Goal: Task Accomplishment & Management: Complete application form

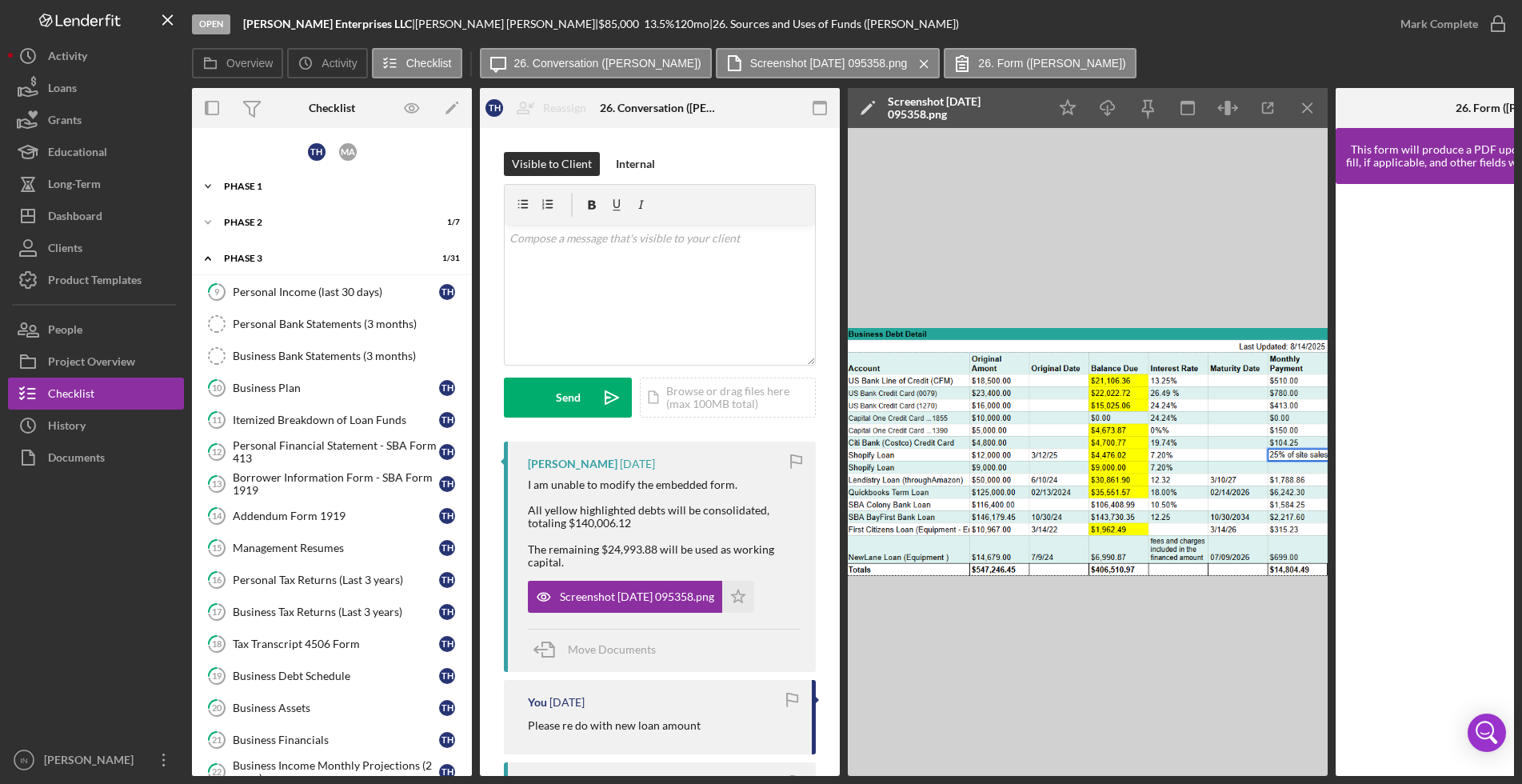
click at [273, 187] on div "Phase 1" at bounding box center [338, 186] width 228 height 9
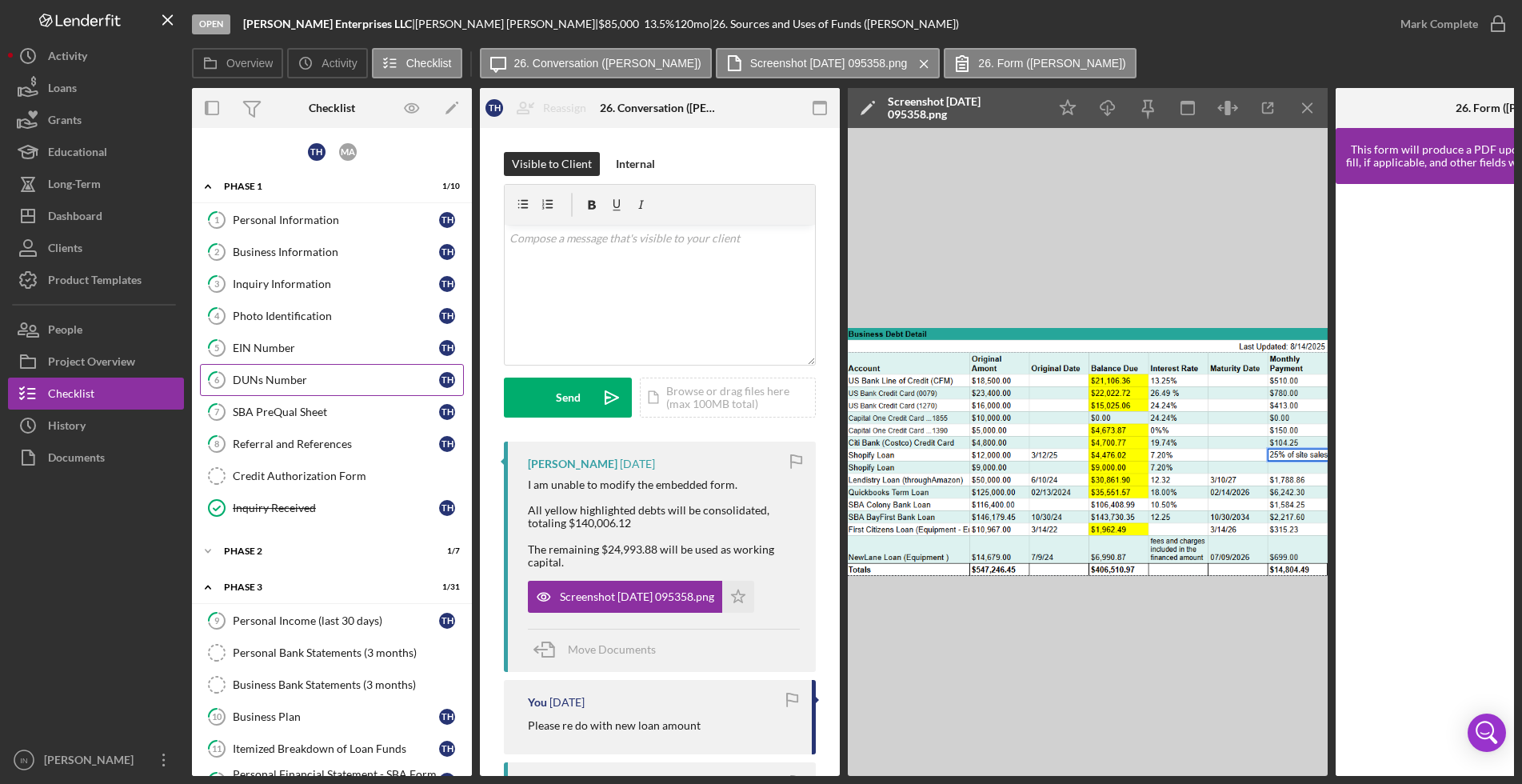
click at [305, 380] on div "DUNs Number" at bounding box center [336, 380] width 207 height 13
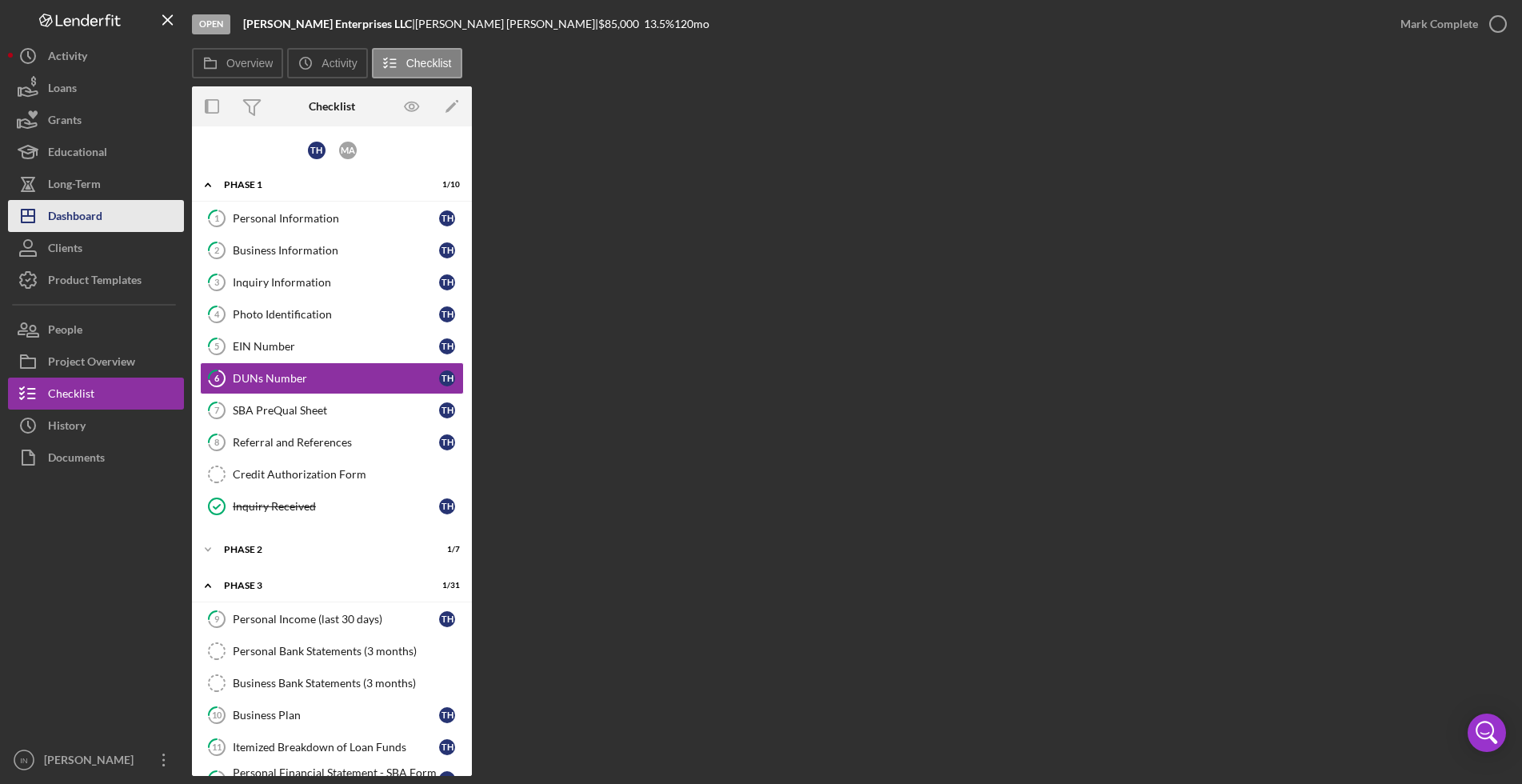
click at [91, 217] on div "Dashboard" at bounding box center [75, 218] width 54 height 36
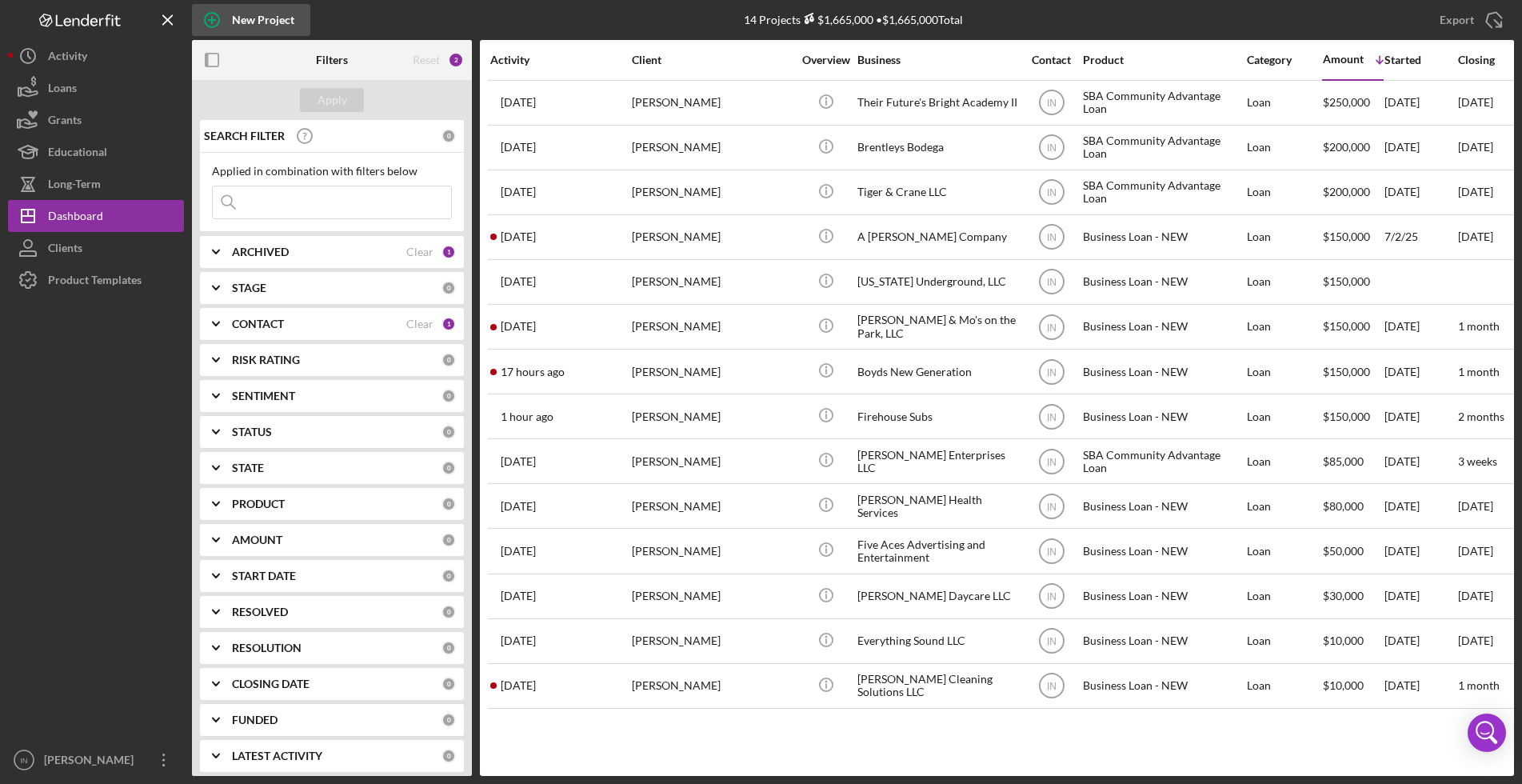
click at [229, 17] on icon "button" at bounding box center [211, 20] width 40 height 40
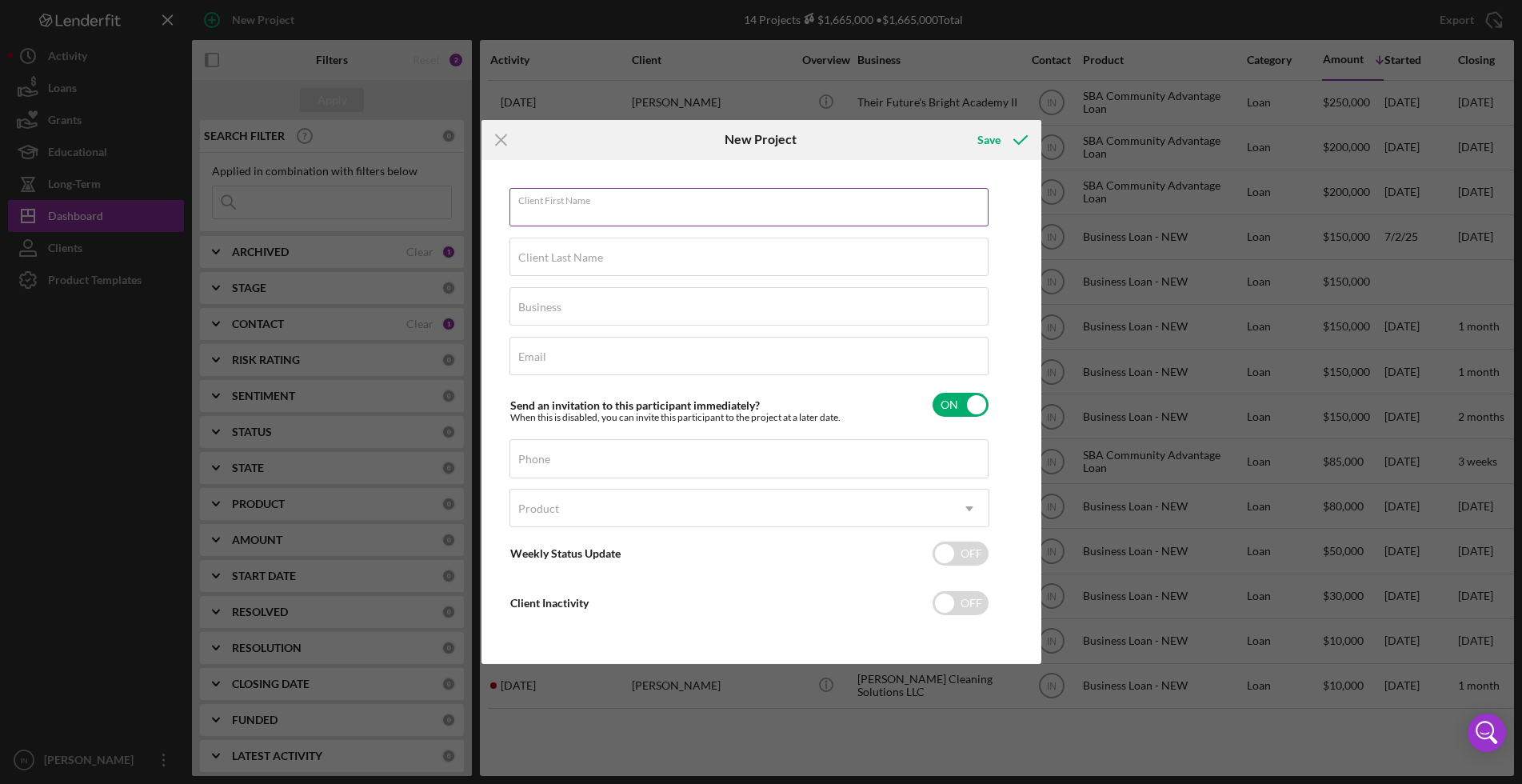
click at [665, 206] on input "Client First Name" at bounding box center [749, 207] width 479 height 38
type input "Jerine"
type input "Murphy"
type input "[PERSON_NAME] Enterprises LLC"
click at [597, 371] on input "Email" at bounding box center [749, 356] width 479 height 38
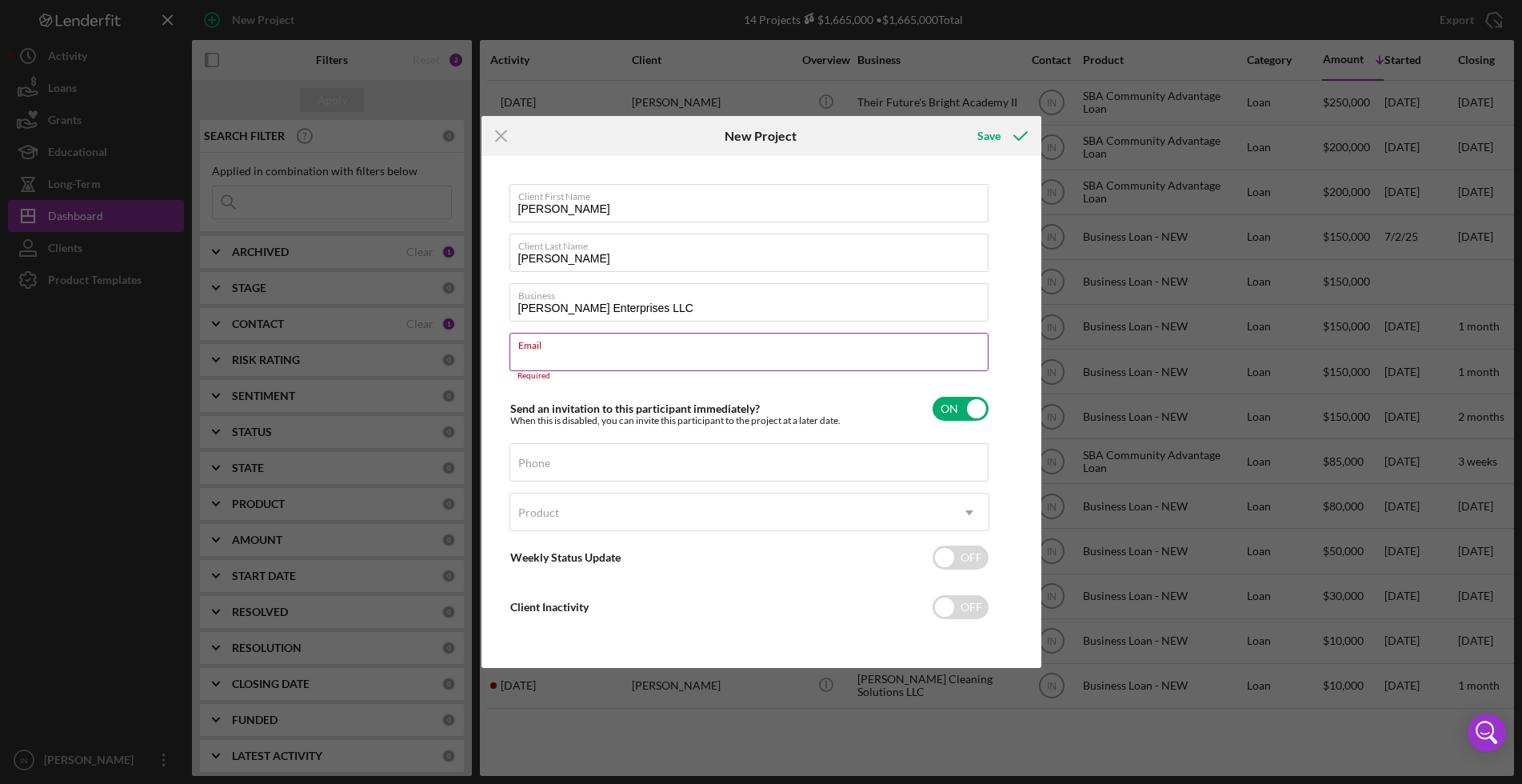
paste input "jerinemurphy88@gmail.com"
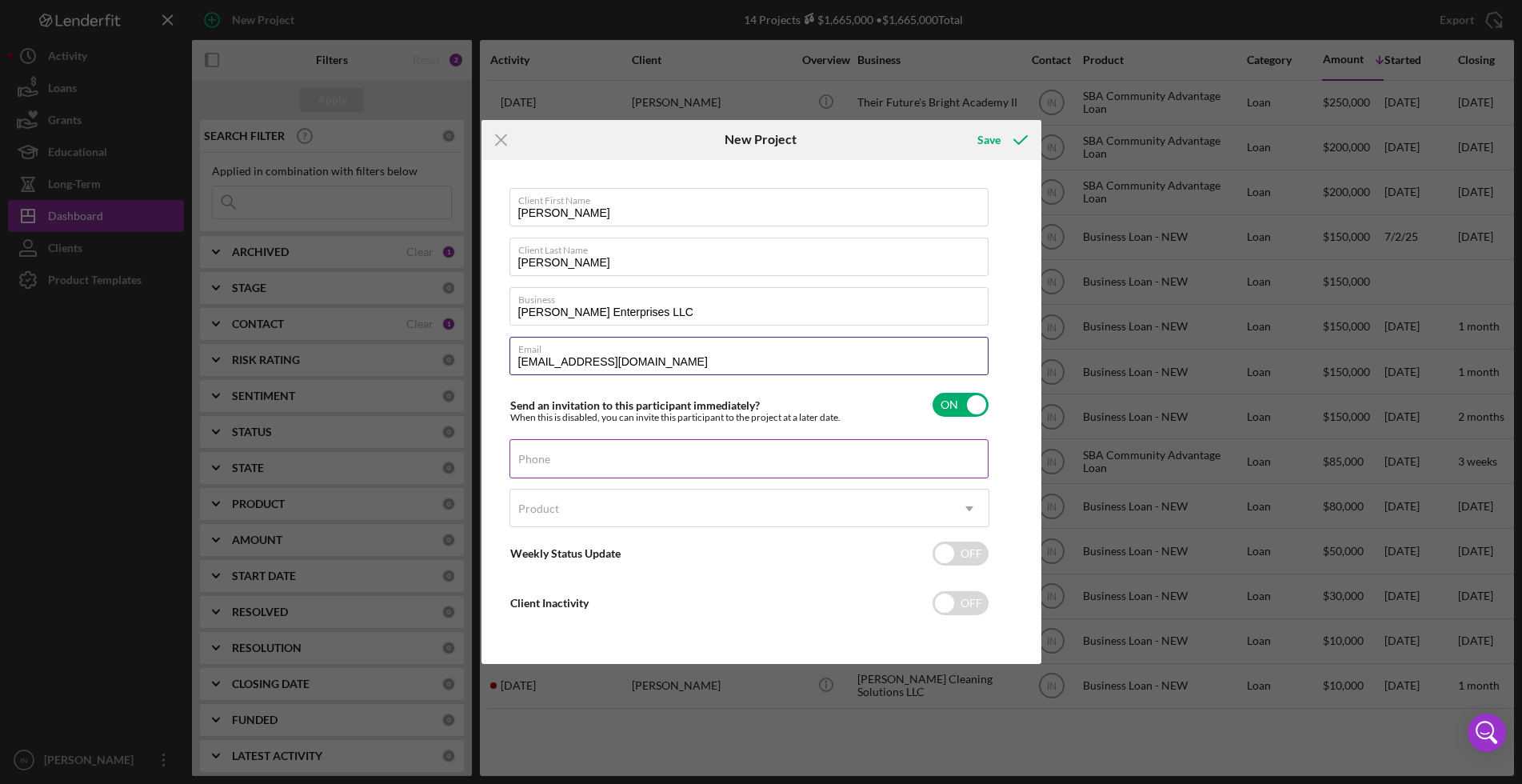
type input "jerinemurphy88@gmail.com"
click at [588, 459] on div "Phone" at bounding box center [749, 459] width 480 height 40
paste input "(773) 972-5882"
type input "(773) 972-5882"
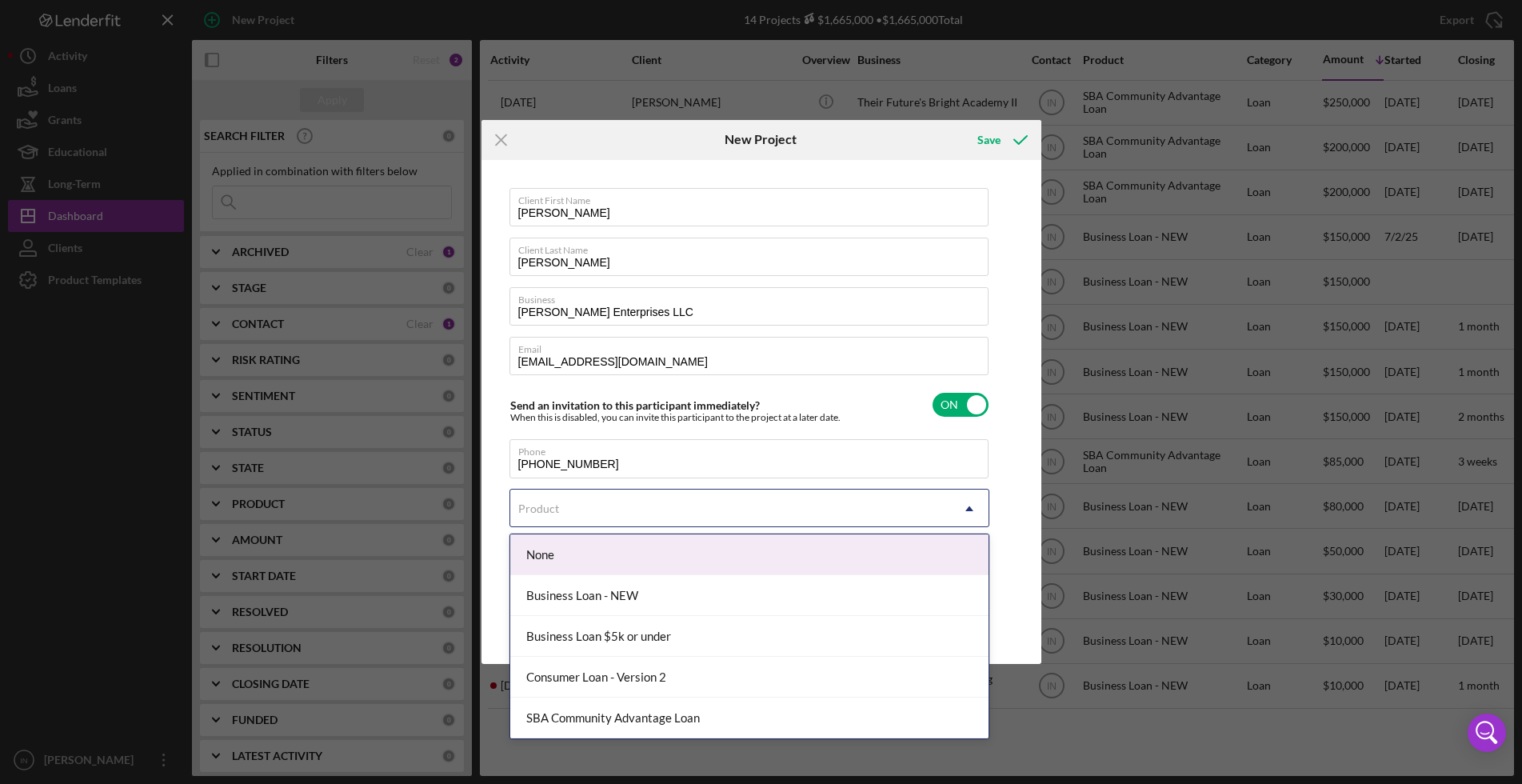
click at [646, 506] on div "Product" at bounding box center [730, 508] width 440 height 37
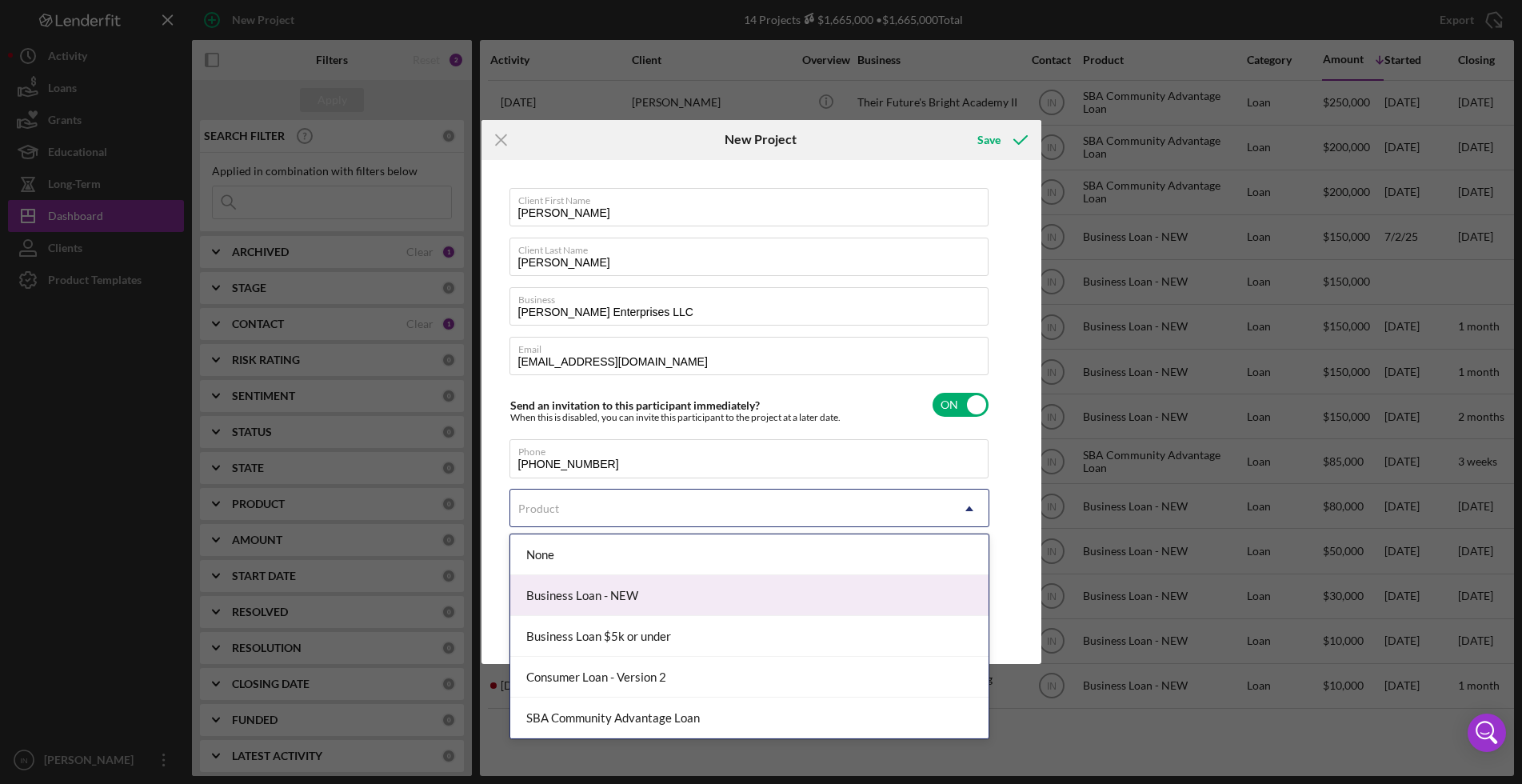
click at [645, 592] on div "Business Loan - NEW" at bounding box center [750, 595] width 479 height 40
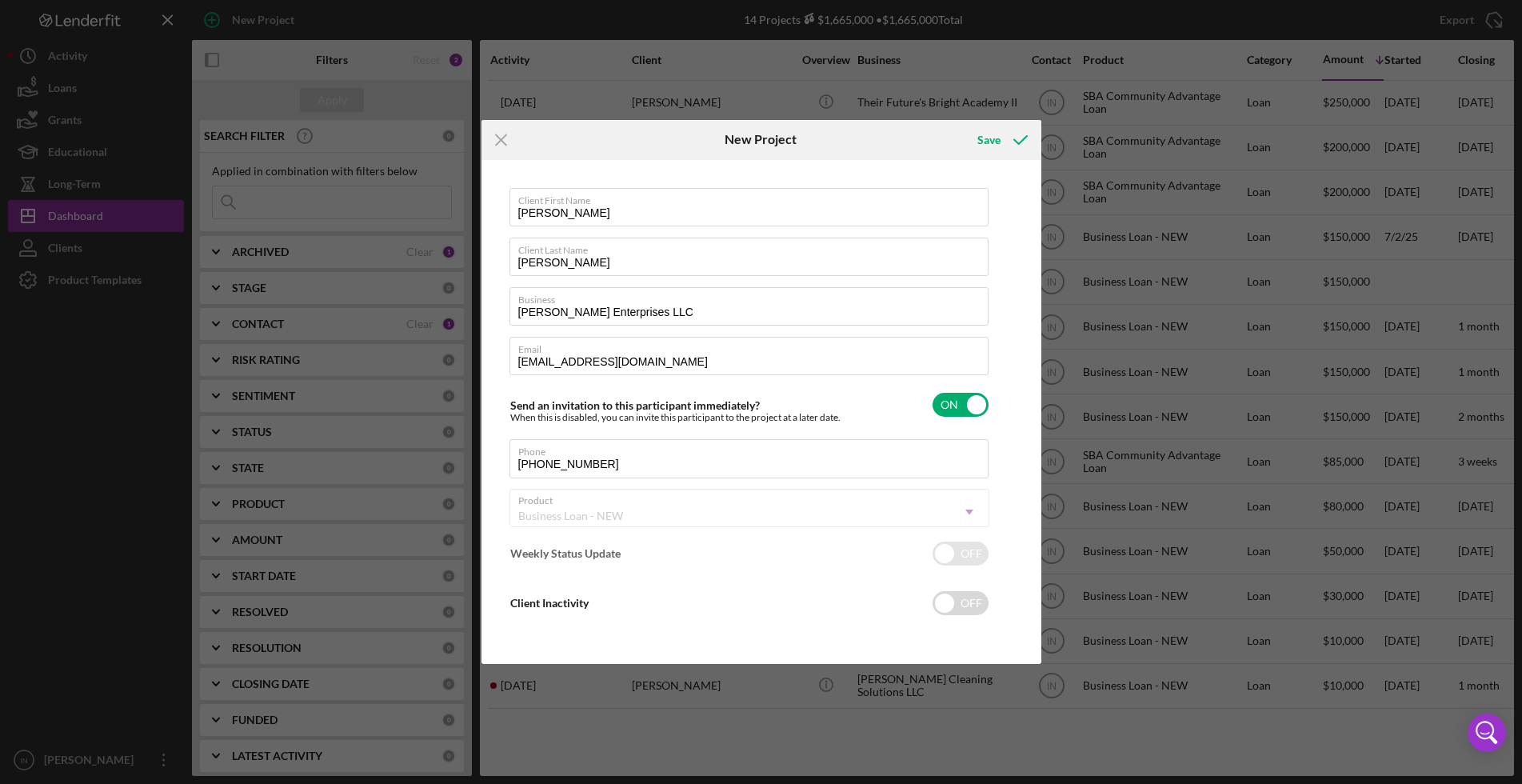
checkbox input "true"
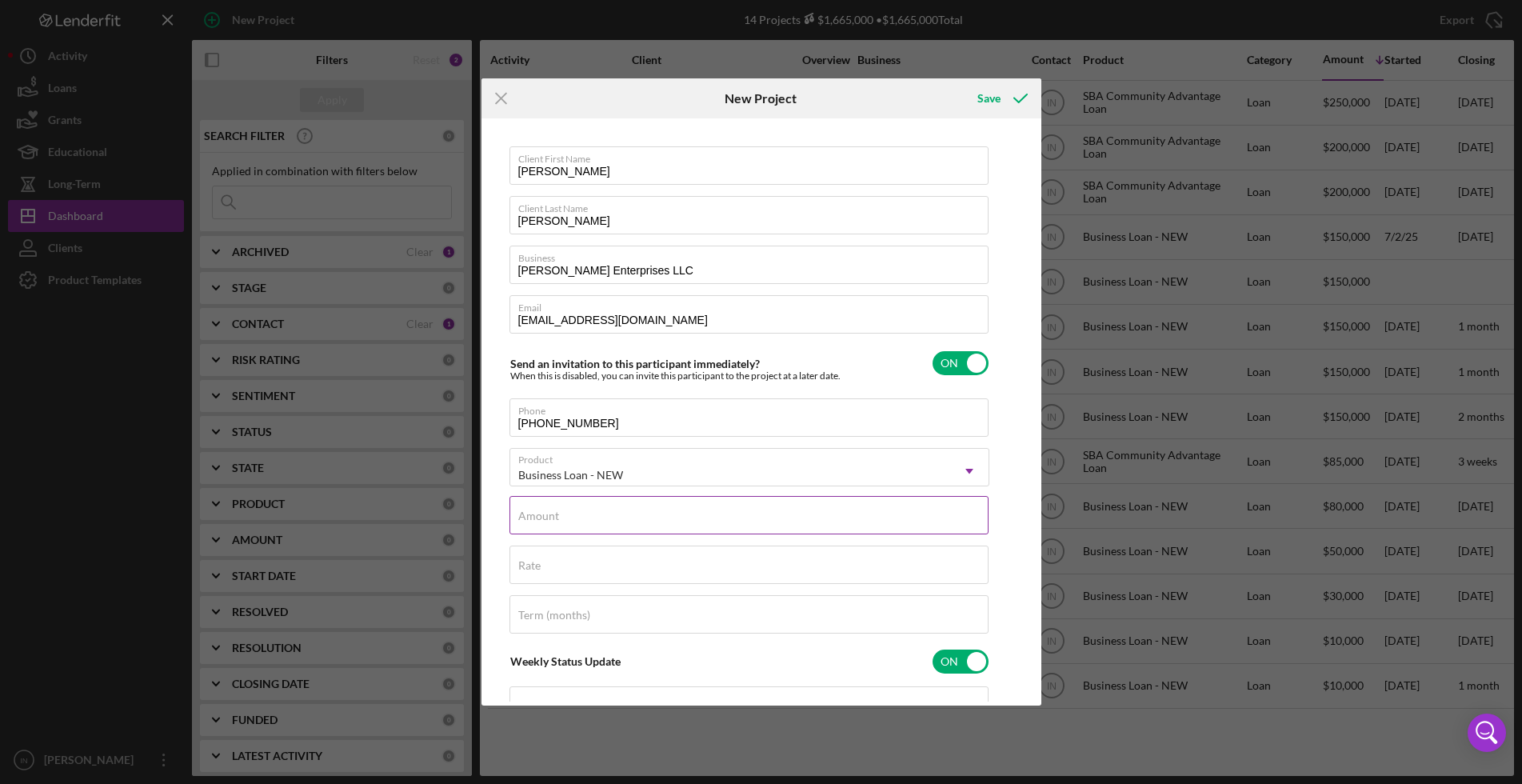
click at [605, 508] on div "Amount" at bounding box center [749, 515] width 480 height 40
type input "$49,999.99"
click at [602, 568] on input "Rate" at bounding box center [749, 564] width 479 height 38
type input "14.000%"
click at [590, 614] on input "Term (months)" at bounding box center [749, 614] width 479 height 38
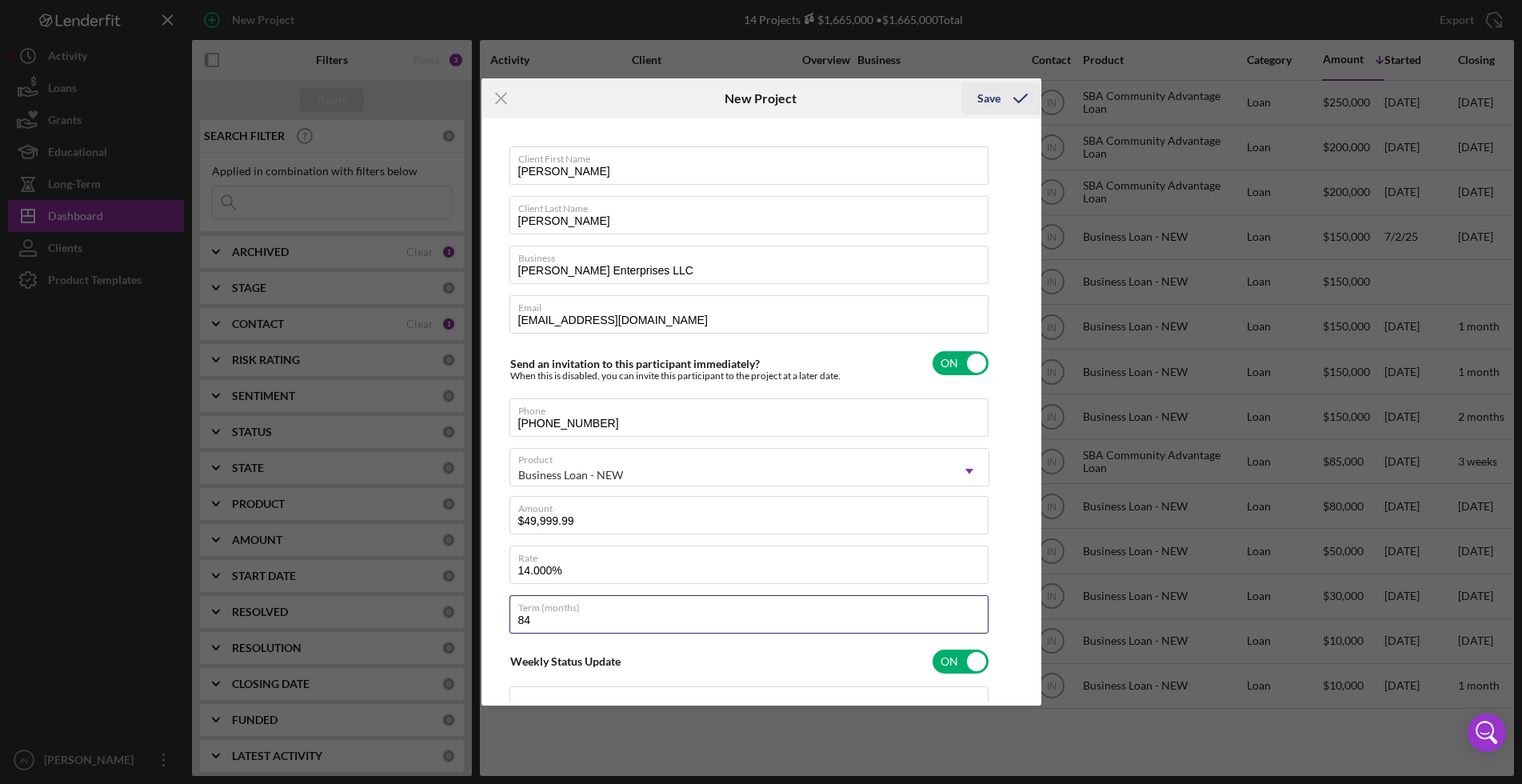
type input "84"
click at [994, 90] on div "Save" at bounding box center [989, 99] width 23 height 32
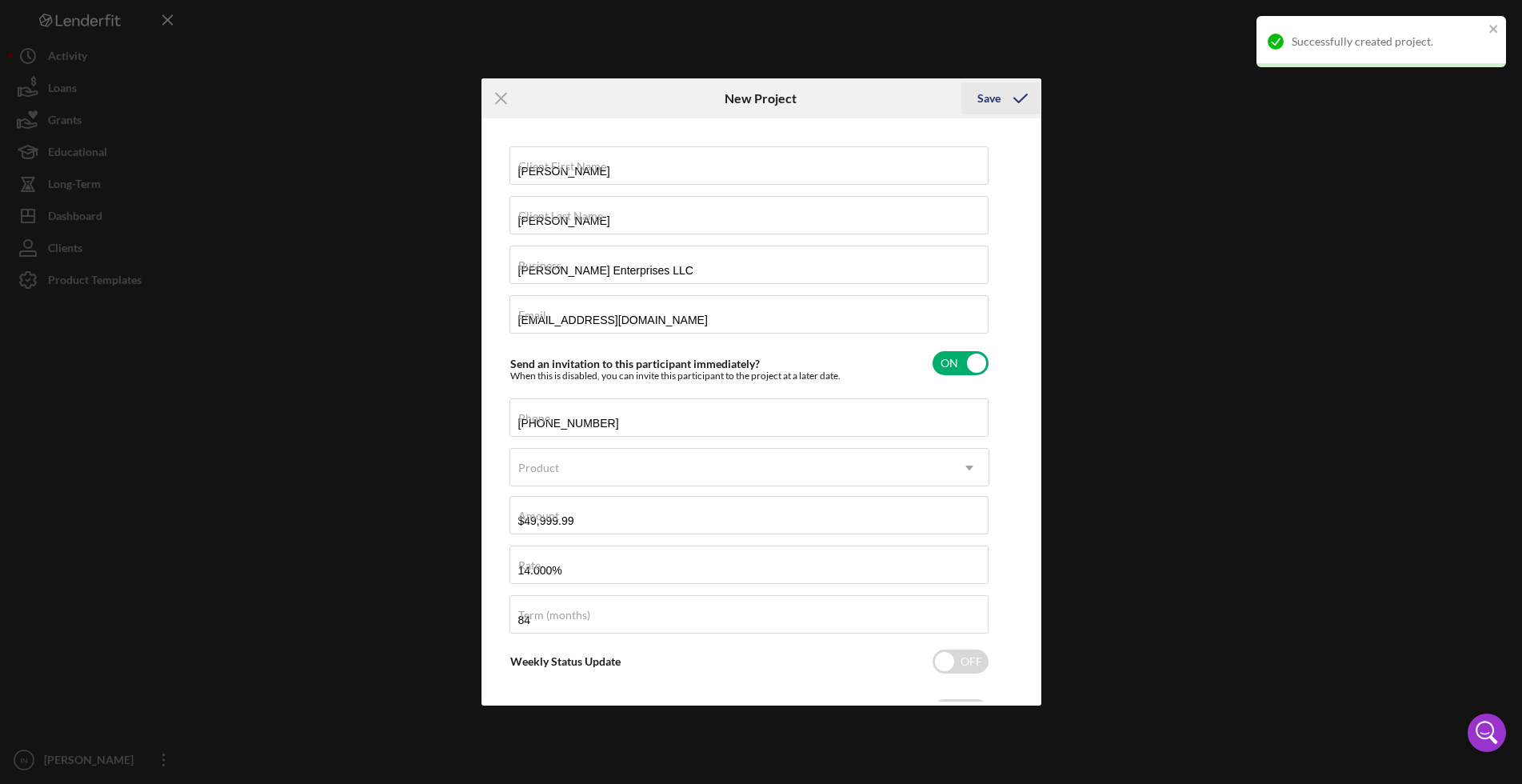
checkbox input "false"
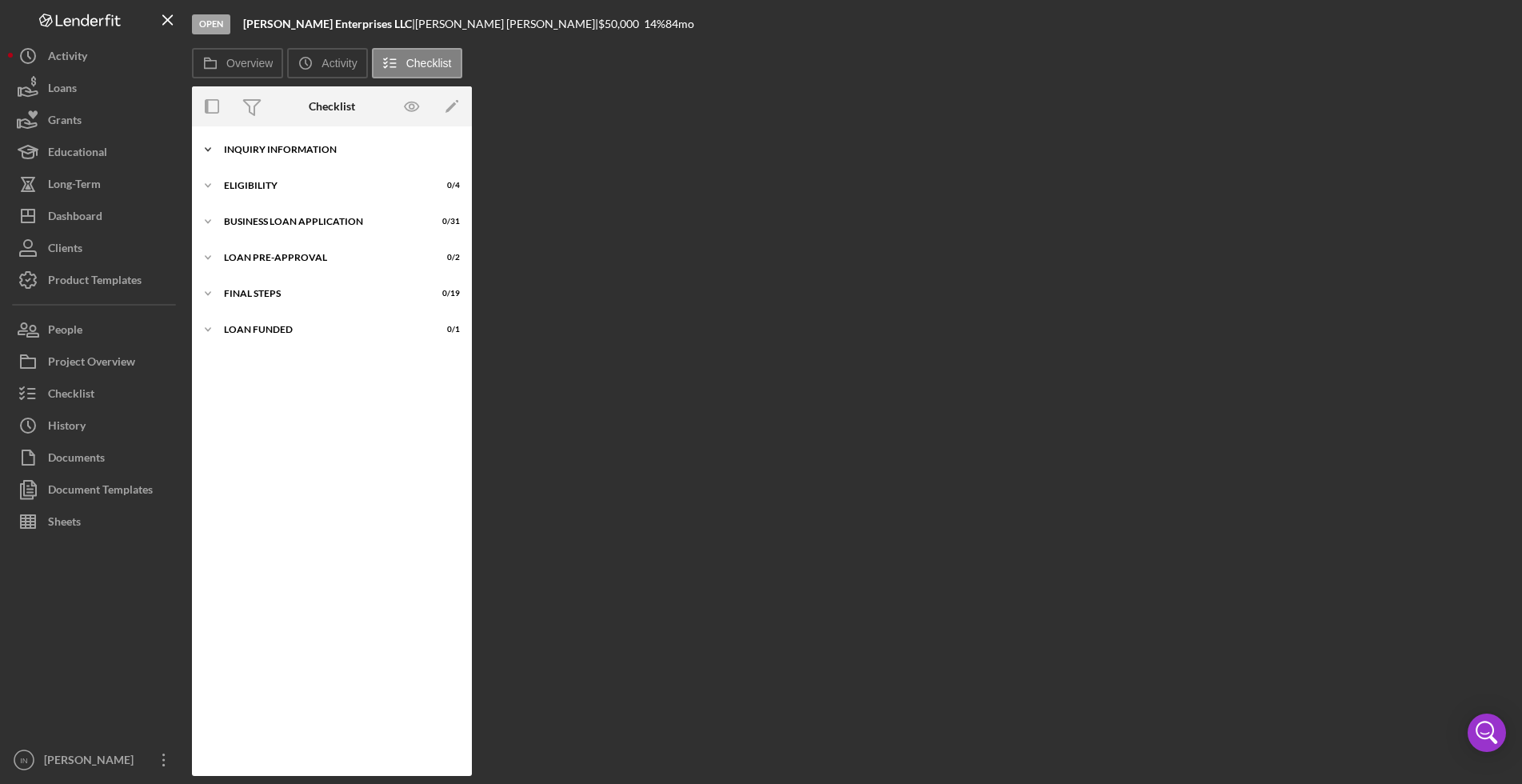
click at [308, 146] on div "INQUIRY INFORMATION" at bounding box center [338, 149] width 228 height 9
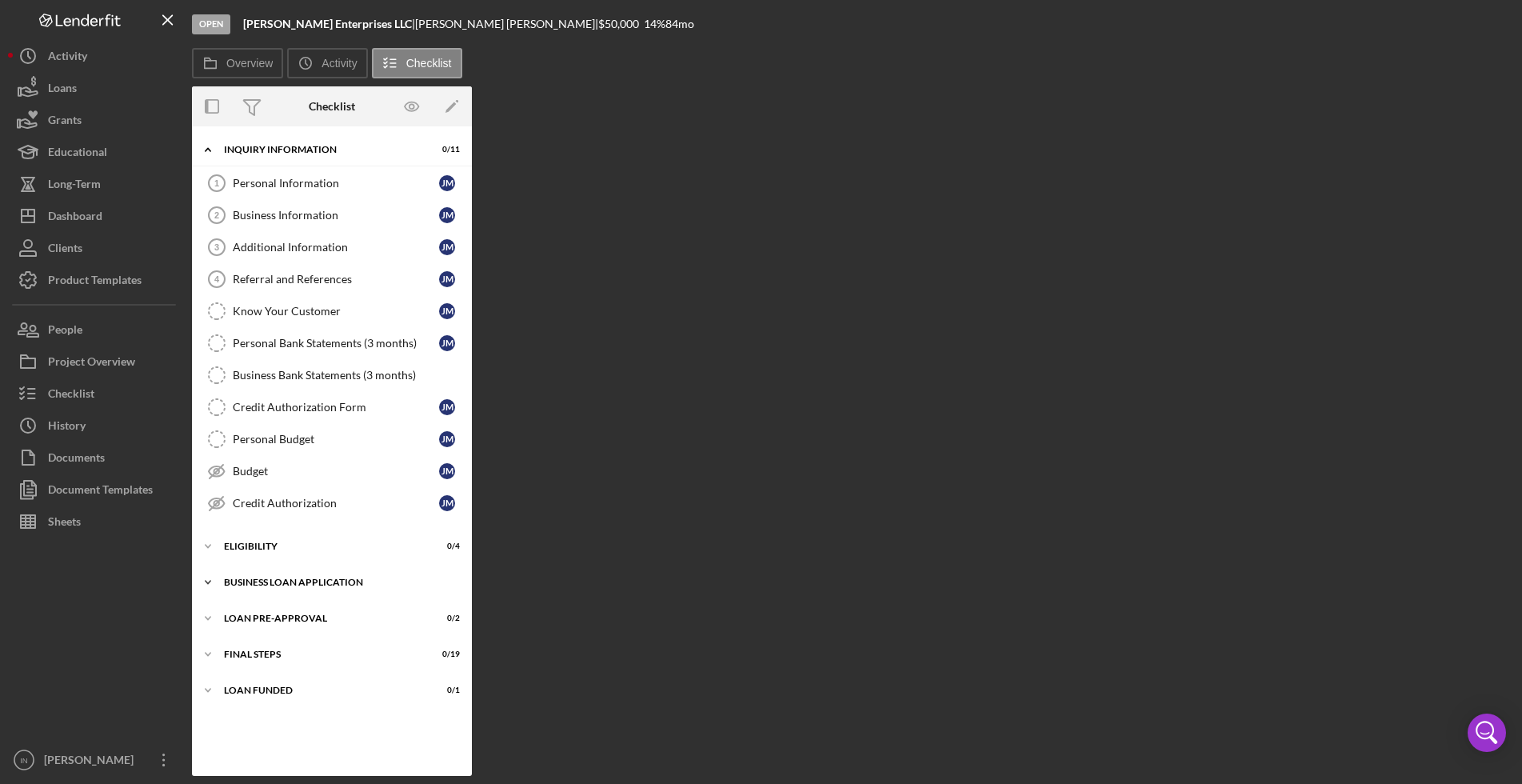
click at [287, 579] on div "BUSINESS LOAN APPLICATION" at bounding box center [338, 582] width 228 height 9
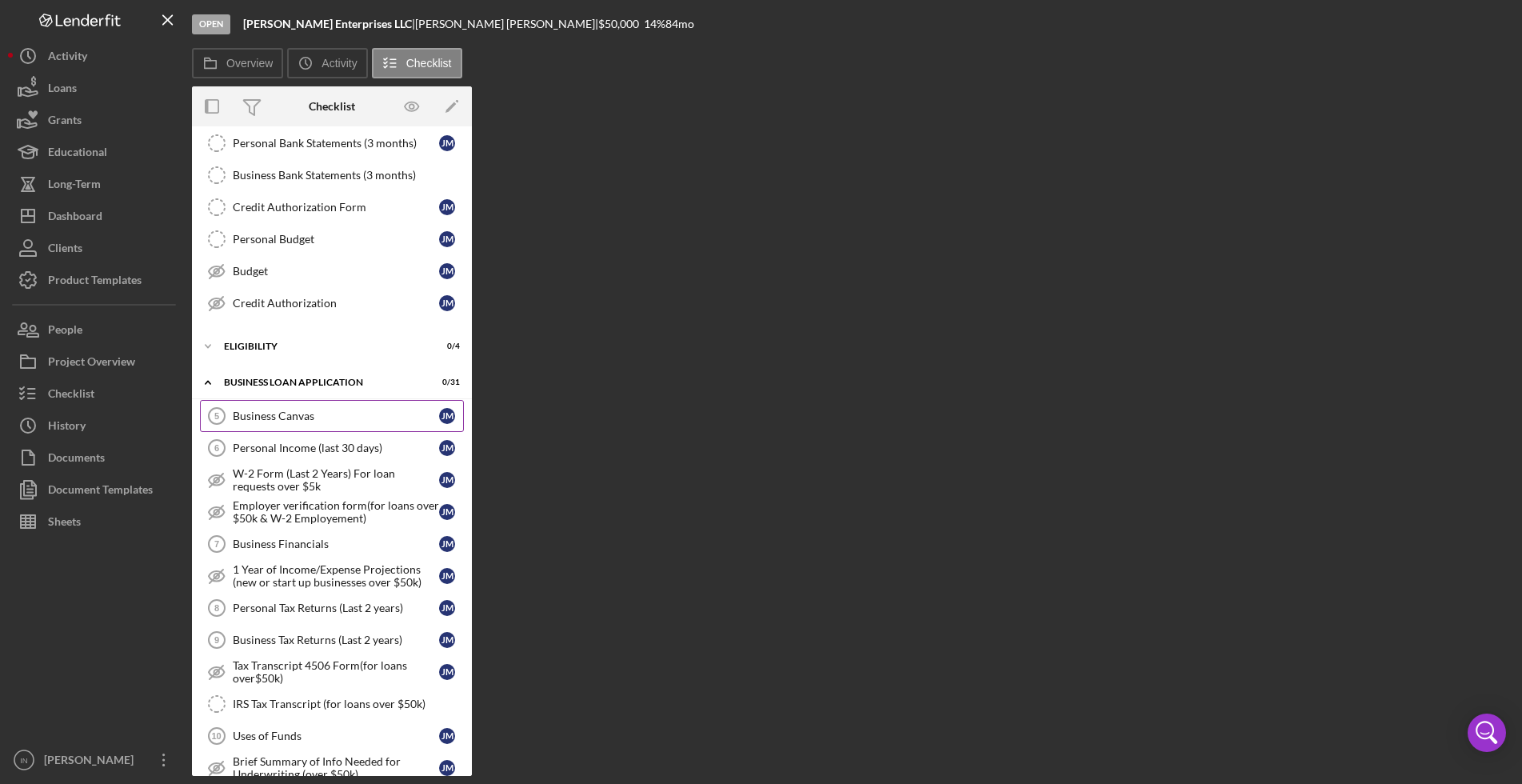
scroll to position [300, 0]
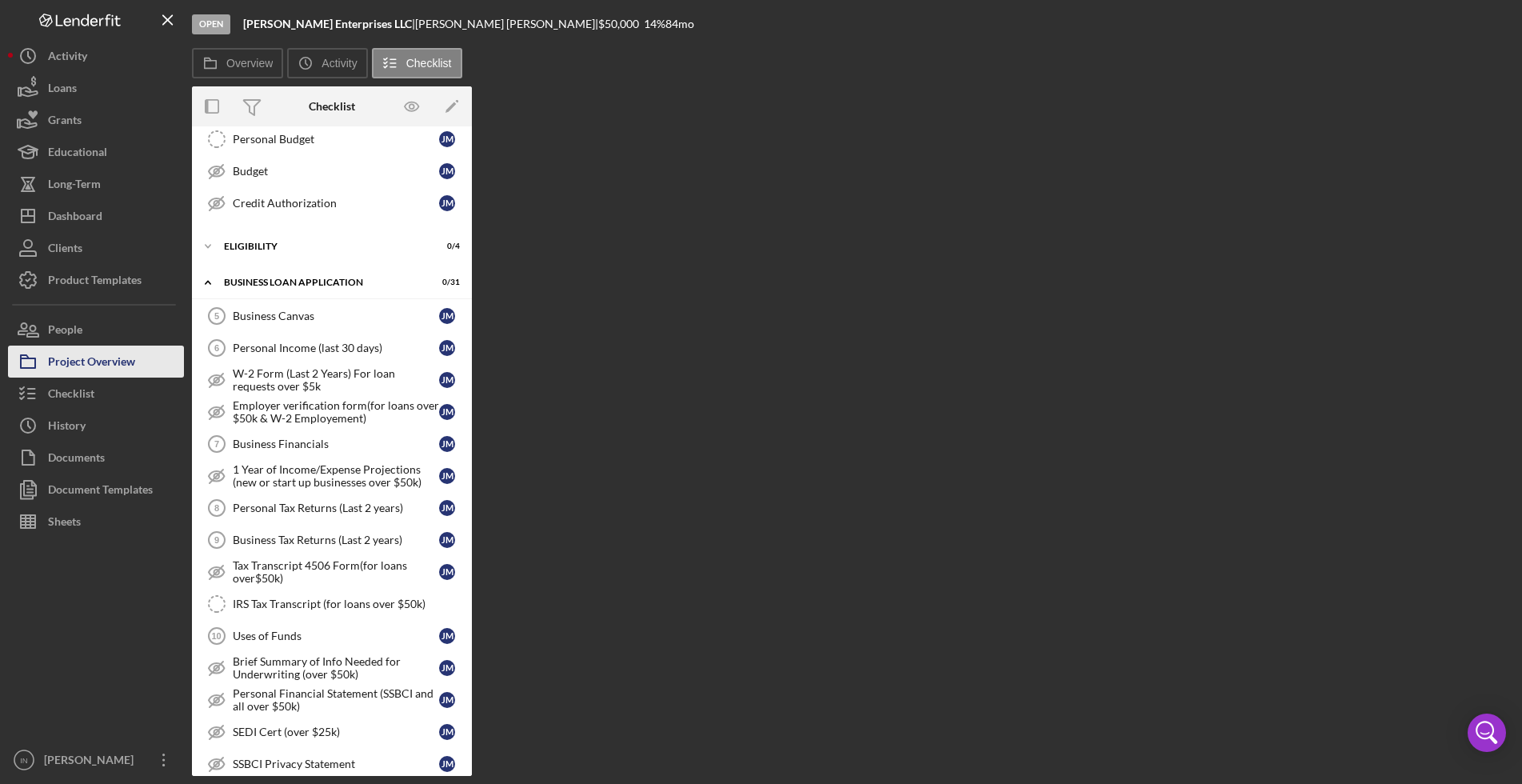
click at [101, 356] on div "Project Overview" at bounding box center [91, 363] width 87 height 36
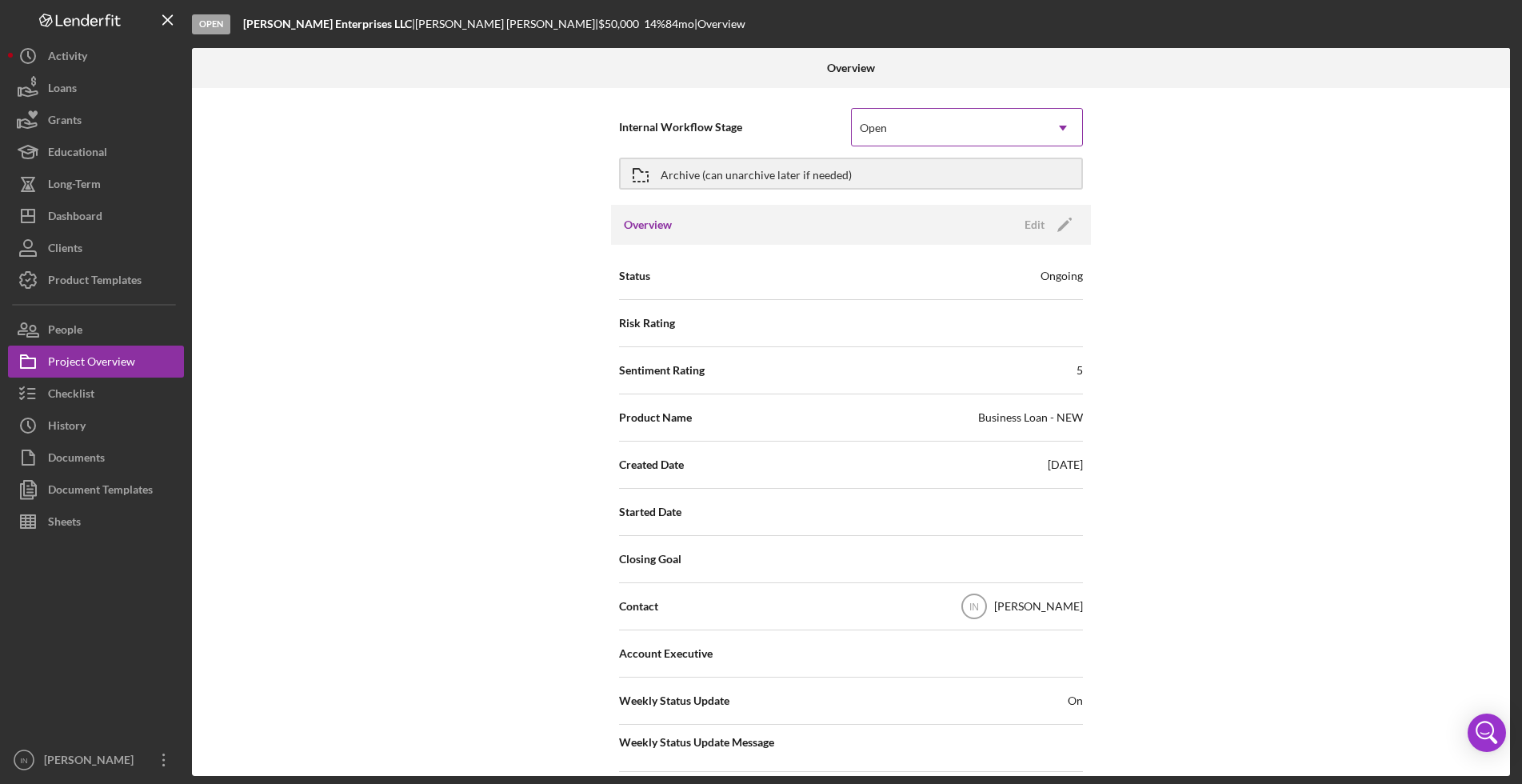
click at [1000, 119] on div "Open" at bounding box center [947, 128] width 192 height 37
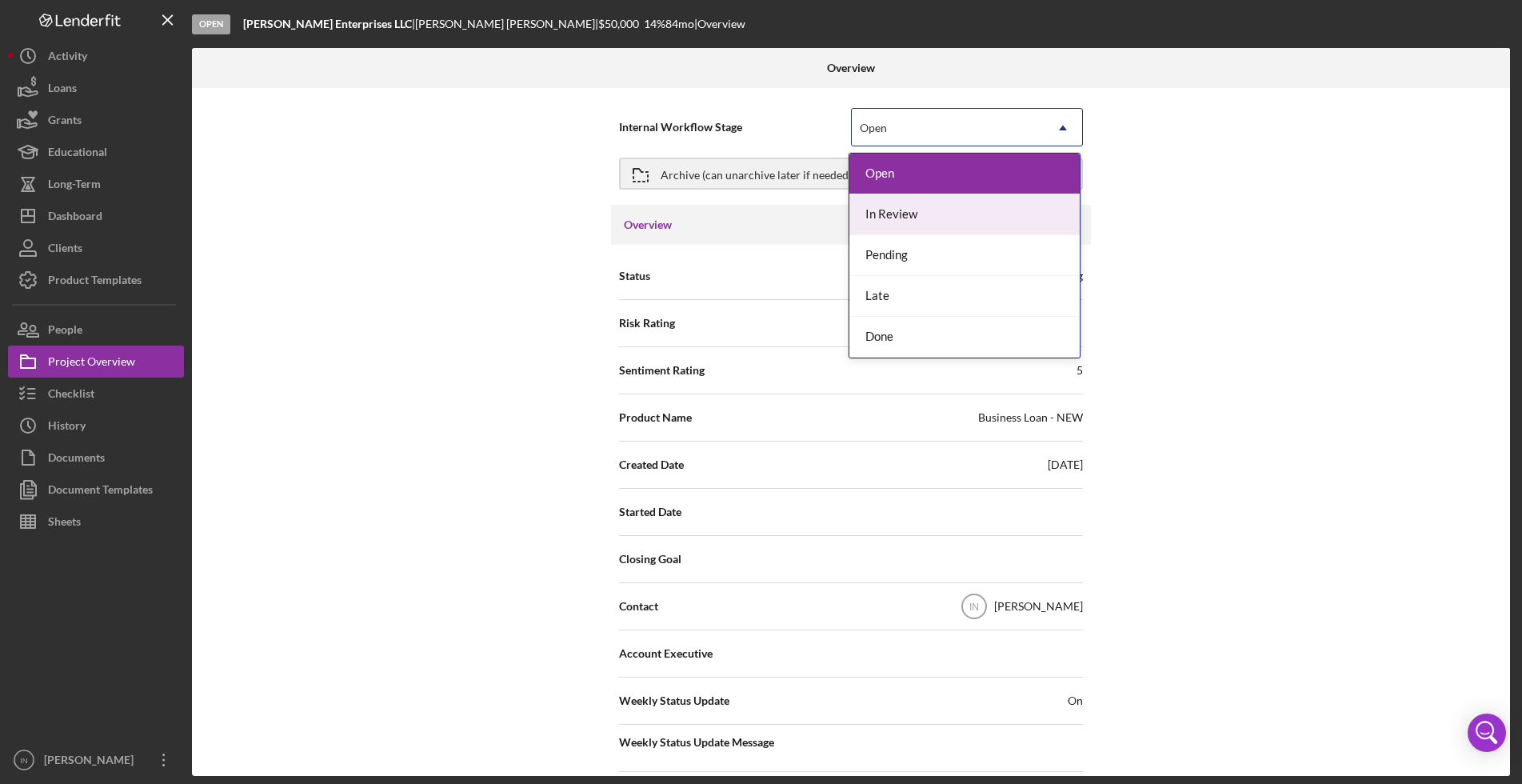
click at [725, 219] on div "Overview Edit Icon/Edit" at bounding box center [851, 224] width 480 height 40
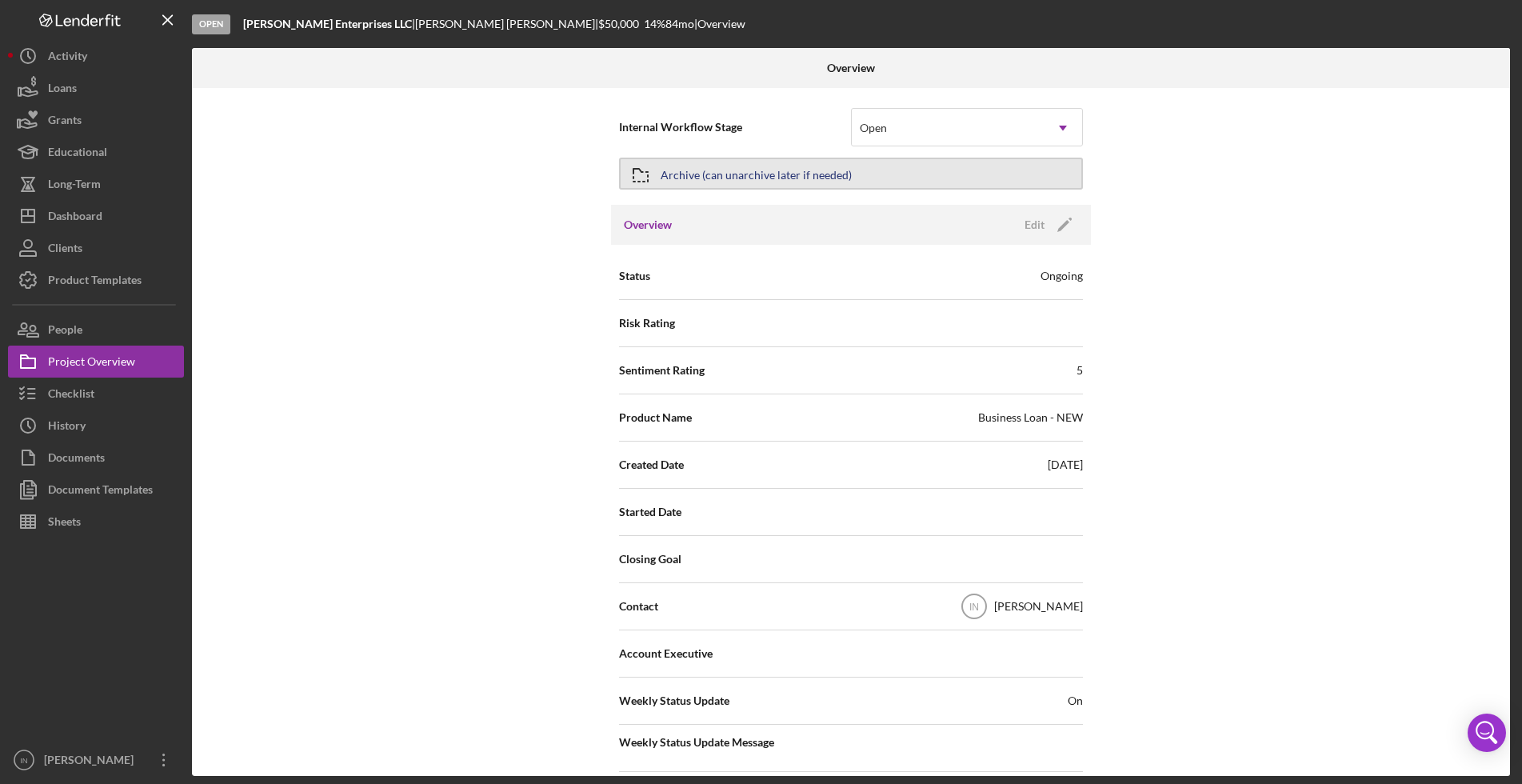
click at [795, 164] on div "Archive (can unarchive later if needed)" at bounding box center [757, 174] width 192 height 29
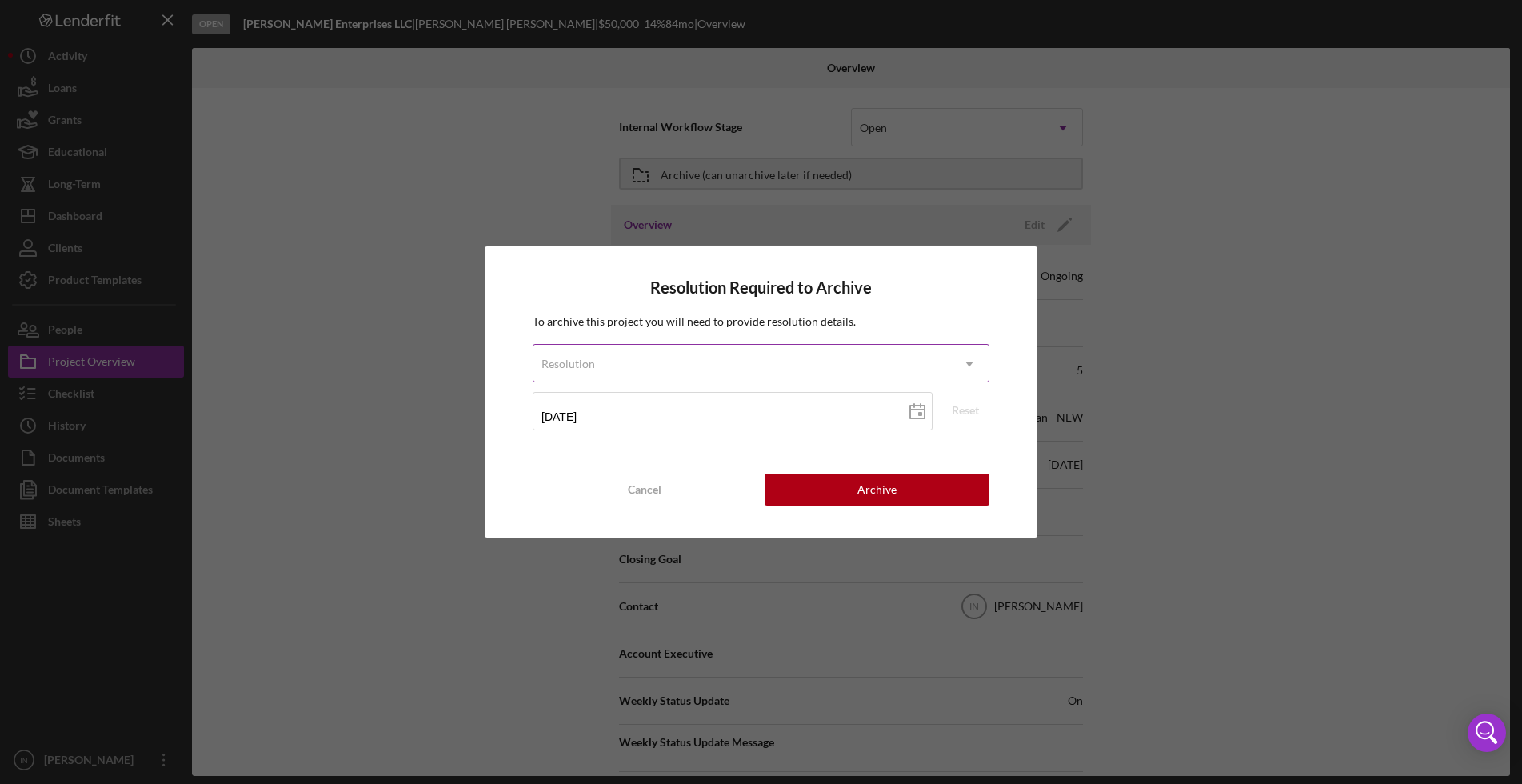
click at [722, 366] on div "Resolution" at bounding box center [742, 363] width 417 height 37
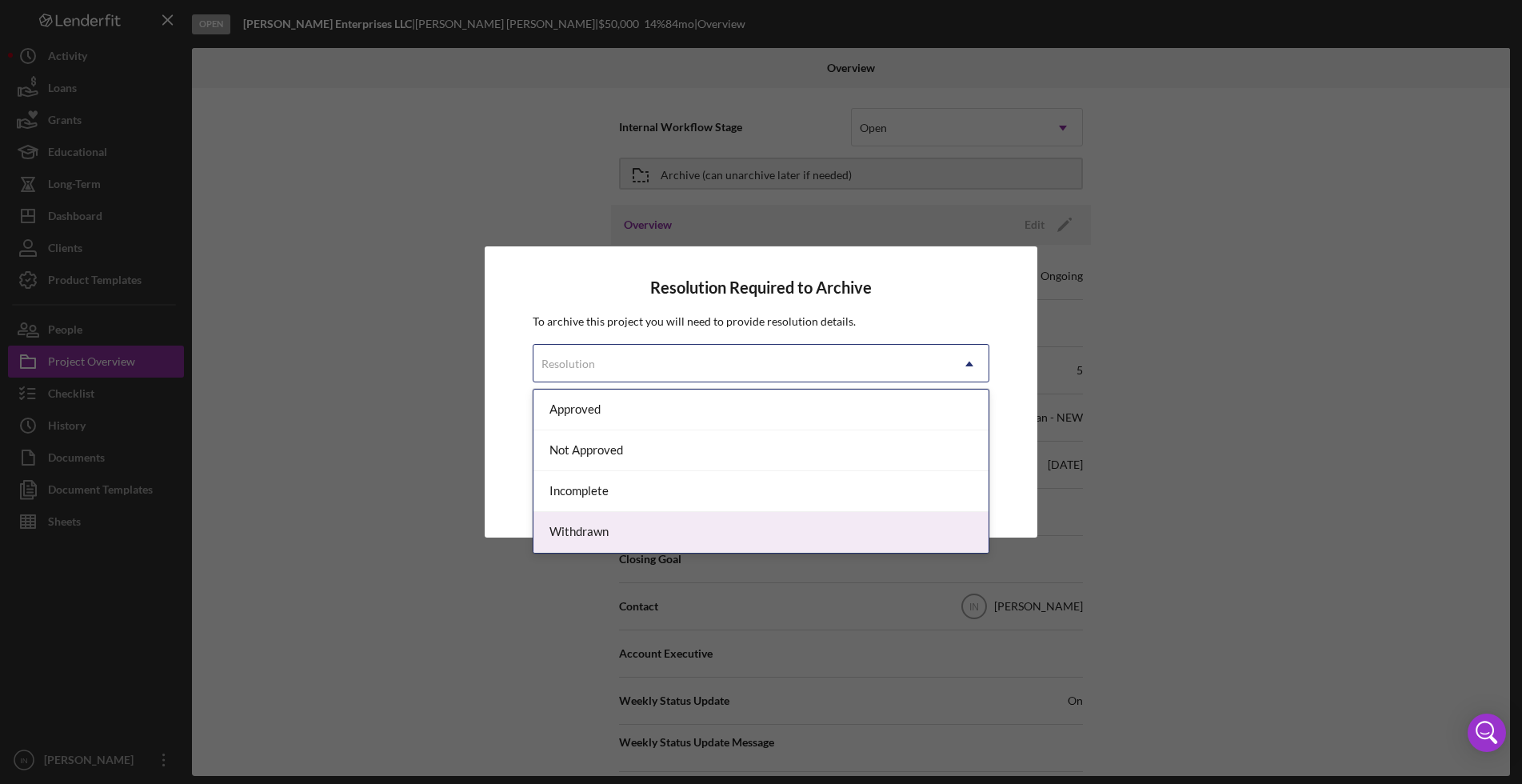
click at [617, 532] on div "Withdrawn" at bounding box center [761, 531] width 455 height 40
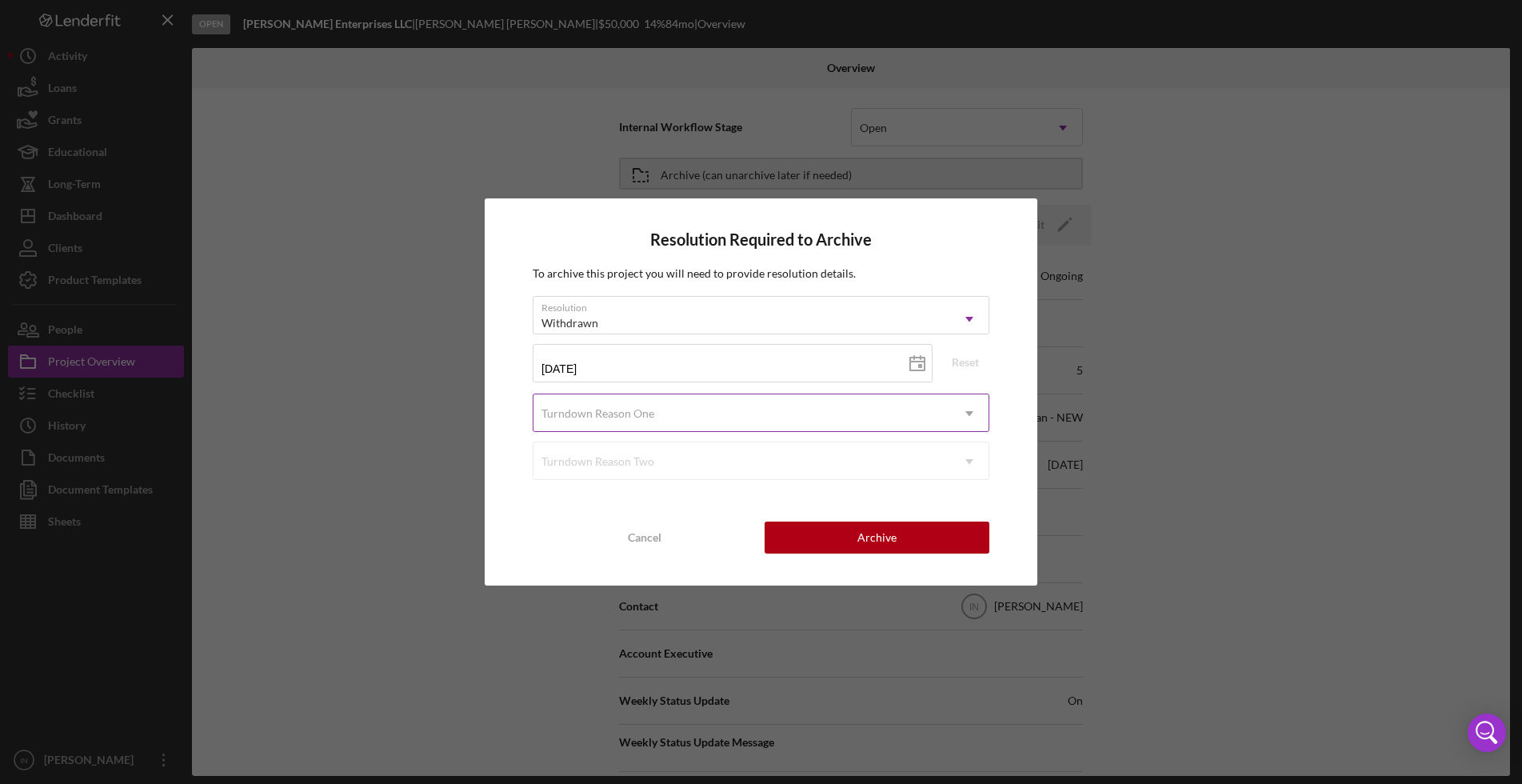
click at [678, 421] on div "Turndown Reason One" at bounding box center [742, 413] width 417 height 37
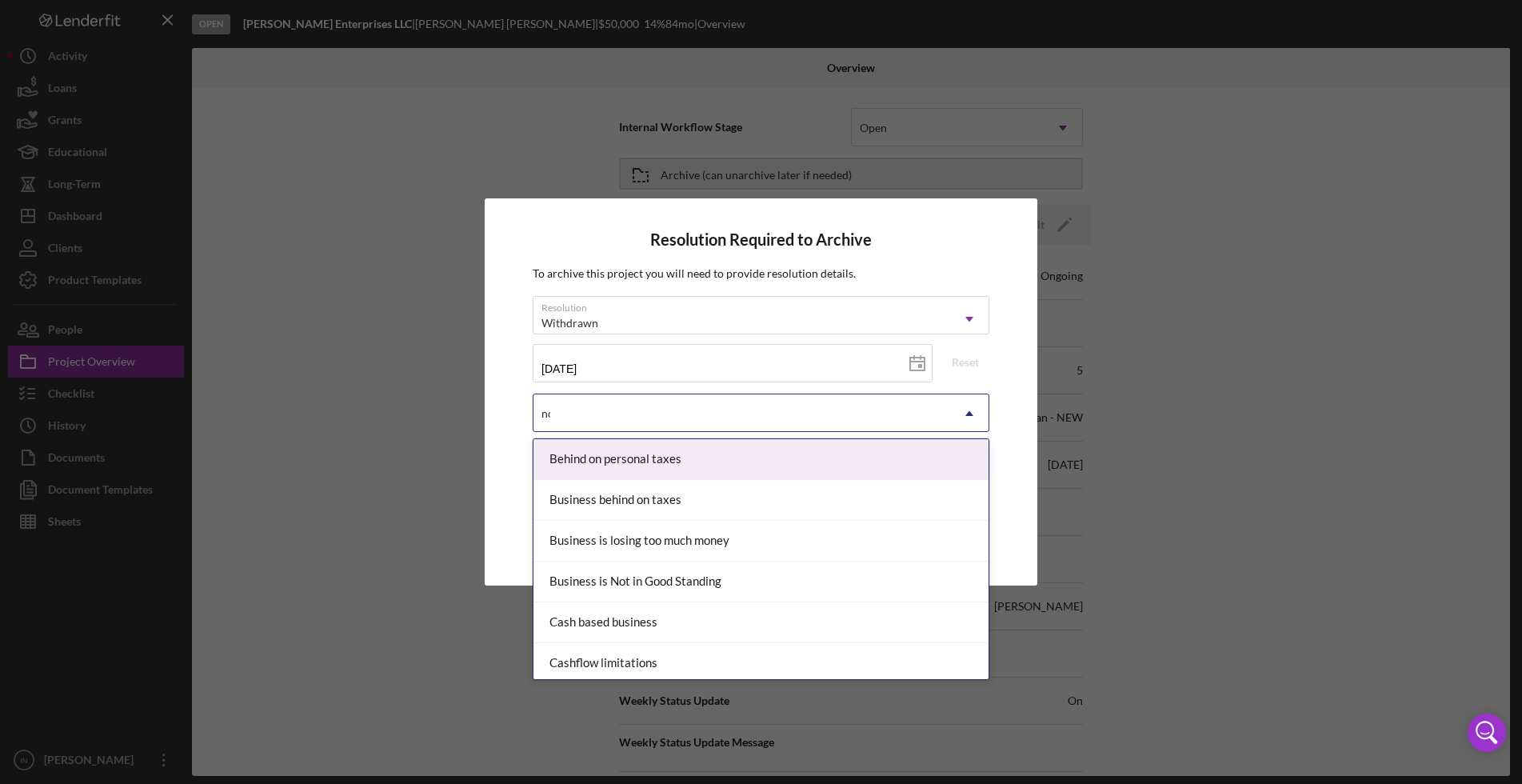
type input "not"
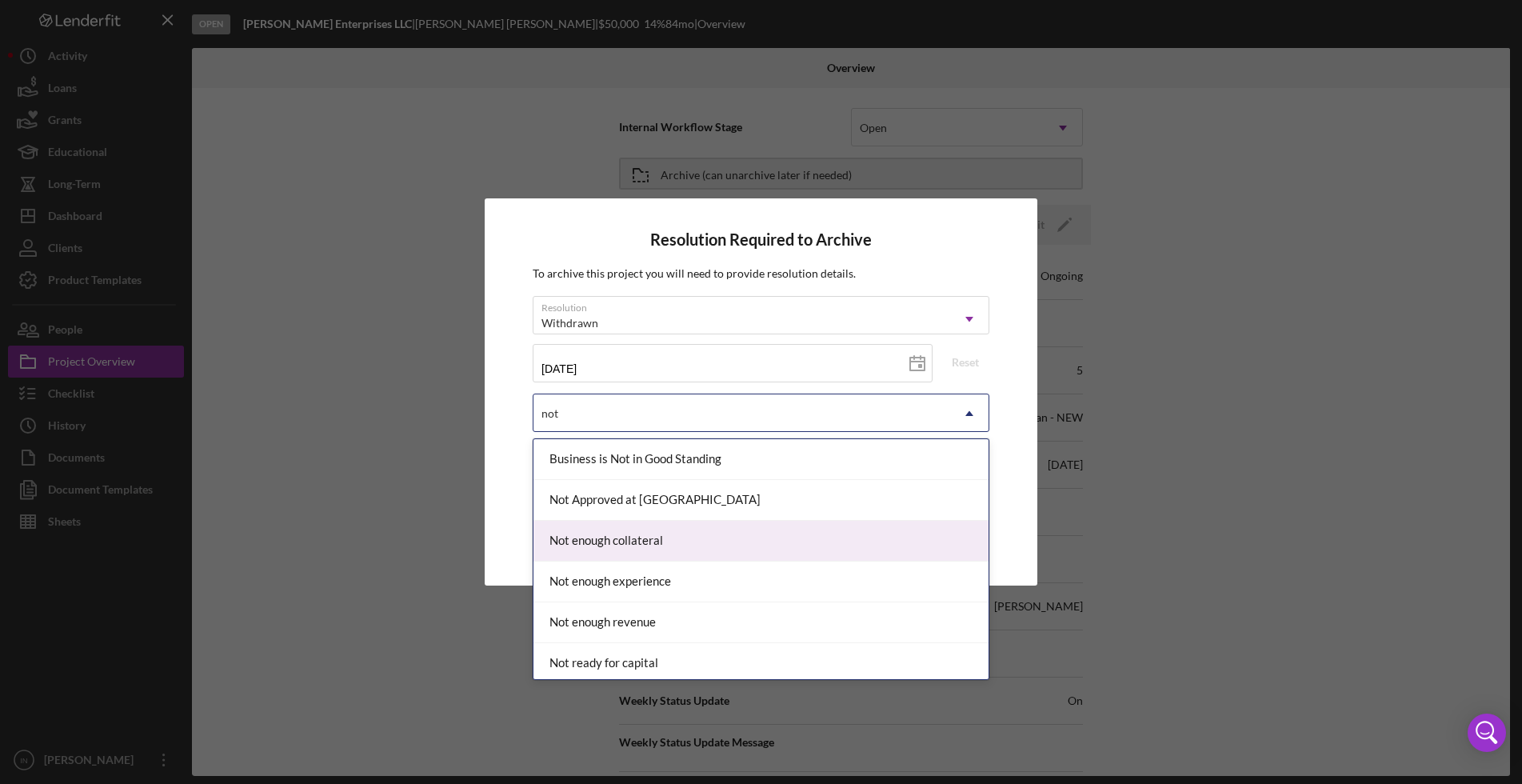
click at [653, 545] on div "Not enough collateral" at bounding box center [761, 541] width 455 height 40
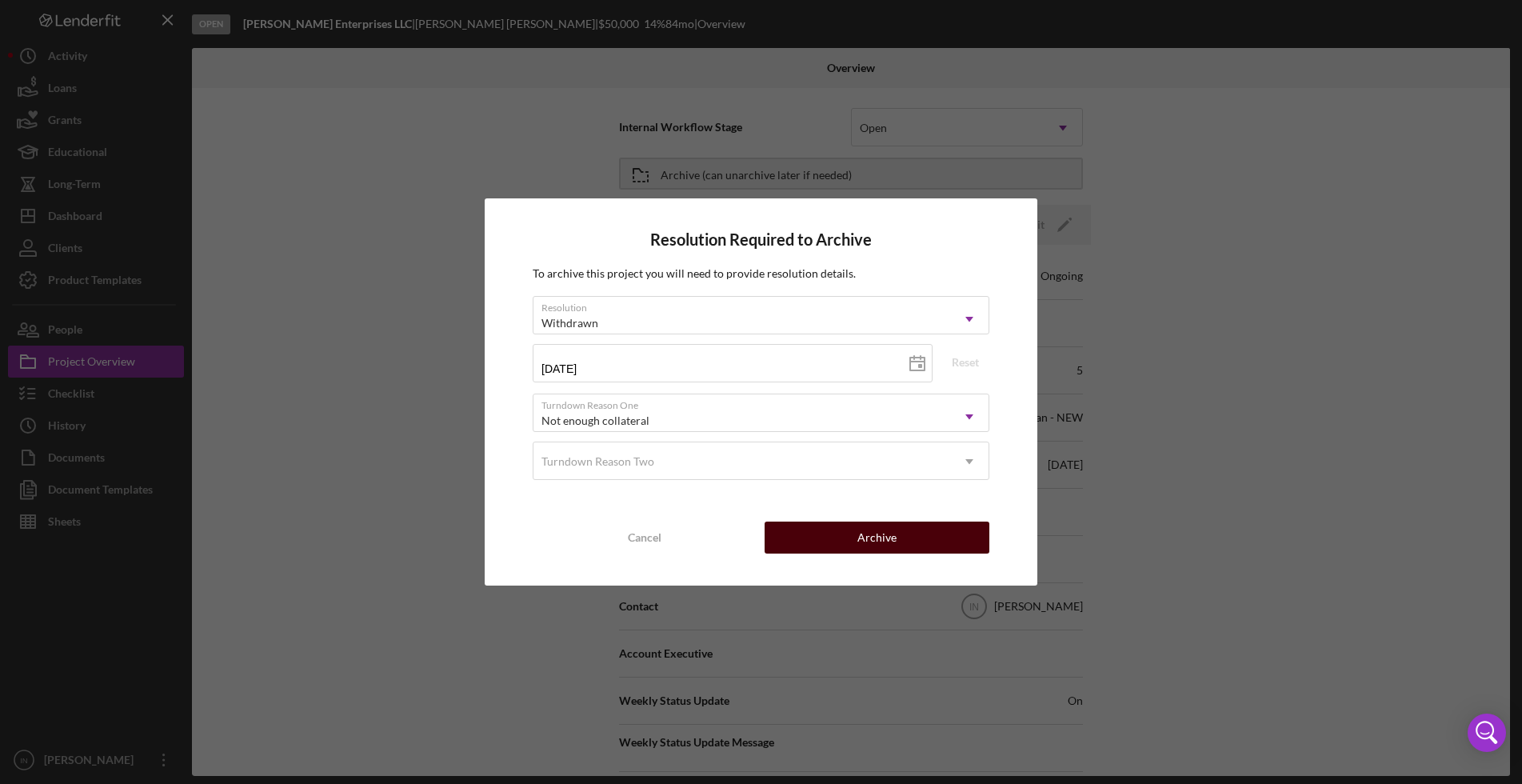
click at [880, 532] on div "Archive" at bounding box center [877, 538] width 39 height 32
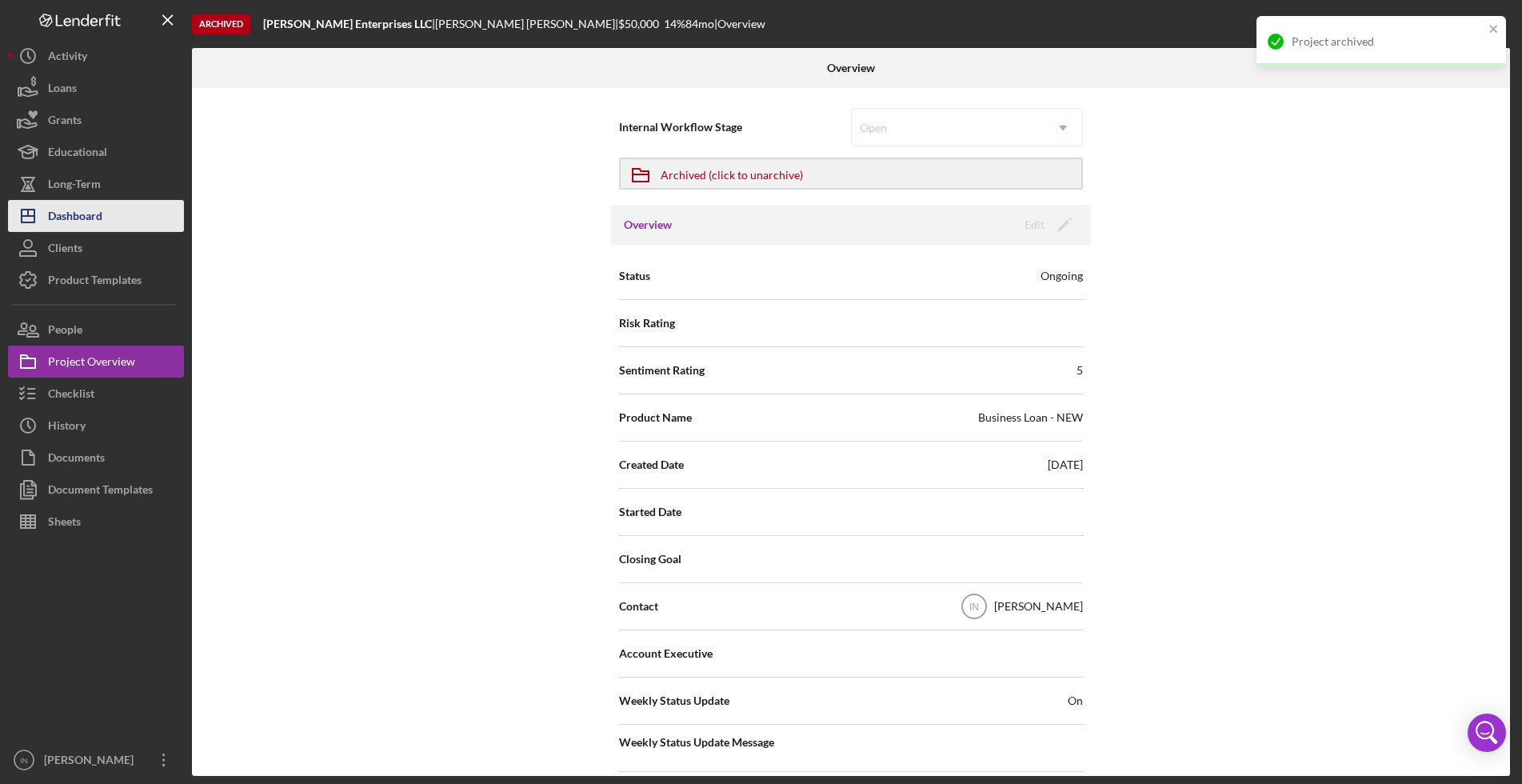
click at [73, 208] on div "Dashboard" at bounding box center [75, 218] width 54 height 36
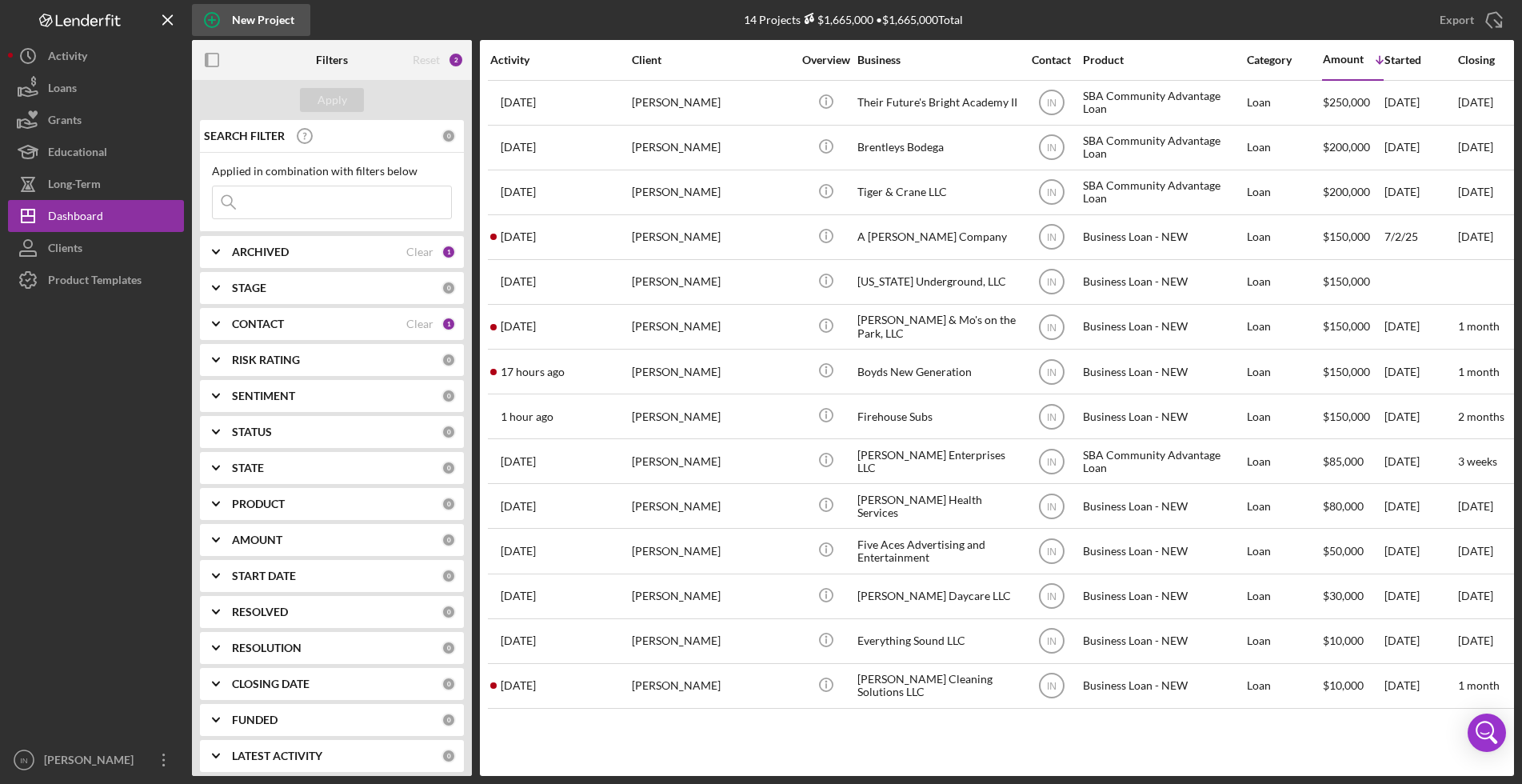
click at [259, 27] on div "New Project" at bounding box center [263, 20] width 62 height 32
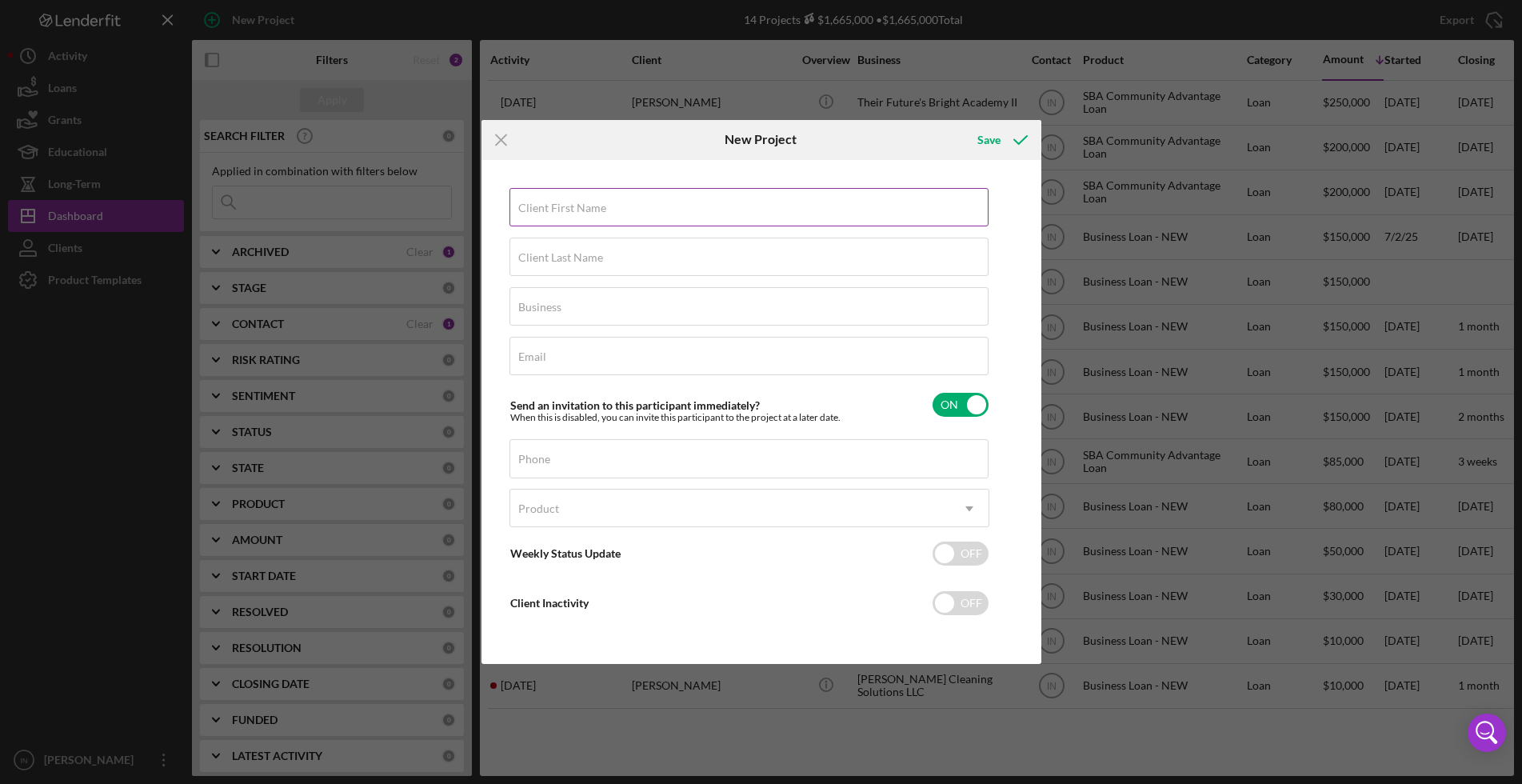
click at [694, 210] on input "Client First Name" at bounding box center [749, 207] width 479 height 38
type input "Jerine"
type input "Murphy"
type input "[PERSON_NAME] Enterprises LLC"
click at [574, 348] on div "Email Required" at bounding box center [749, 357] width 480 height 40
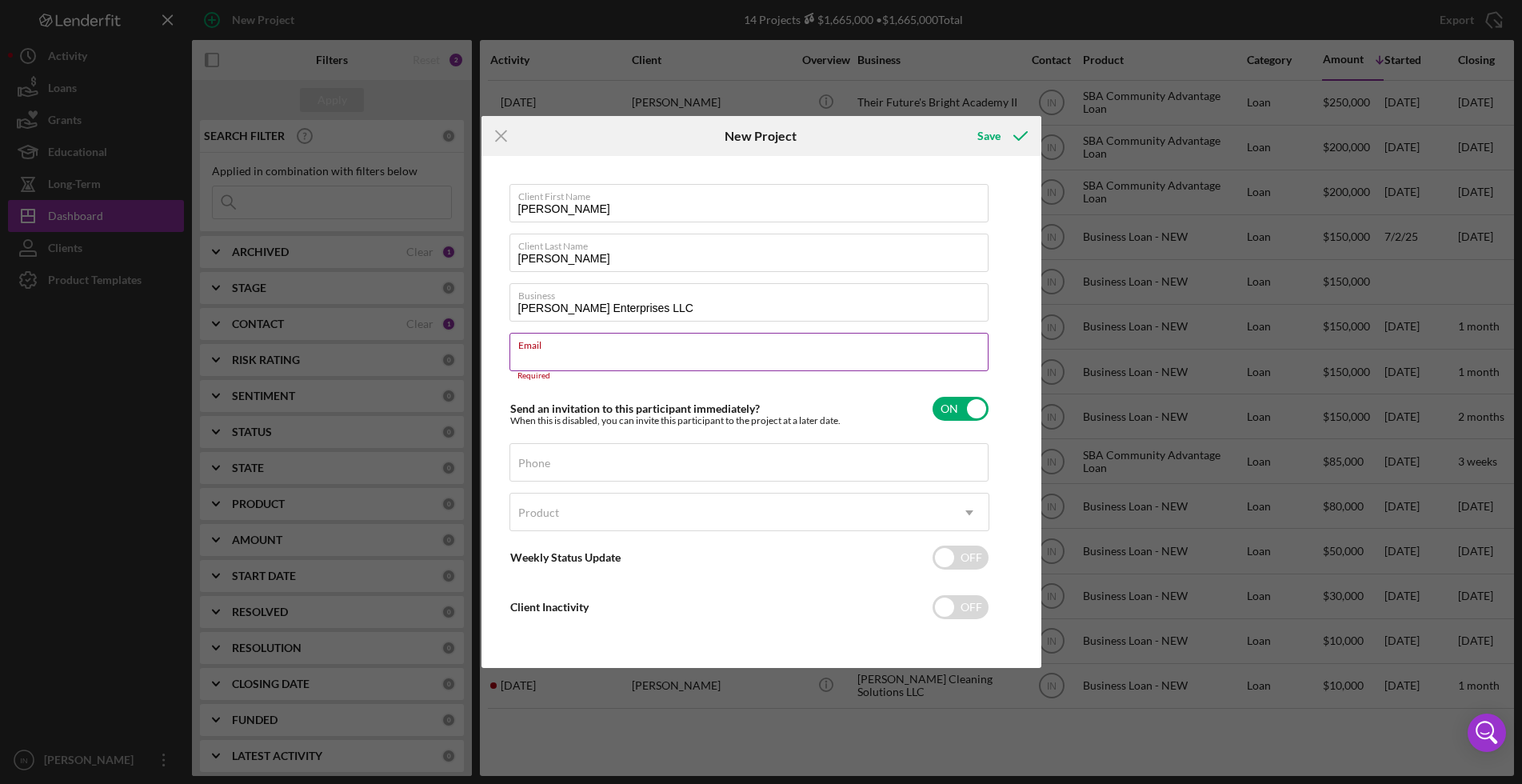
paste input "jerinemurphy88@gmail.com"
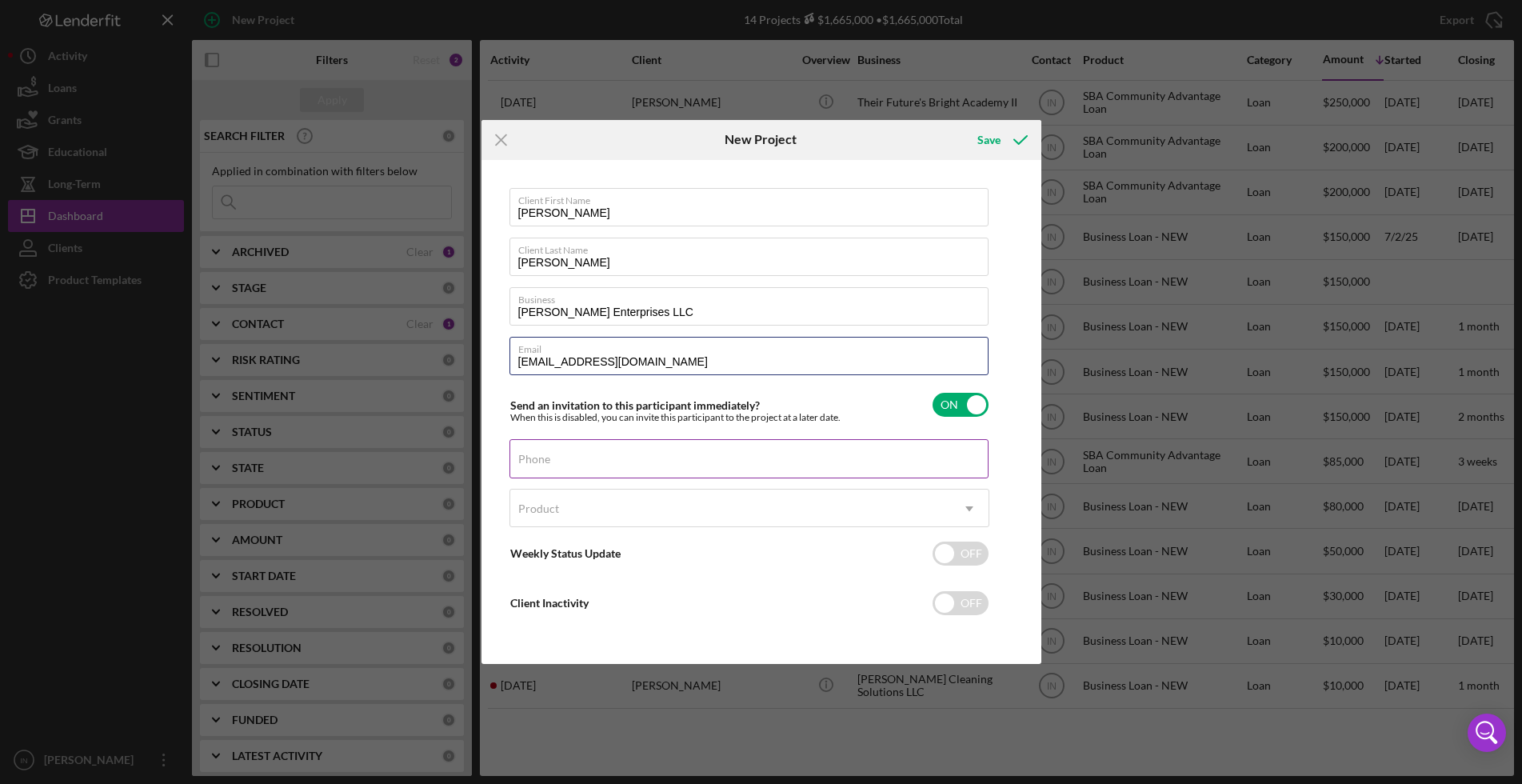
type input "jerinemurphy88@gmail.com"
click at [583, 455] on div "Phone" at bounding box center [749, 459] width 480 height 40
paste input "(773) 972-5882"
type input "(773) 972-5882"
click at [633, 507] on div "Product" at bounding box center [730, 508] width 440 height 37
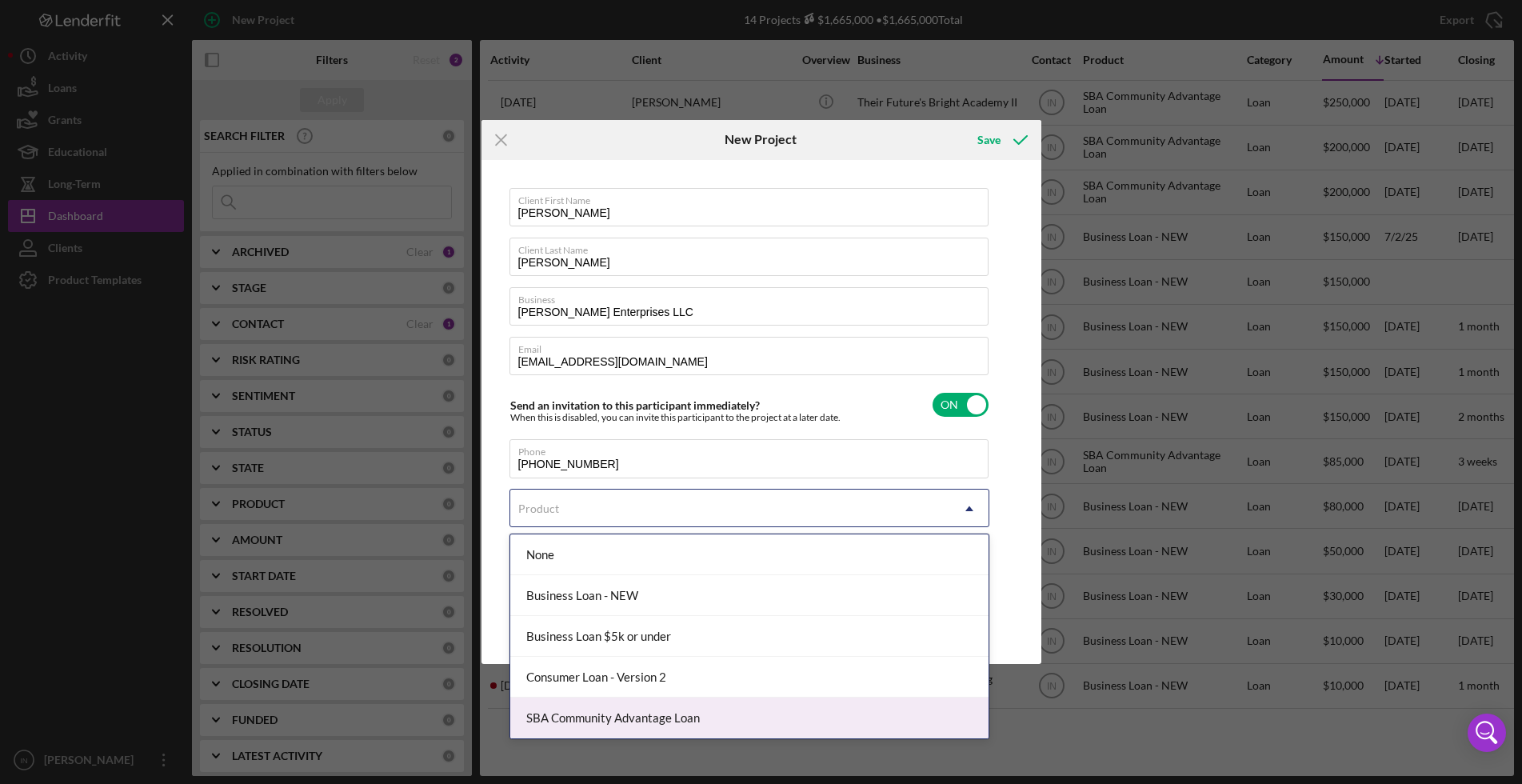
click at [663, 704] on div "SBA Community Advantage Loan" at bounding box center [750, 717] width 479 height 40
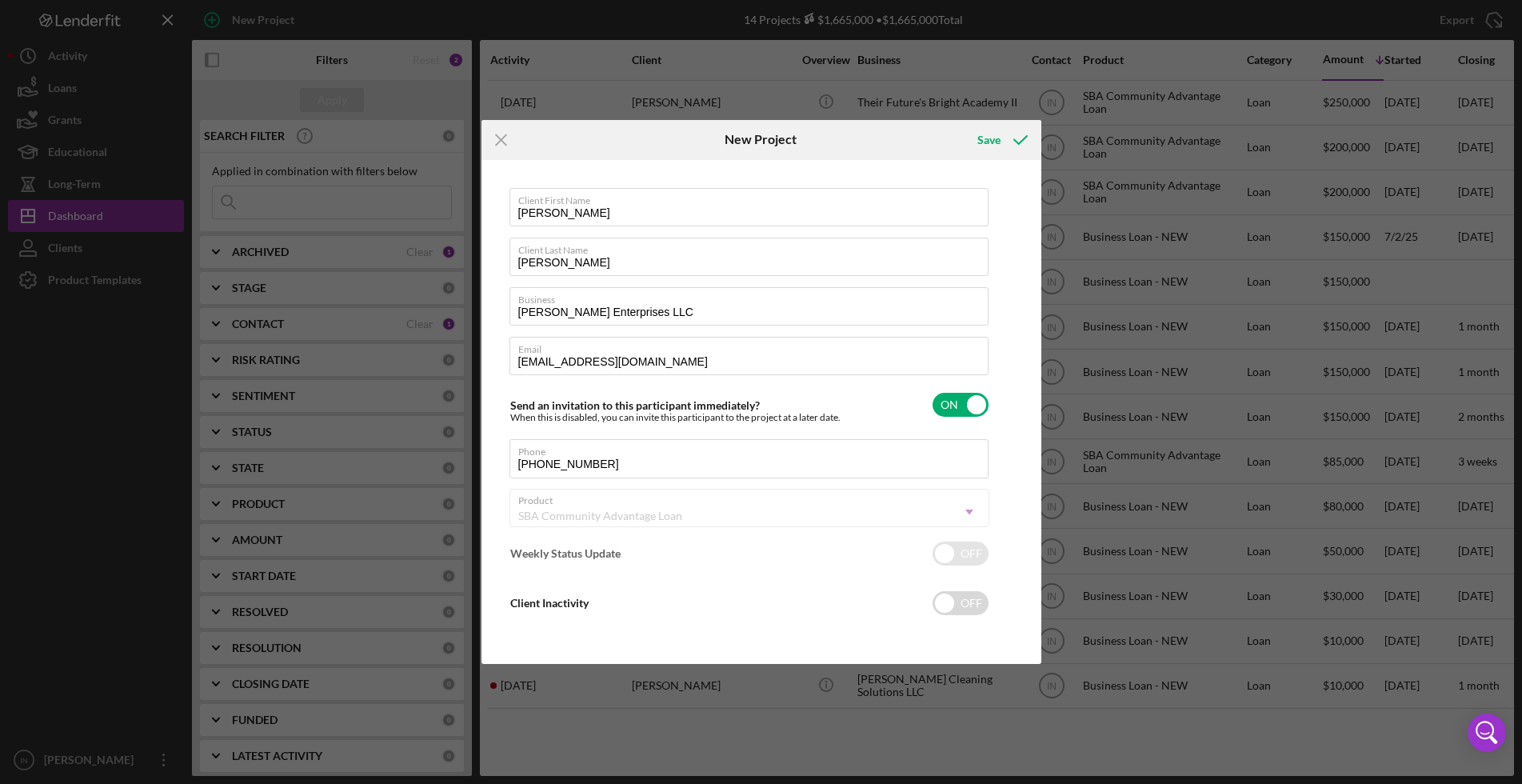
checkbox input "true"
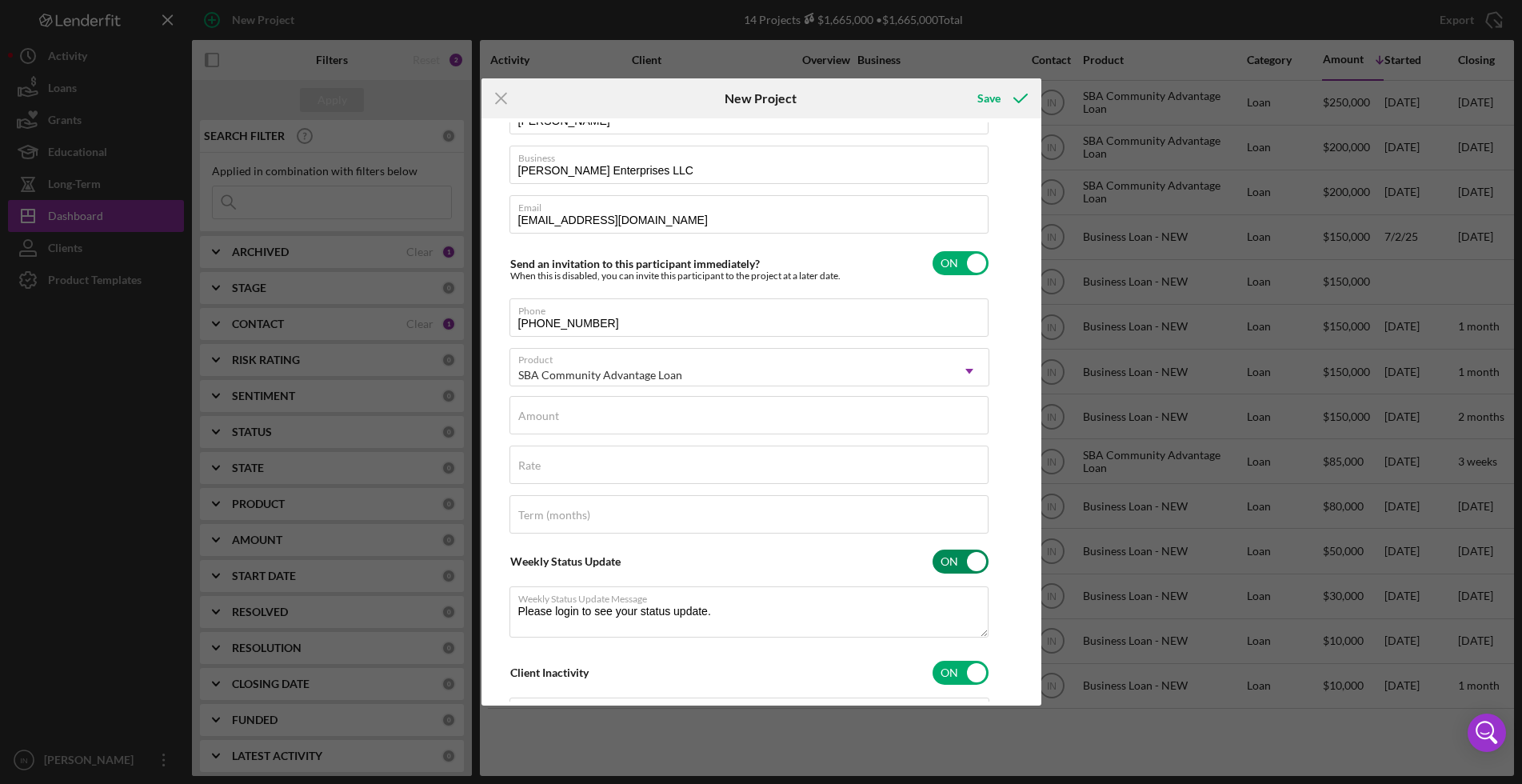
scroll to position [200, 0]
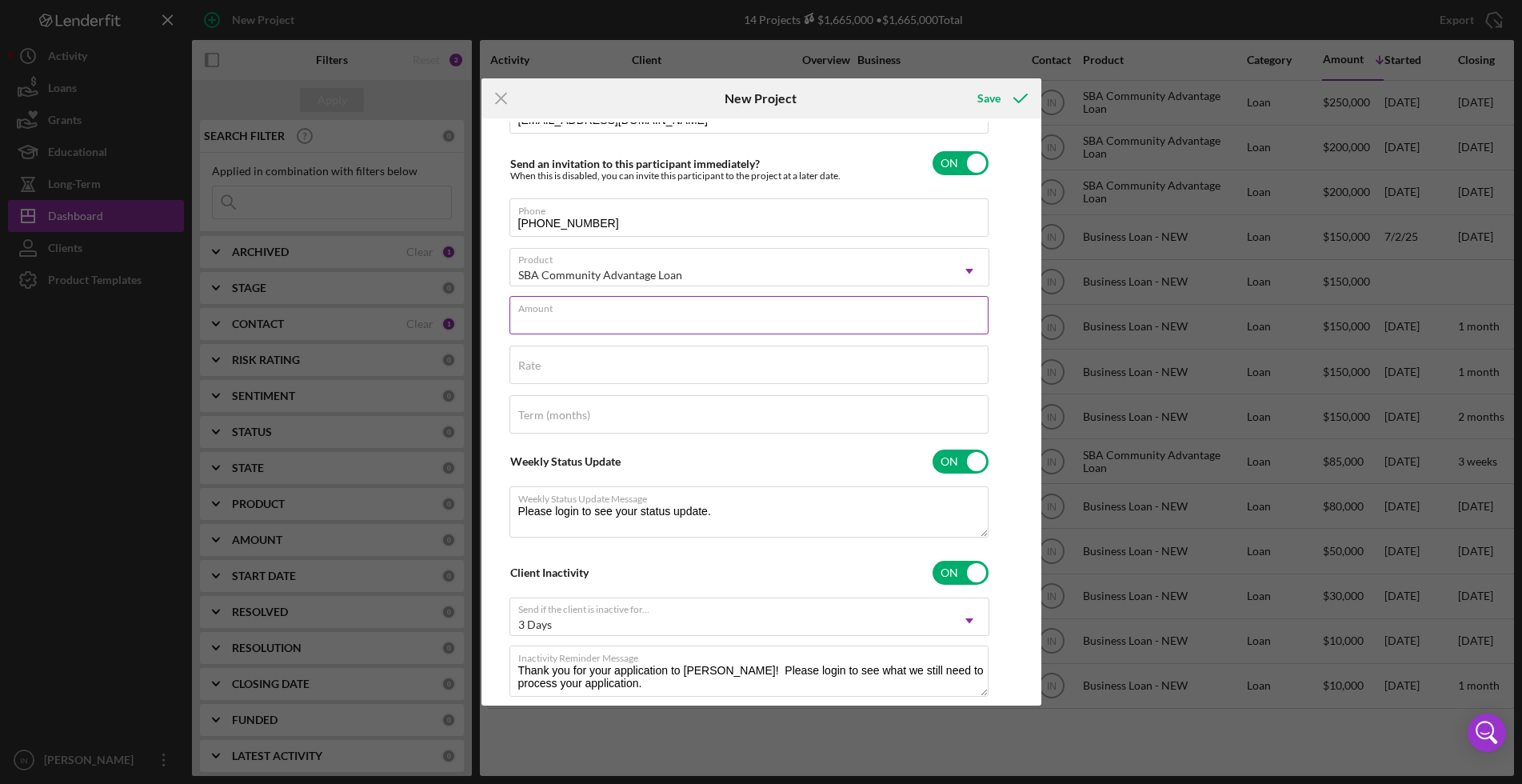
click at [617, 316] on input "Amount" at bounding box center [749, 315] width 479 height 38
type input "$7"
type textarea "Thank you for your application to Justine PETERSEN! Please login to see what we…"
type input "$75"
type textarea "Thank you for your application to Justine PETERSEN! Please login to see what we…"
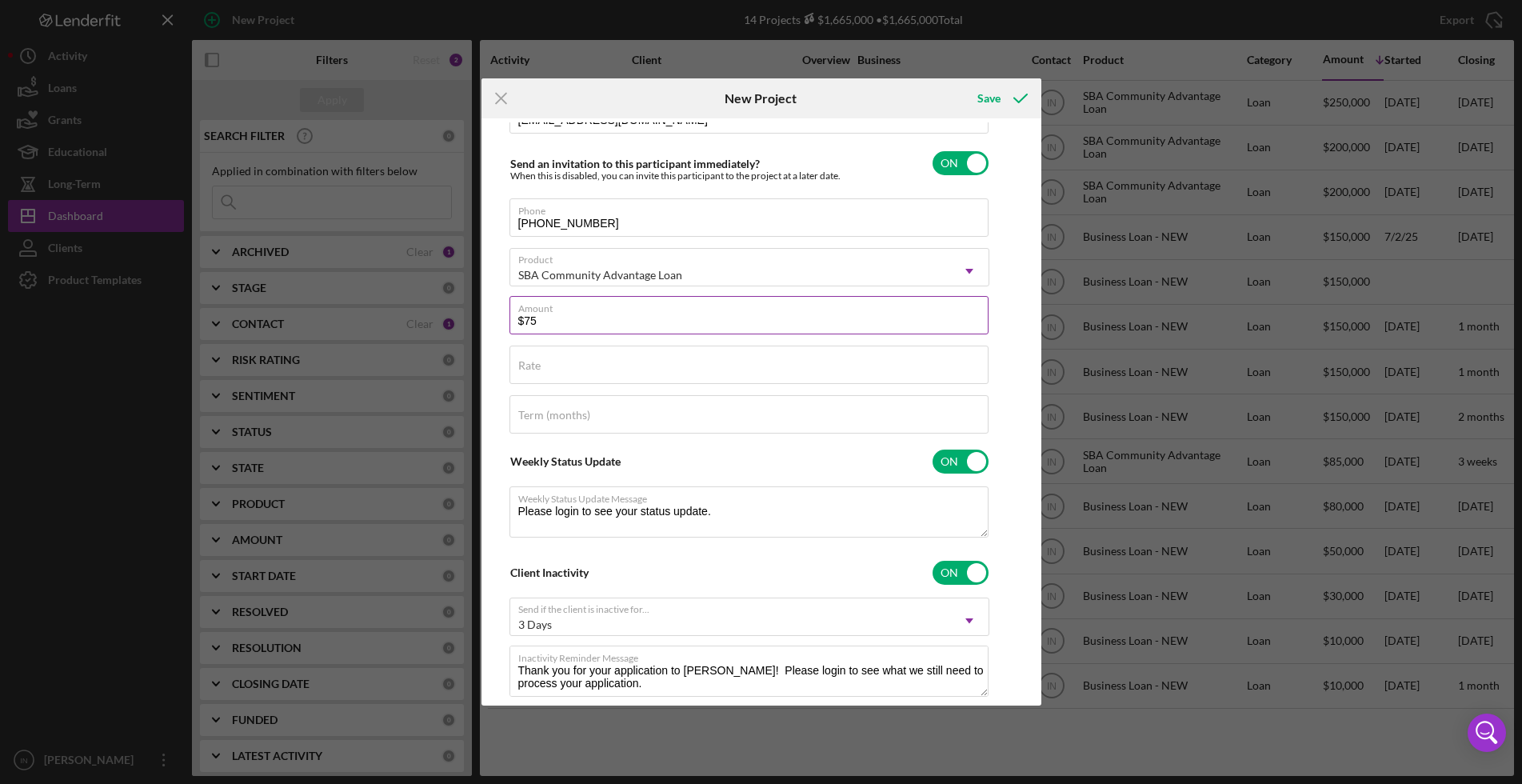
type input "$750"
type textarea "Thank you for your application to Justine PETERSEN! Please login to see what we…"
type input "$7,500"
type textarea "Thank you for your application to Justine PETERSEN! Please login to see what we…"
type input "$75,000"
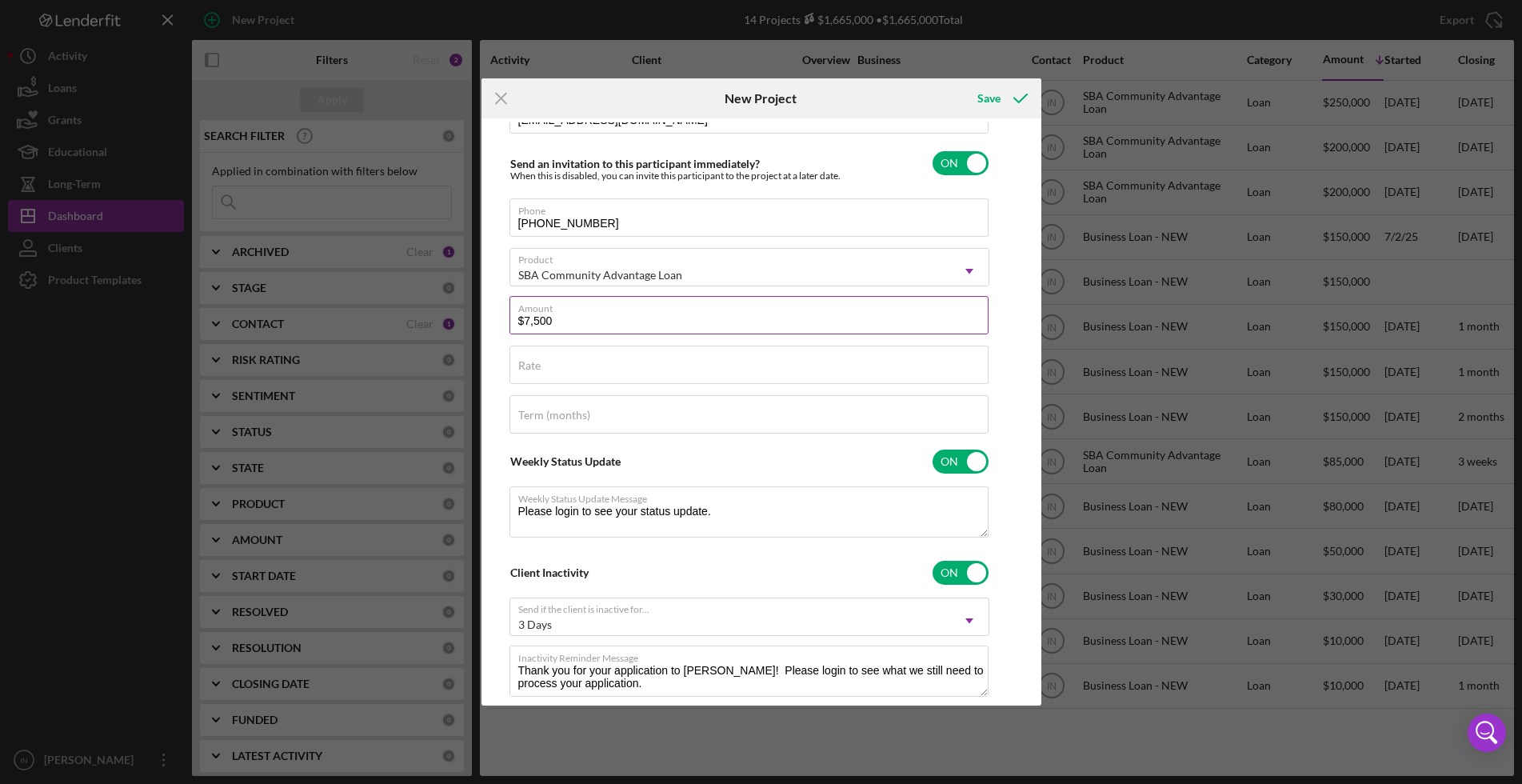
type textarea "Thank you for your application to Justine PETERSEN! Please login to see what we…"
type input "$75,000"
type textarea "Thank you for your application to Justine PETERSEN! Please login to see what we…"
click at [561, 371] on input "Rate" at bounding box center [749, 364] width 479 height 38
type input "1%"
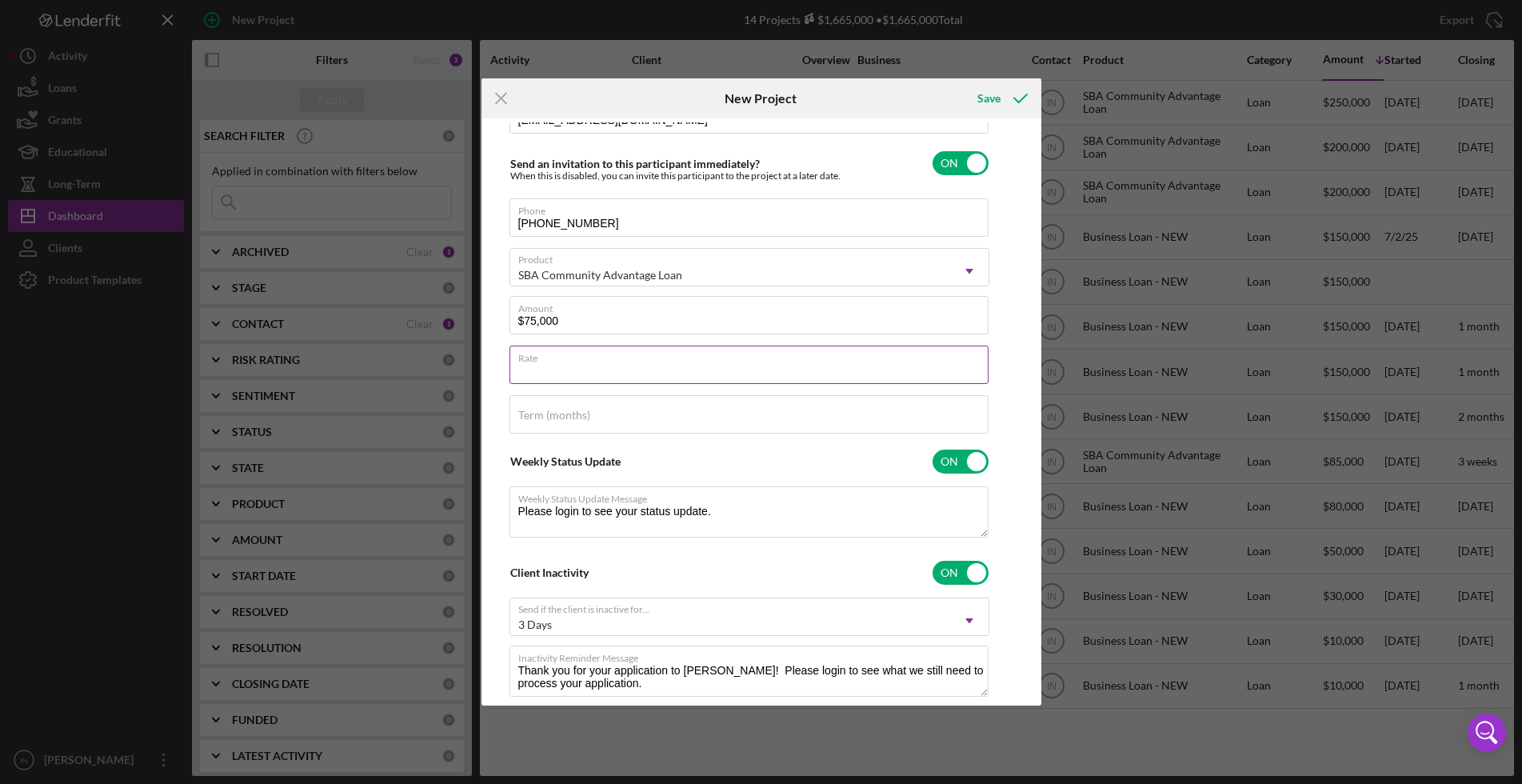
type textarea "Thank you for your application to Justine PETERSEN! Please login to see what we…"
type input "12%"
type textarea "Thank you for your application to Justine PETERSEN! Please login to see what we…"
type input "1%"
type textarea "Thank you for your application to Justine PETERSEN! Please login to see what we…"
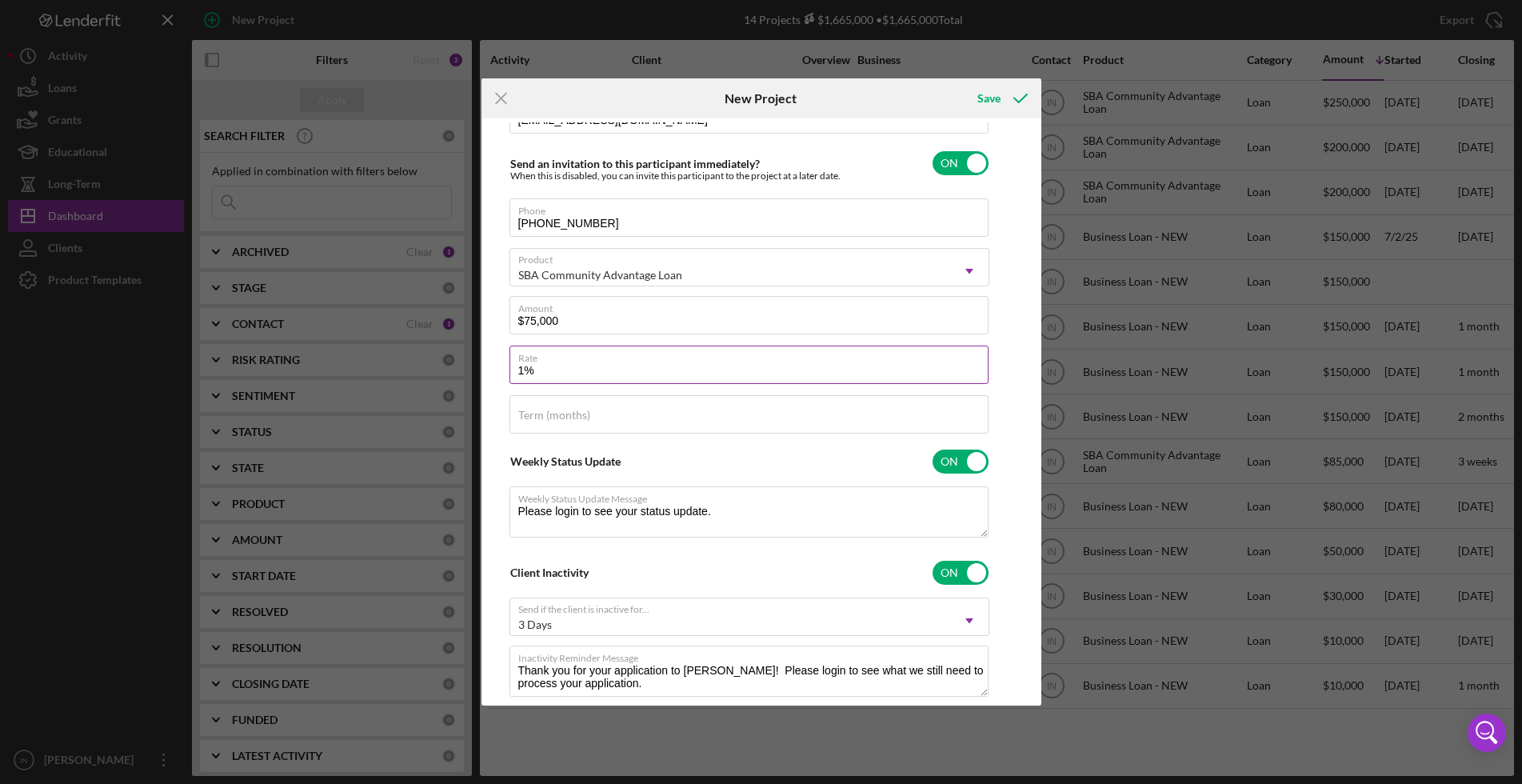
type input "13%"
type textarea "Thank you for your application to Justine PETERSEN! Please login to see what we…"
type input "13.%"
type textarea "Thank you for your application to Justine PETERSEN! Please login to see what we…"
type input "13.5%"
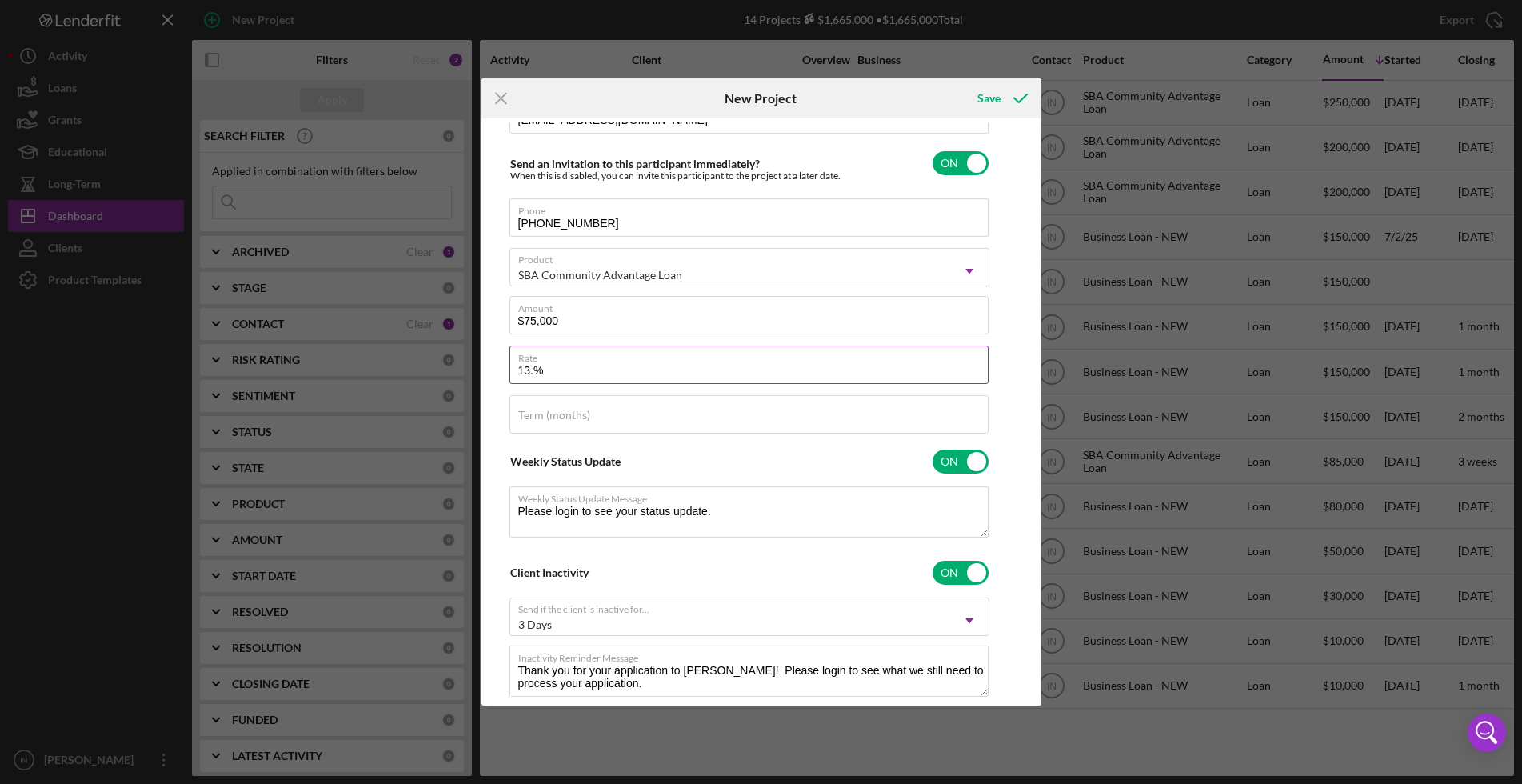
type textarea "Thank you for your application to Justine PETERSEN! Please login to see what we…"
click at [572, 426] on input "Term (months)" at bounding box center [749, 414] width 479 height 38
type input "13.500%"
type textarea "Thank you for your application to Justine PETERSEN! Please login to see what we…"
type input "120"
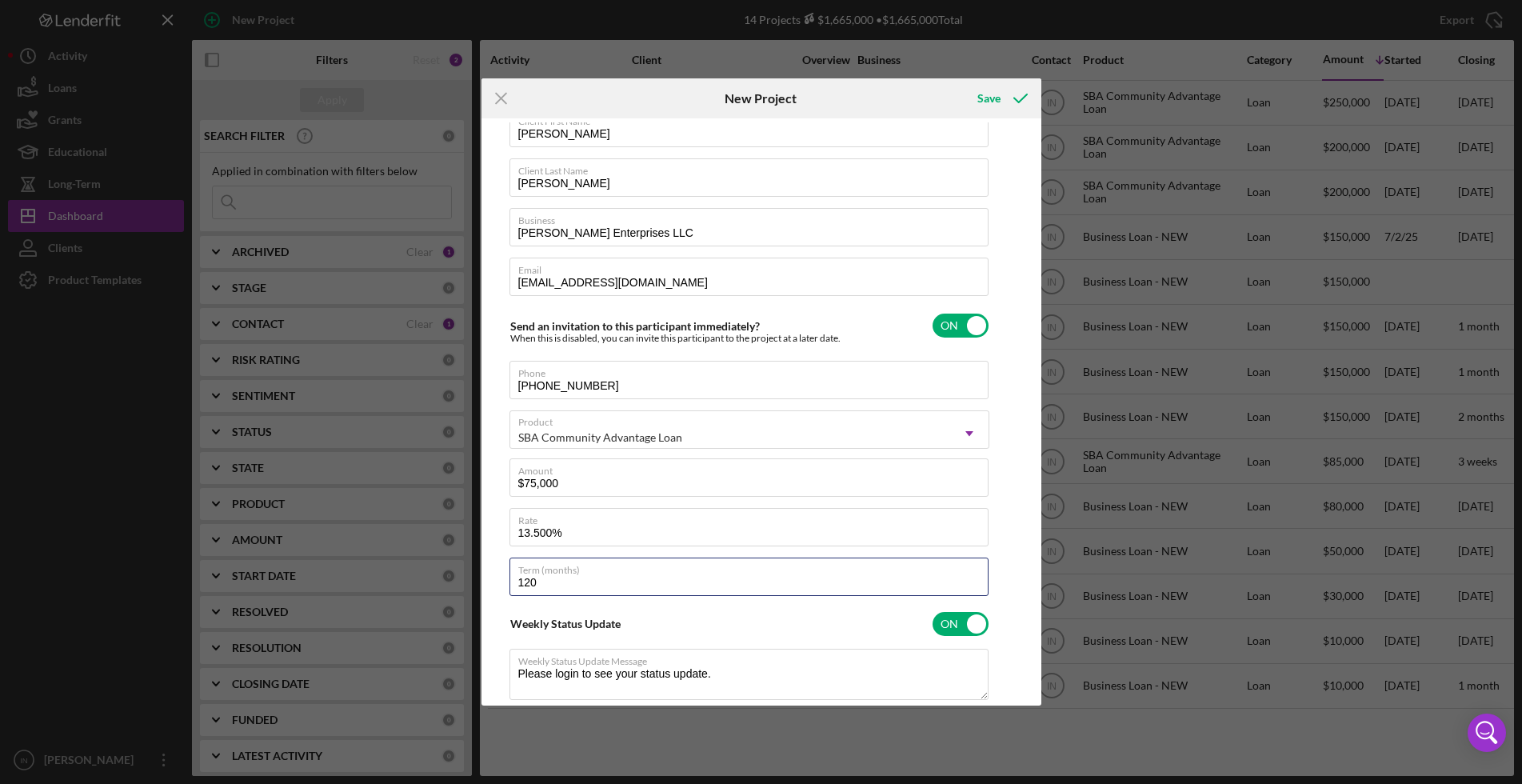
scroll to position [0, 0]
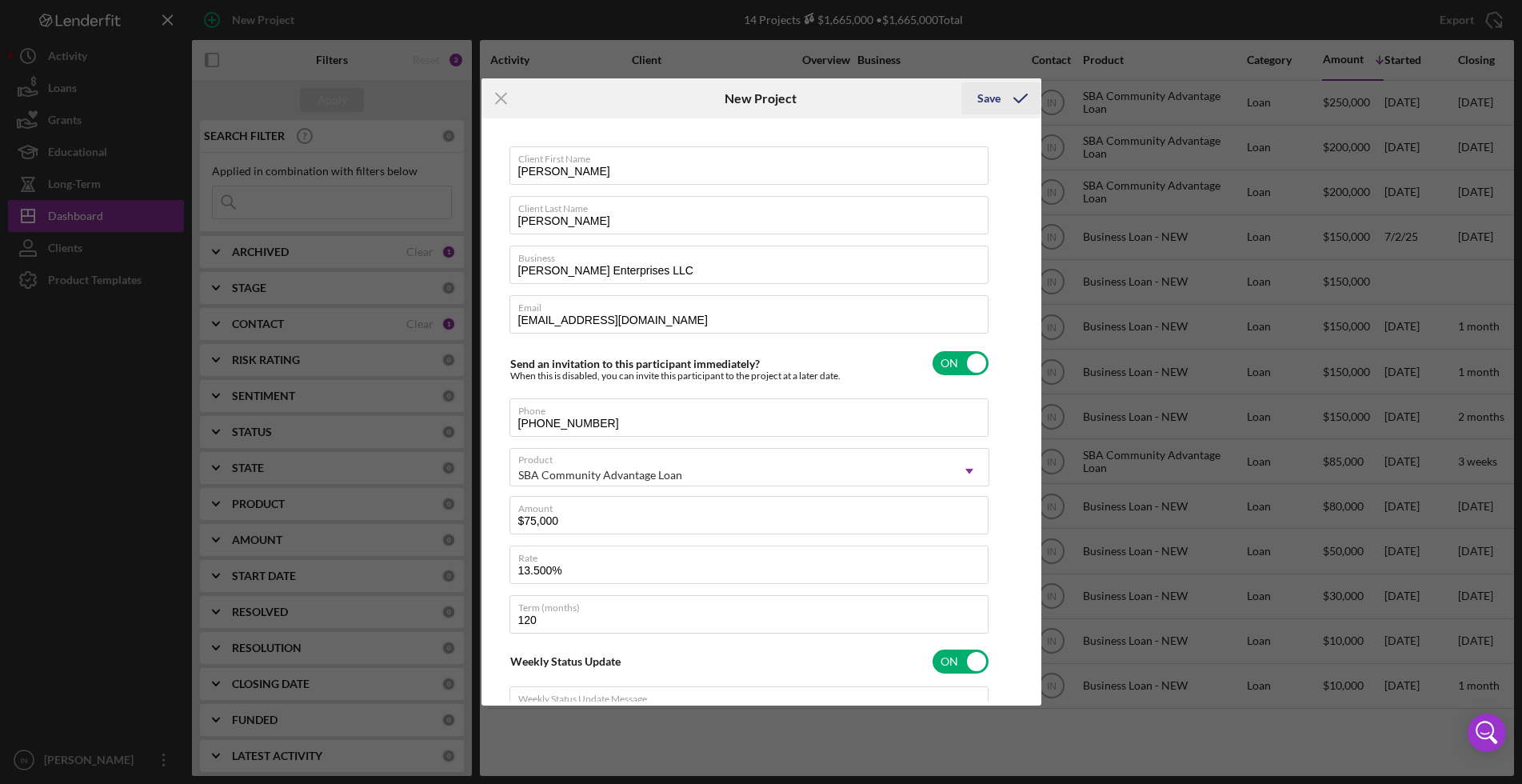
click at [1002, 96] on icon "submit" at bounding box center [1021, 99] width 40 height 40
type textarea "Thank you for your application to Justine PETERSEN! Please login to see what we…"
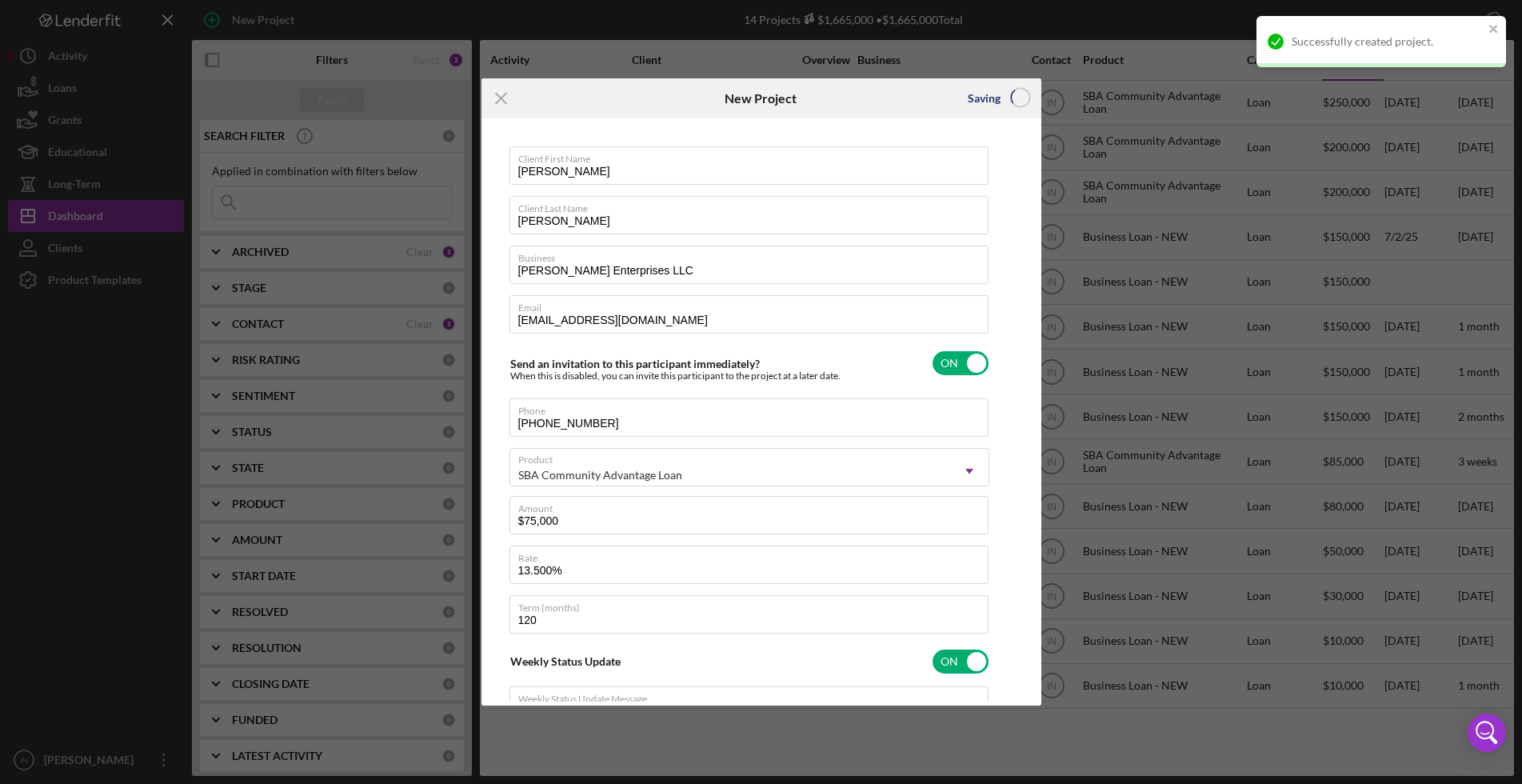
checkbox input "false"
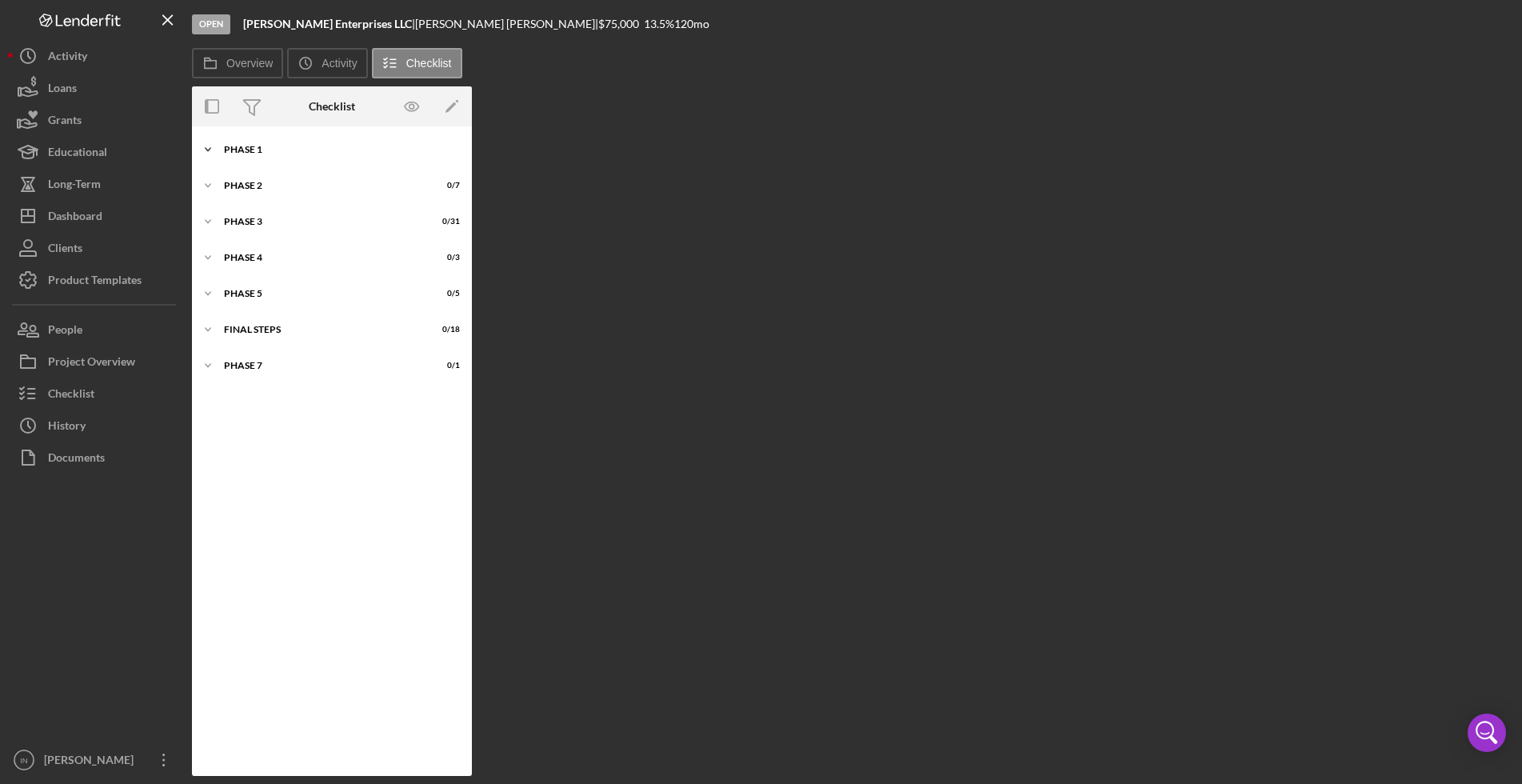
click at [239, 149] on div "Phase 1" at bounding box center [338, 149] width 228 height 9
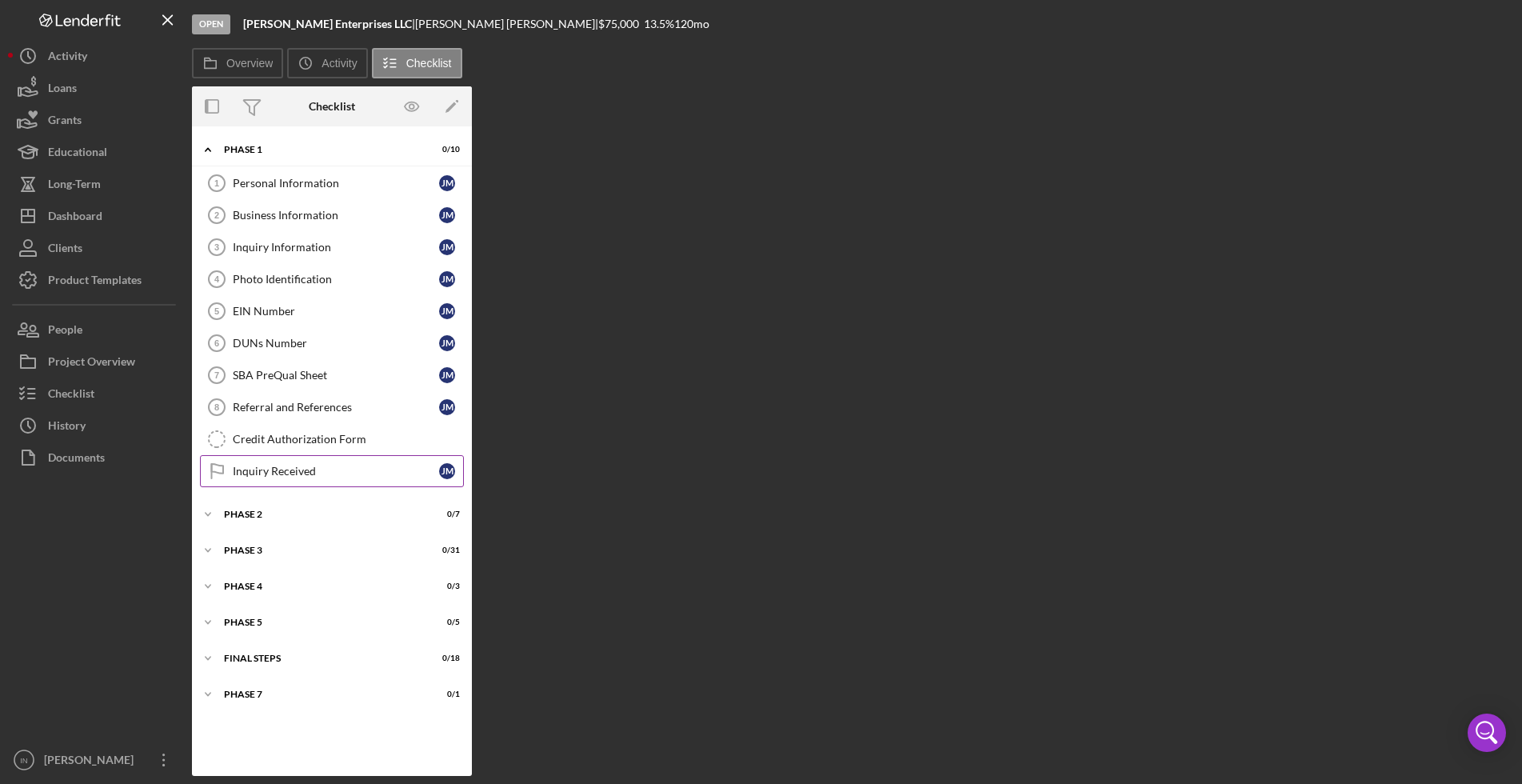
click at [279, 467] on div "Inquiry Received" at bounding box center [336, 471] width 207 height 13
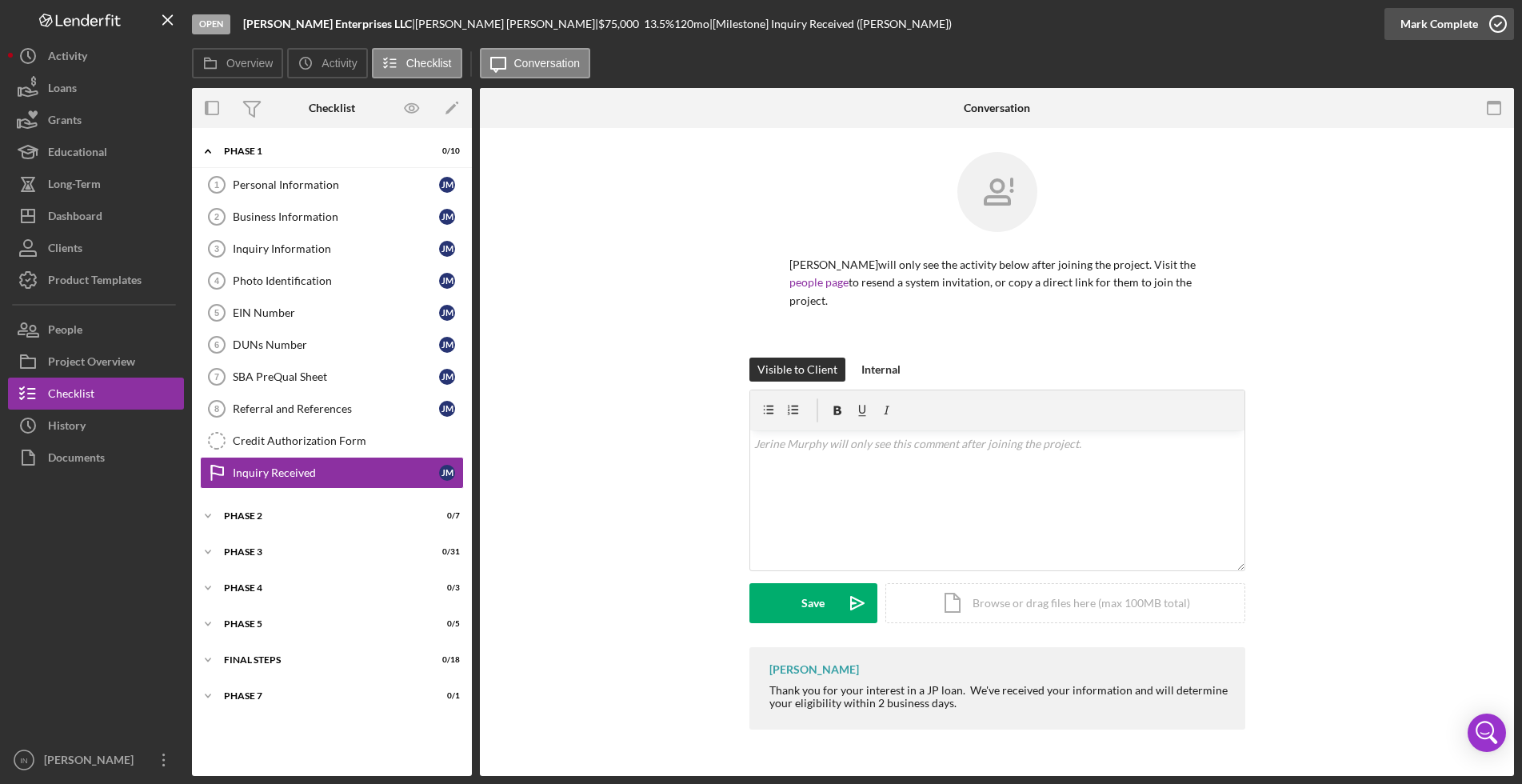
click at [1436, 22] on div "Mark Complete" at bounding box center [1439, 24] width 78 height 32
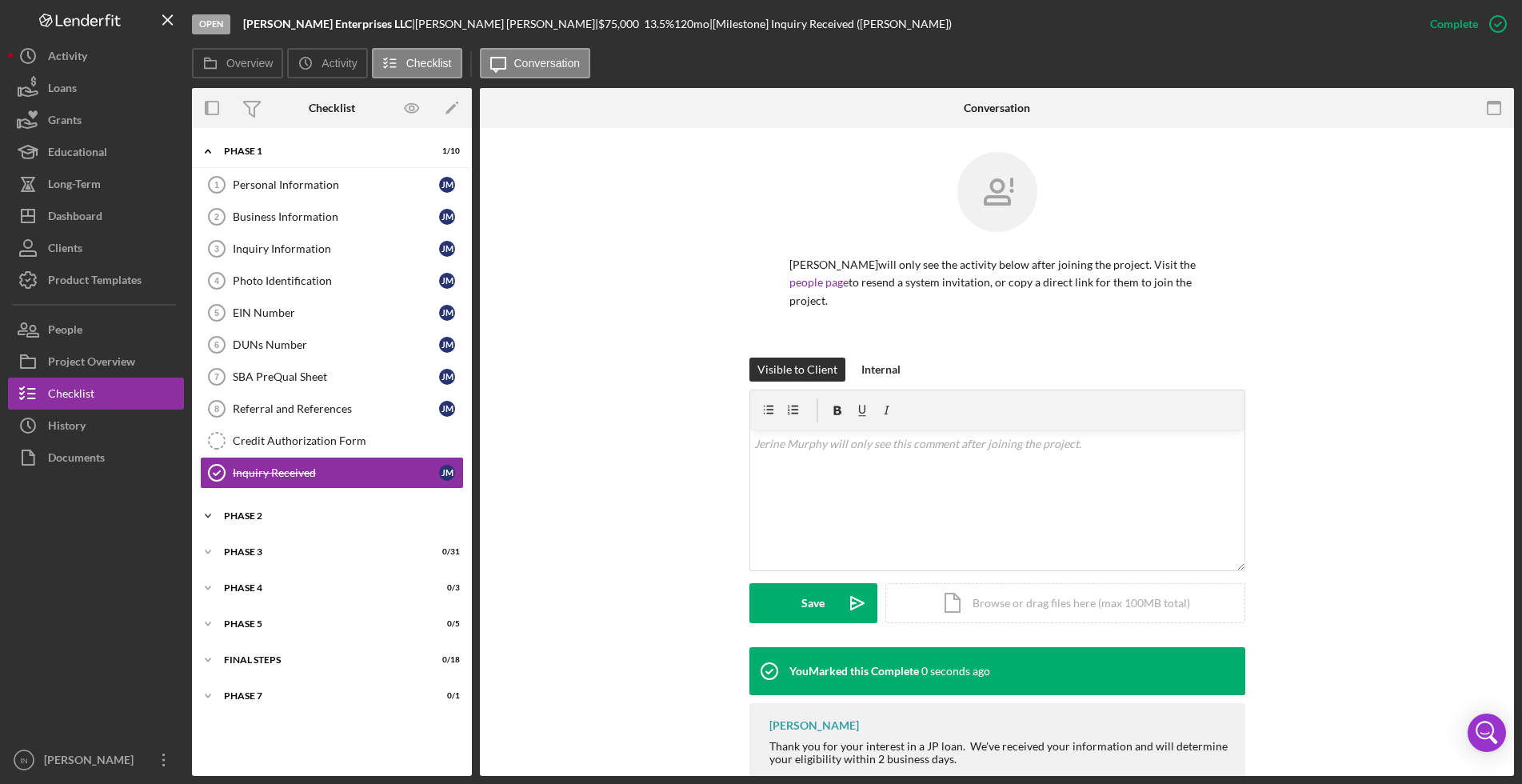
click at [276, 511] on div "Phase 2" at bounding box center [338, 515] width 228 height 9
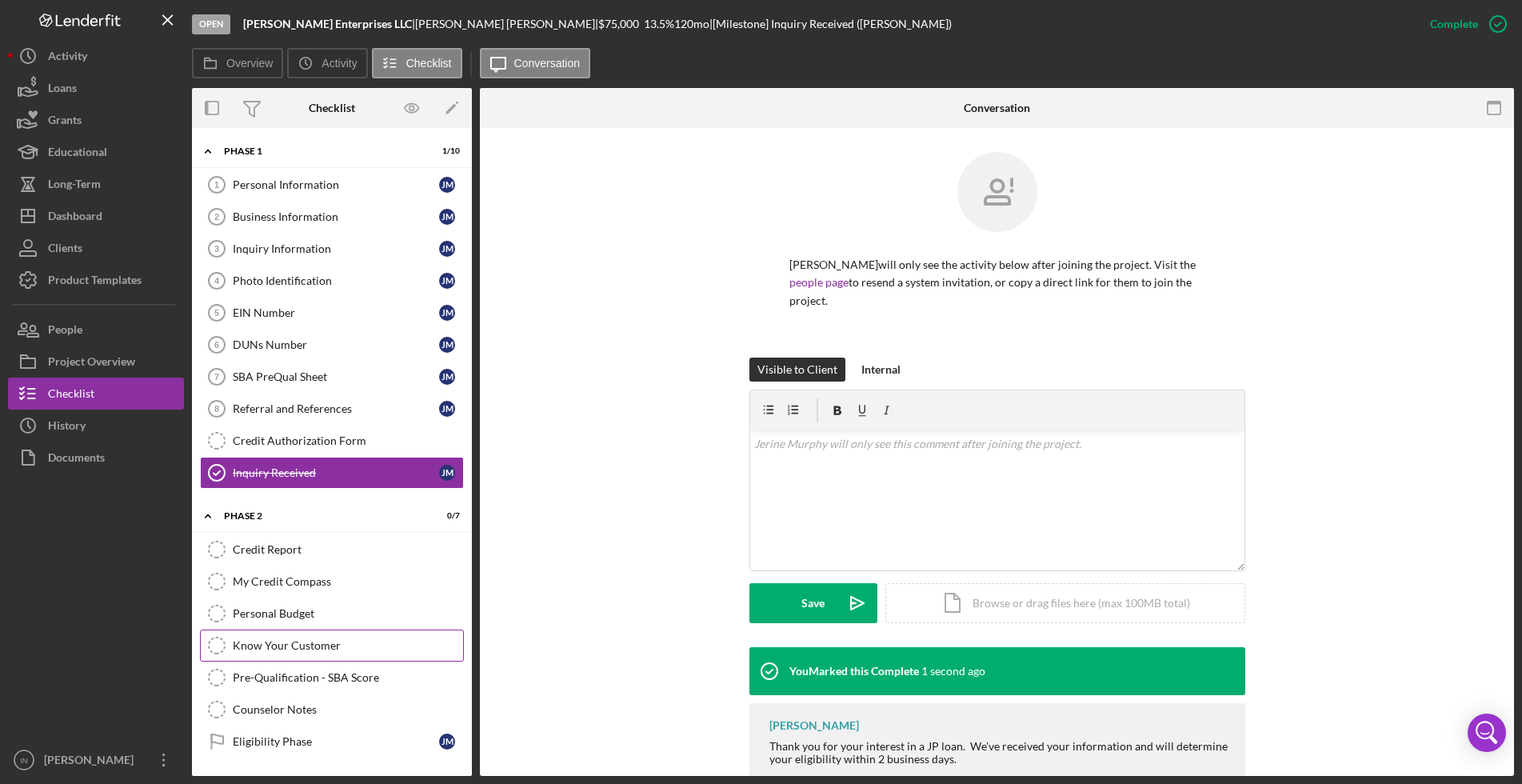
scroll to position [177, 0]
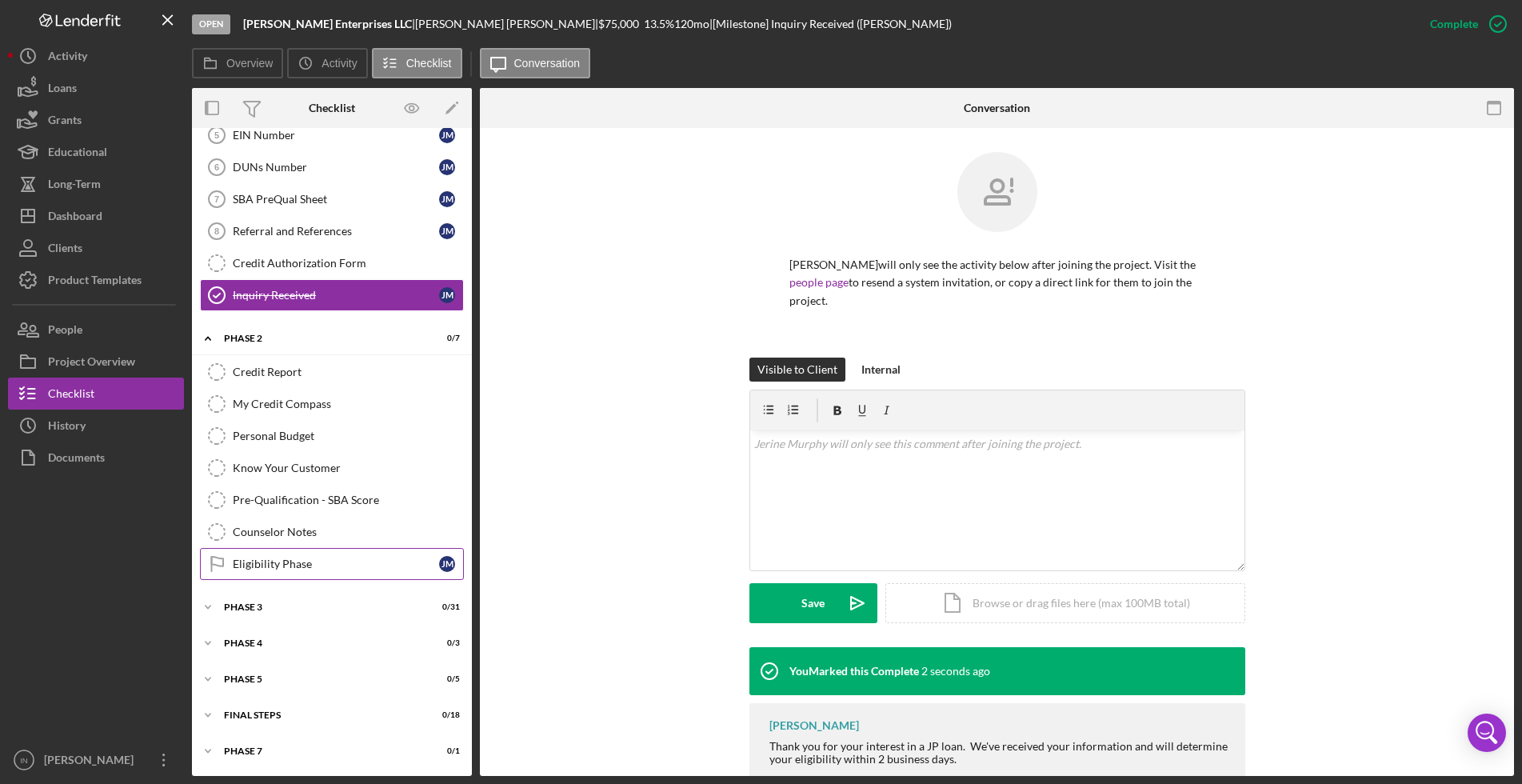
click at [286, 558] on div "Eligibility Phase" at bounding box center [336, 564] width 207 height 13
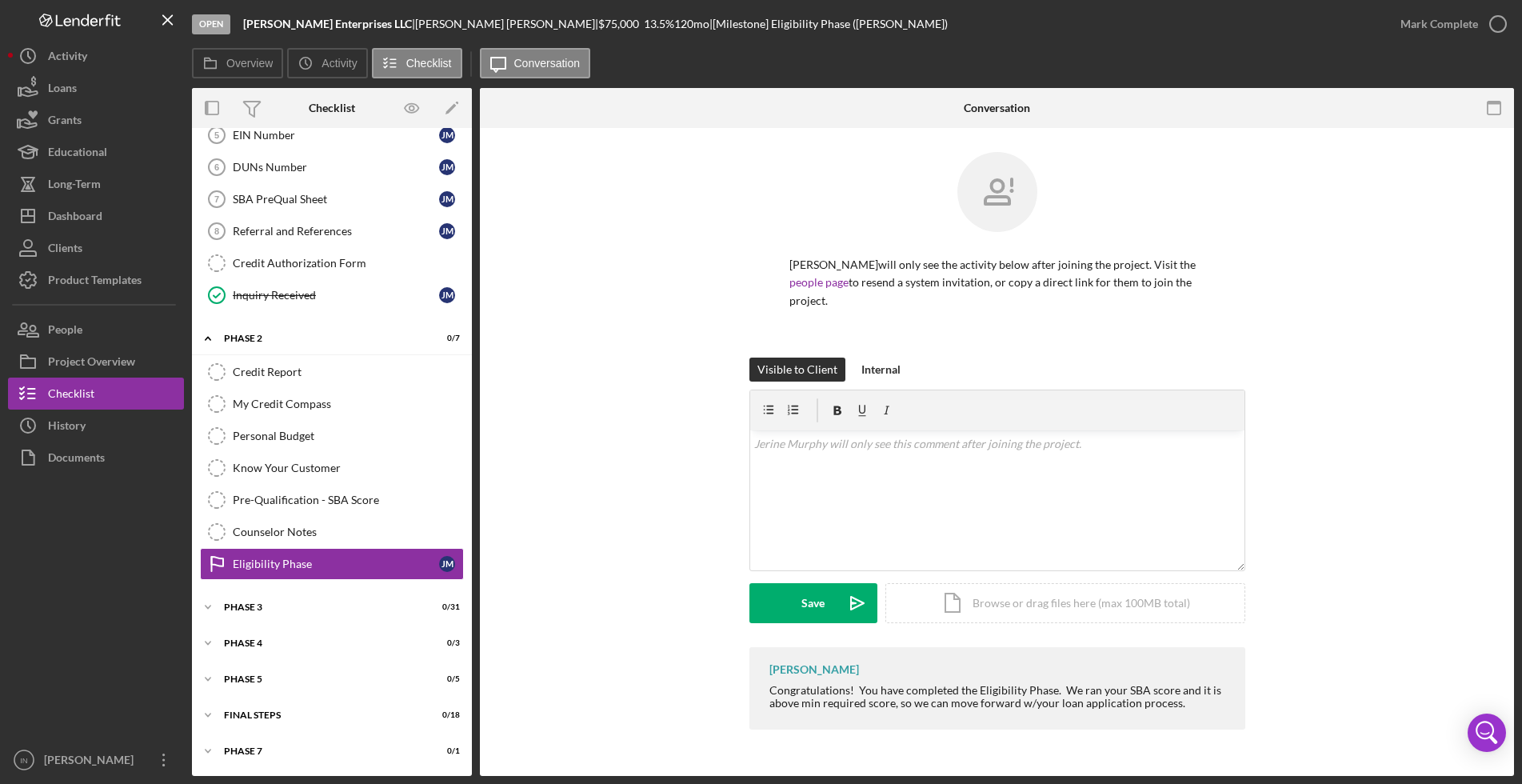
scroll to position [177, 0]
click at [1441, 25] on div "Mark Complete" at bounding box center [1439, 24] width 78 height 32
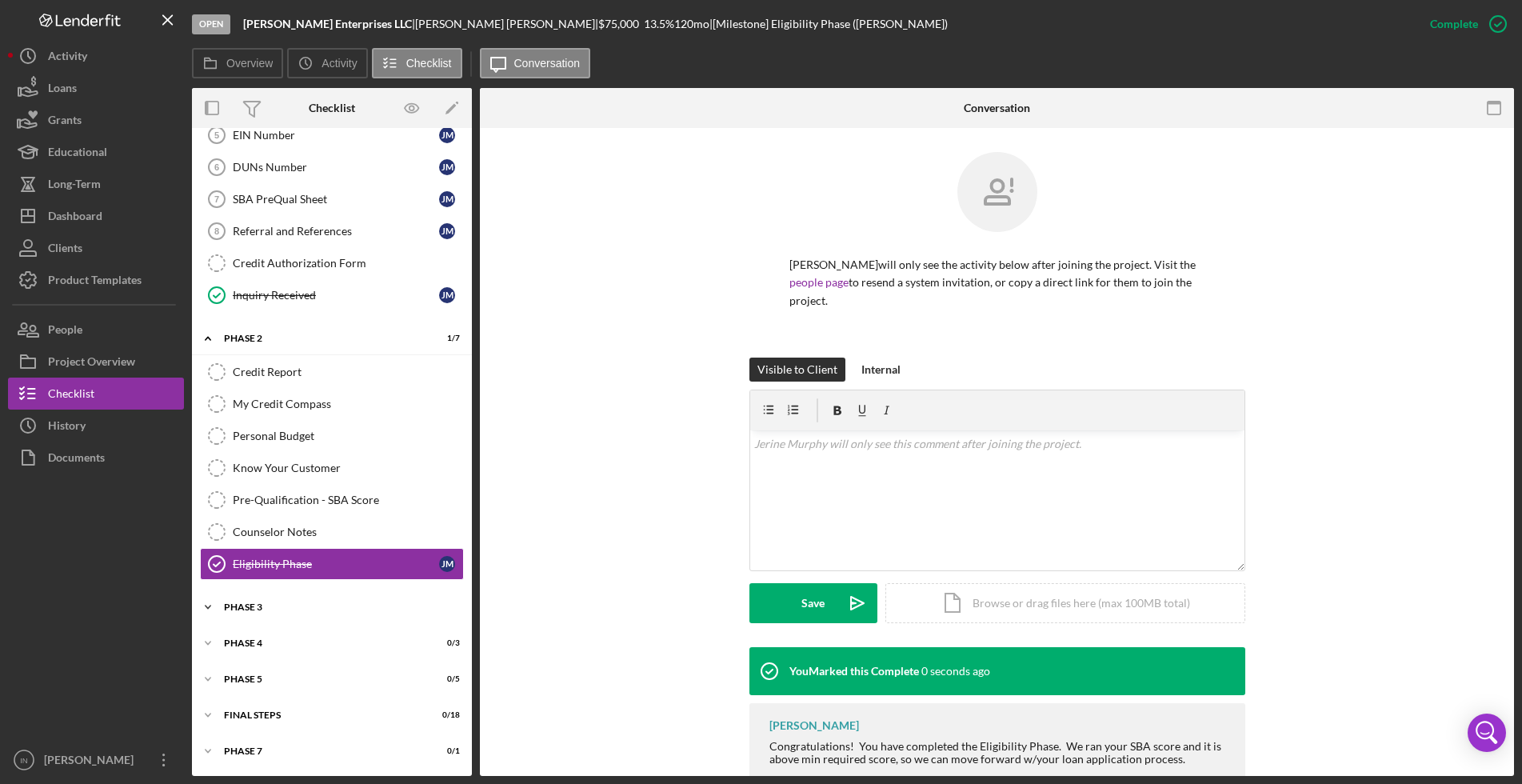
click at [283, 599] on div "Icon/Expander Phase 3 0 / 31" at bounding box center [331, 607] width 280 height 32
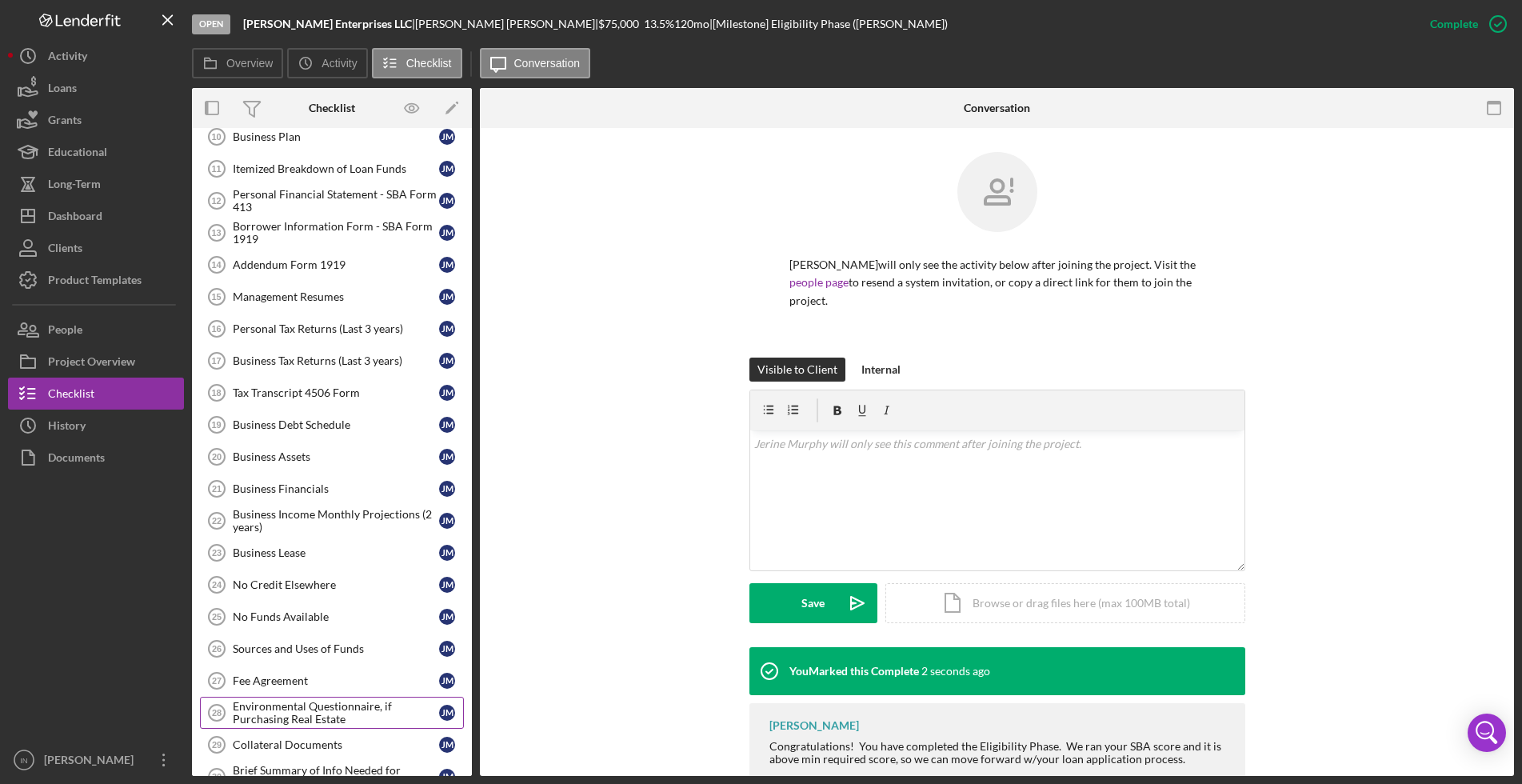
scroll to position [1177, 0]
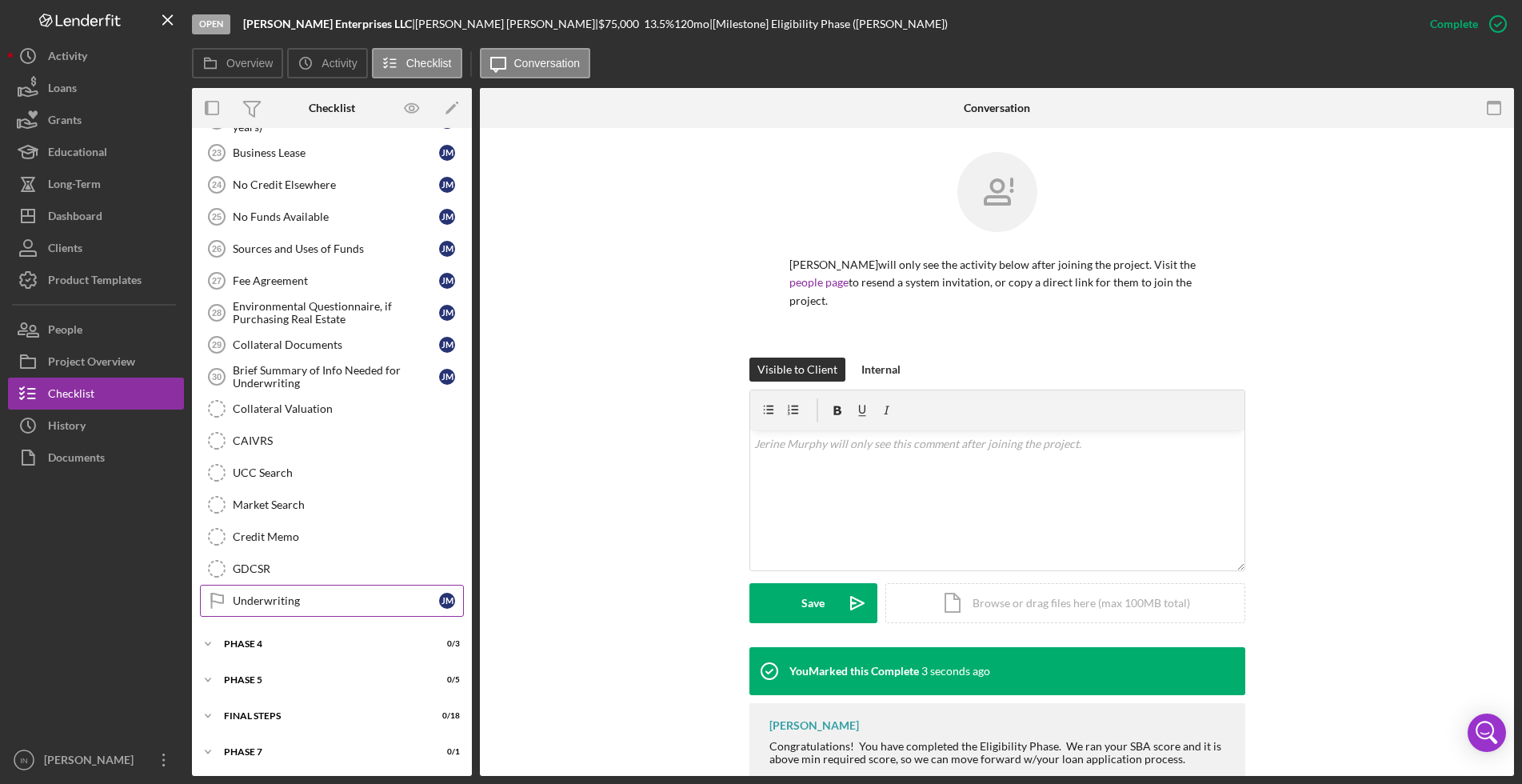
click at [302, 599] on div "Underwriting" at bounding box center [336, 601] width 207 height 13
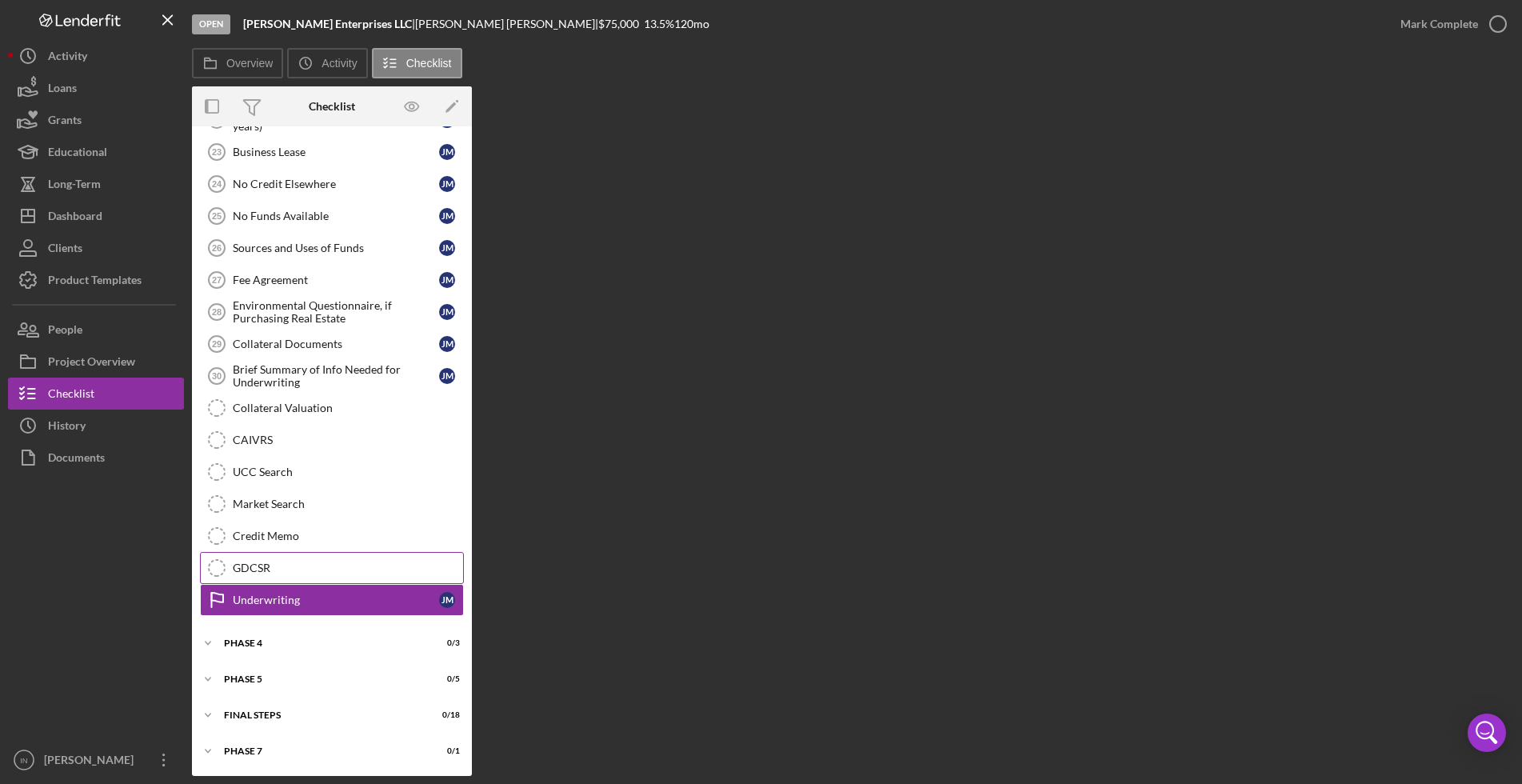
scroll to position [1177, 0]
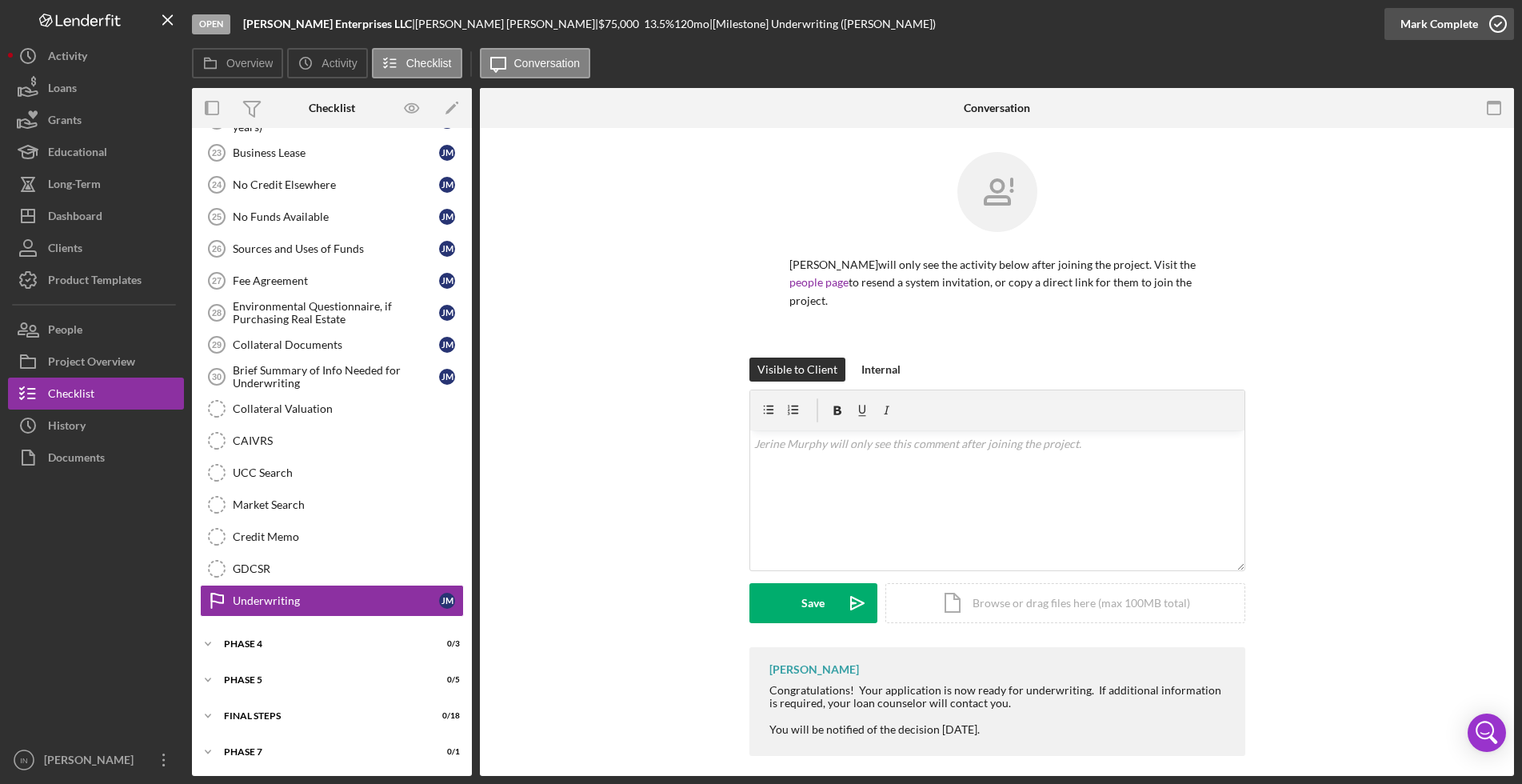
click at [1473, 17] on div "Mark Complete" at bounding box center [1439, 24] width 78 height 32
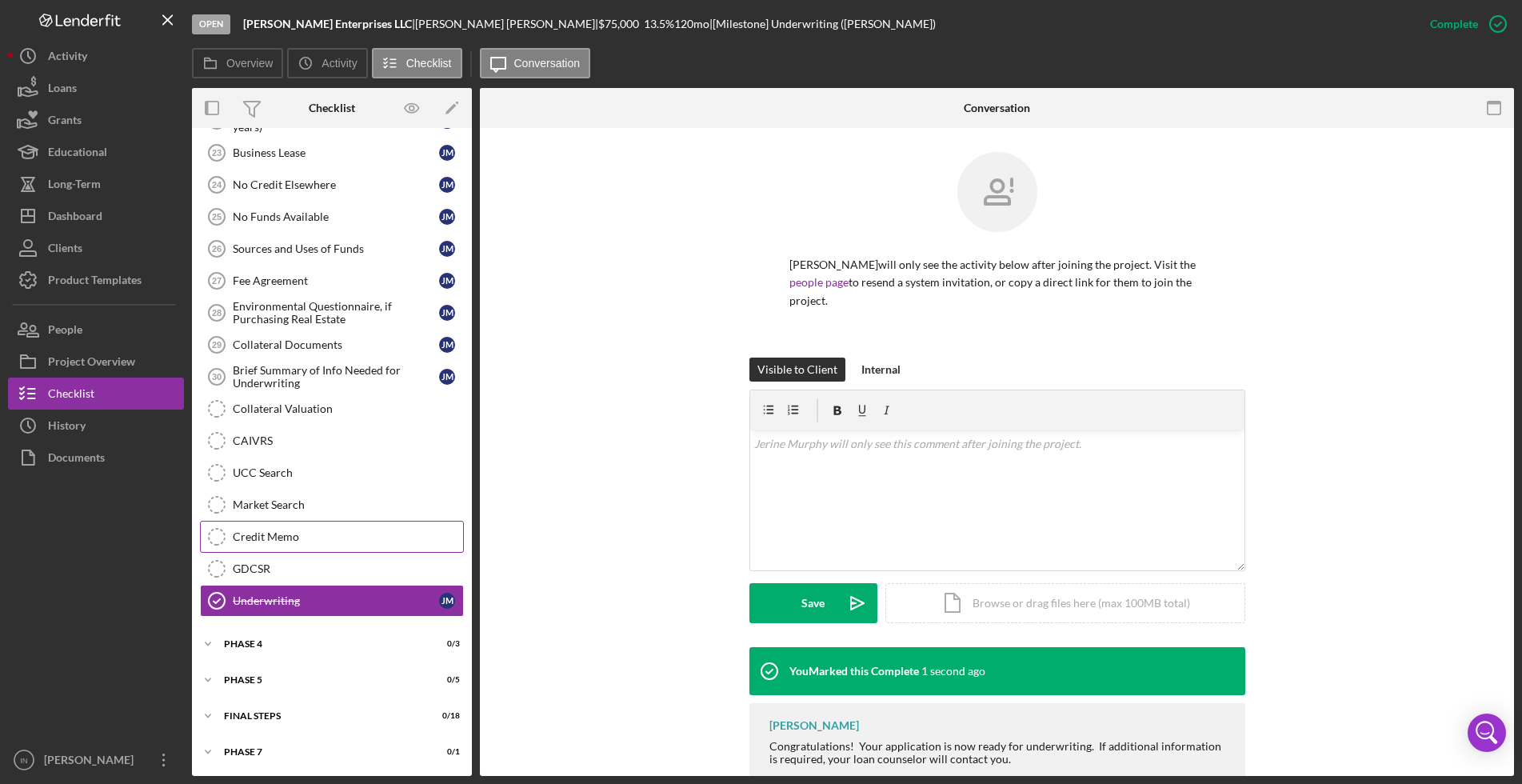
scroll to position [1178, 0]
click at [269, 636] on div "Icon/Expander Phase 4 0 / 3" at bounding box center [331, 643] width 280 height 32
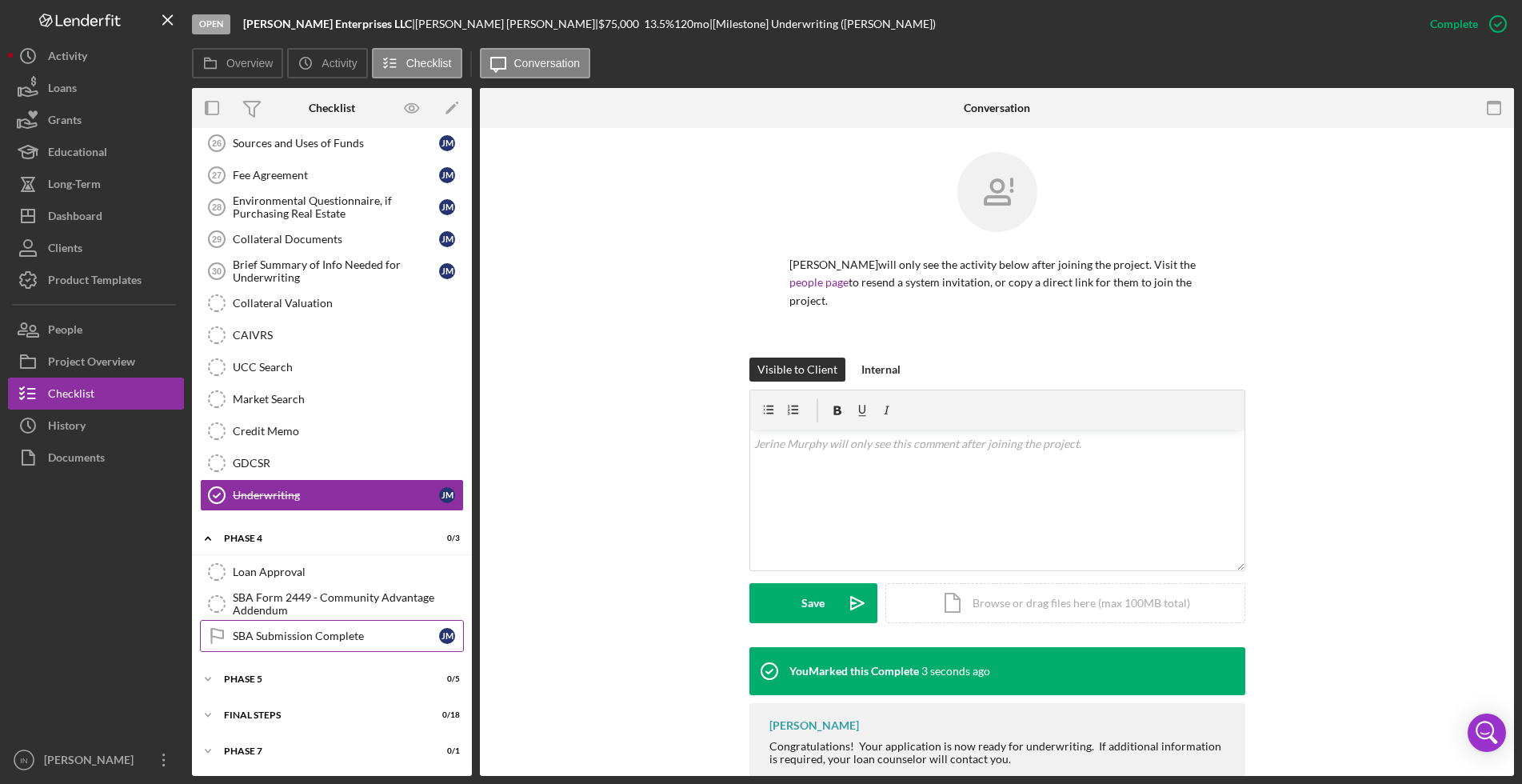
click at [293, 633] on div "SBA Submission Complete" at bounding box center [336, 637] width 207 height 13
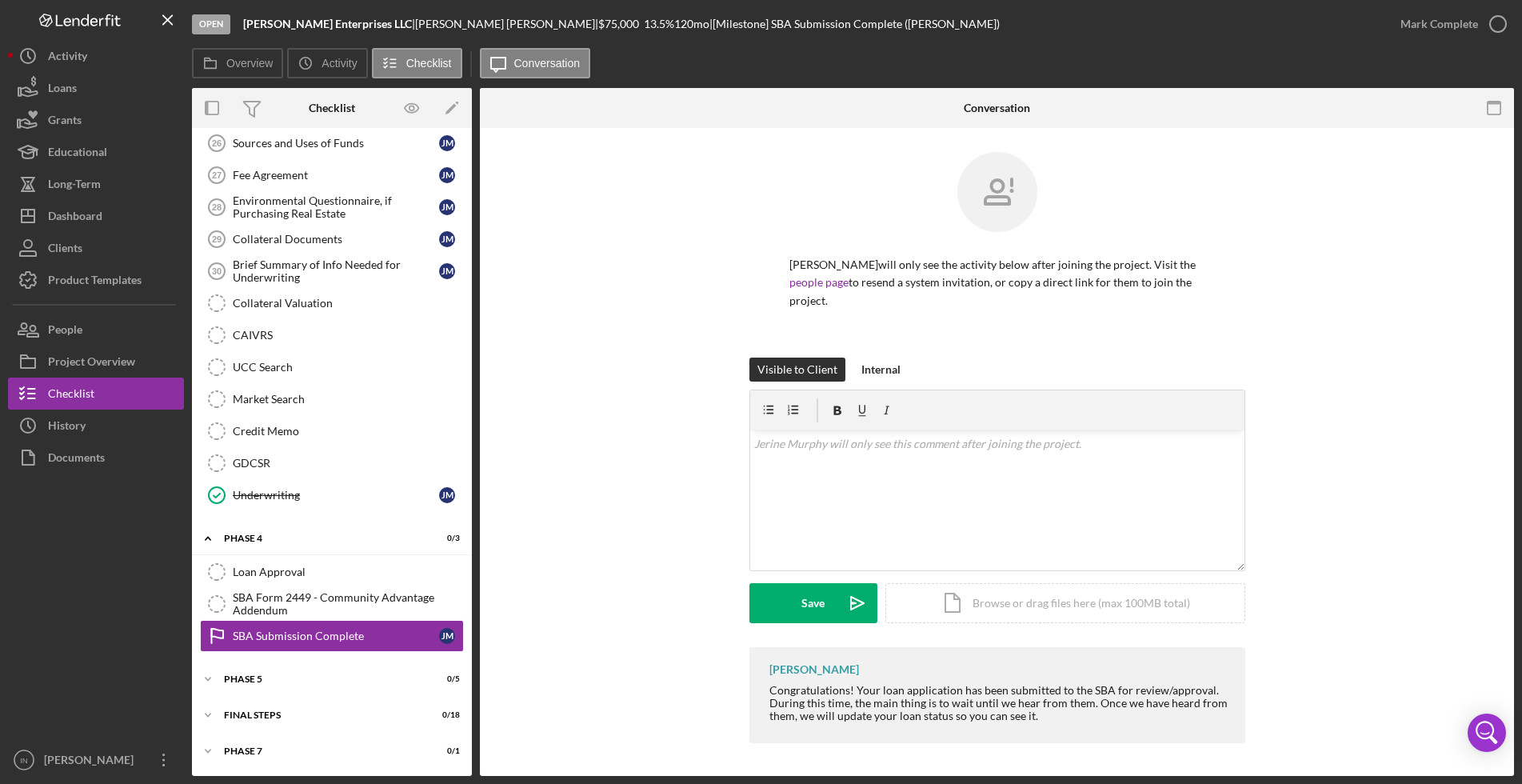
scroll to position [1284, 0]
click at [1465, 31] on div "Mark Complete" at bounding box center [1439, 24] width 78 height 32
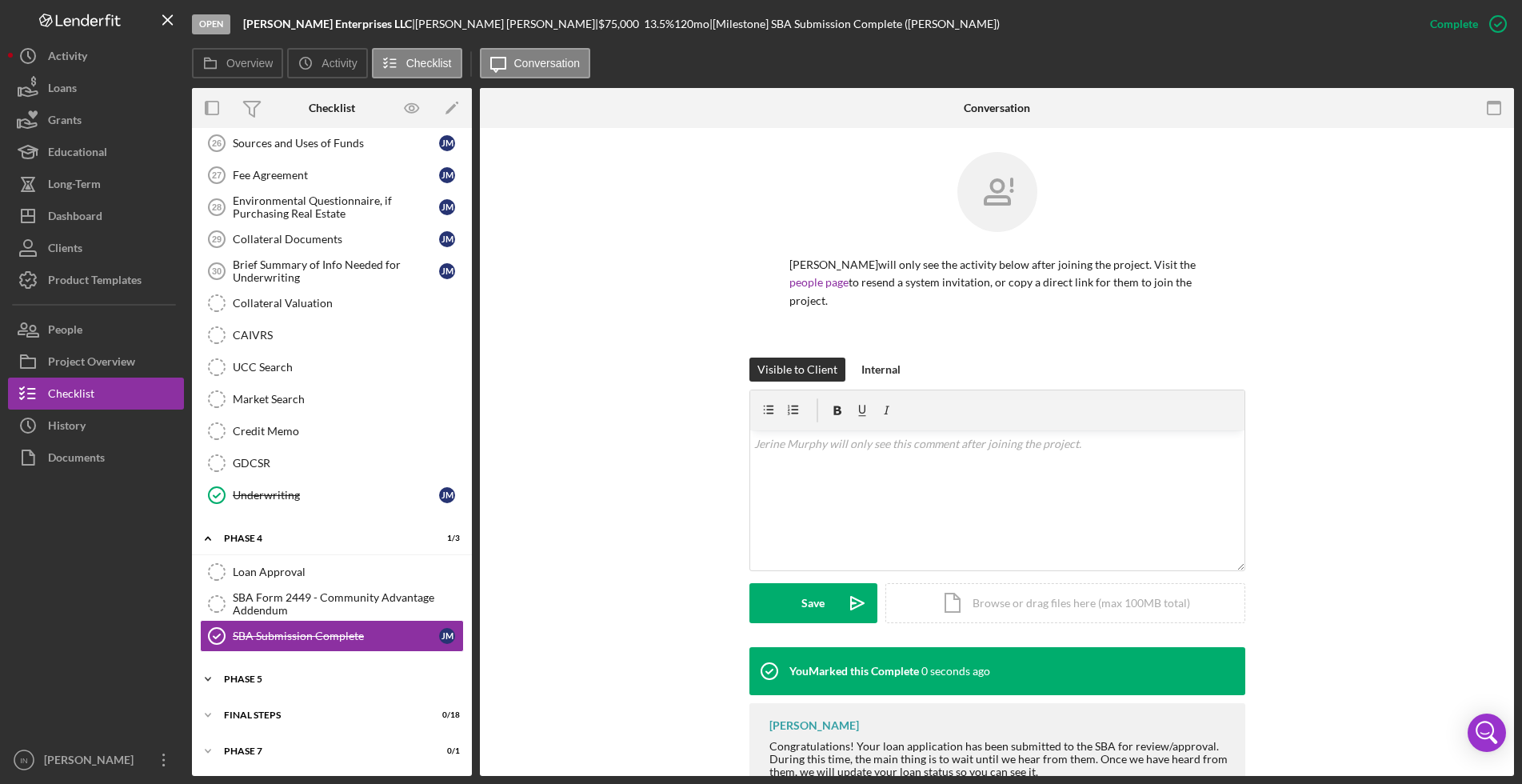
click at [283, 678] on div "Phase 5" at bounding box center [338, 679] width 228 height 9
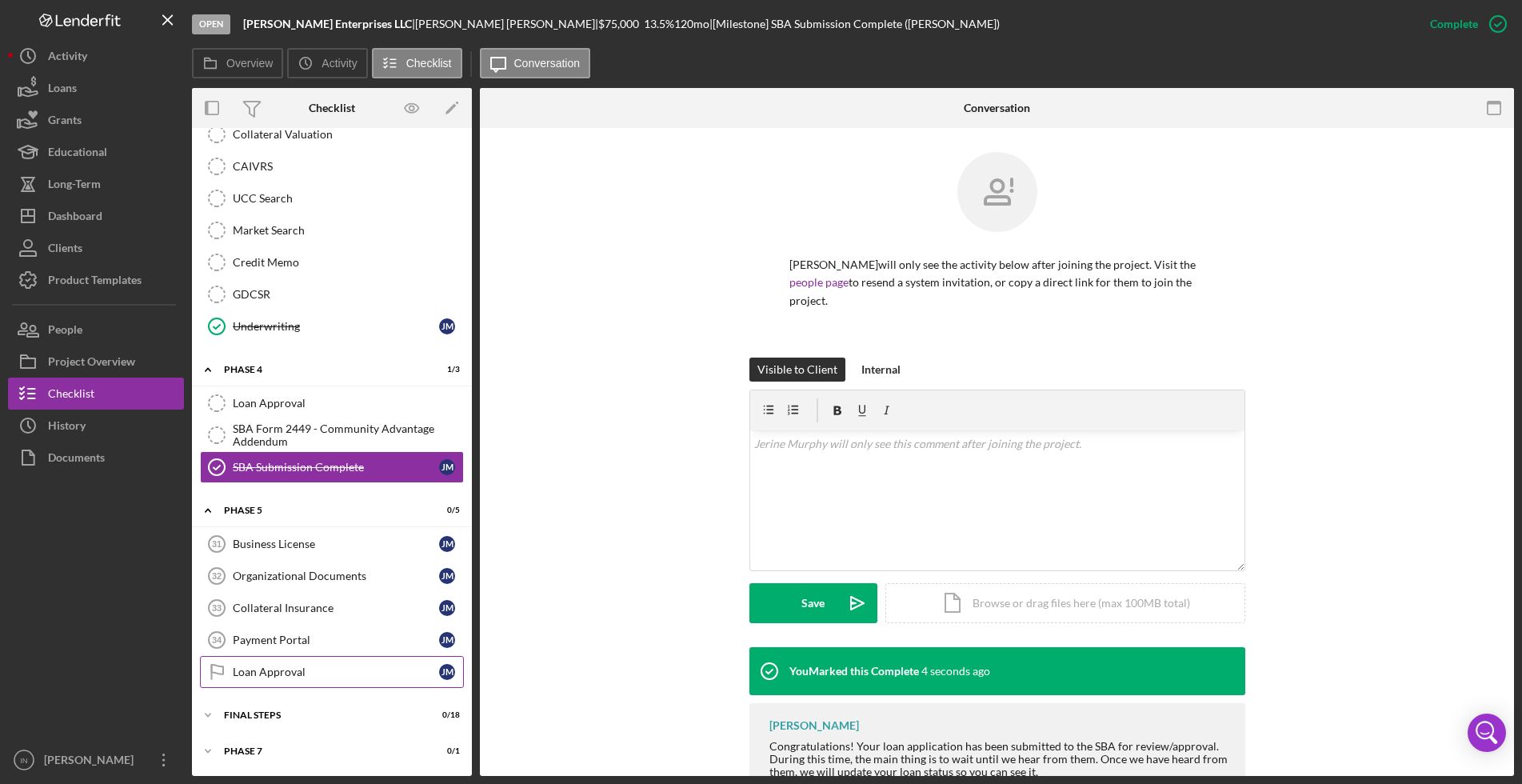
click at [320, 674] on div "Loan Approval" at bounding box center [336, 672] width 207 height 13
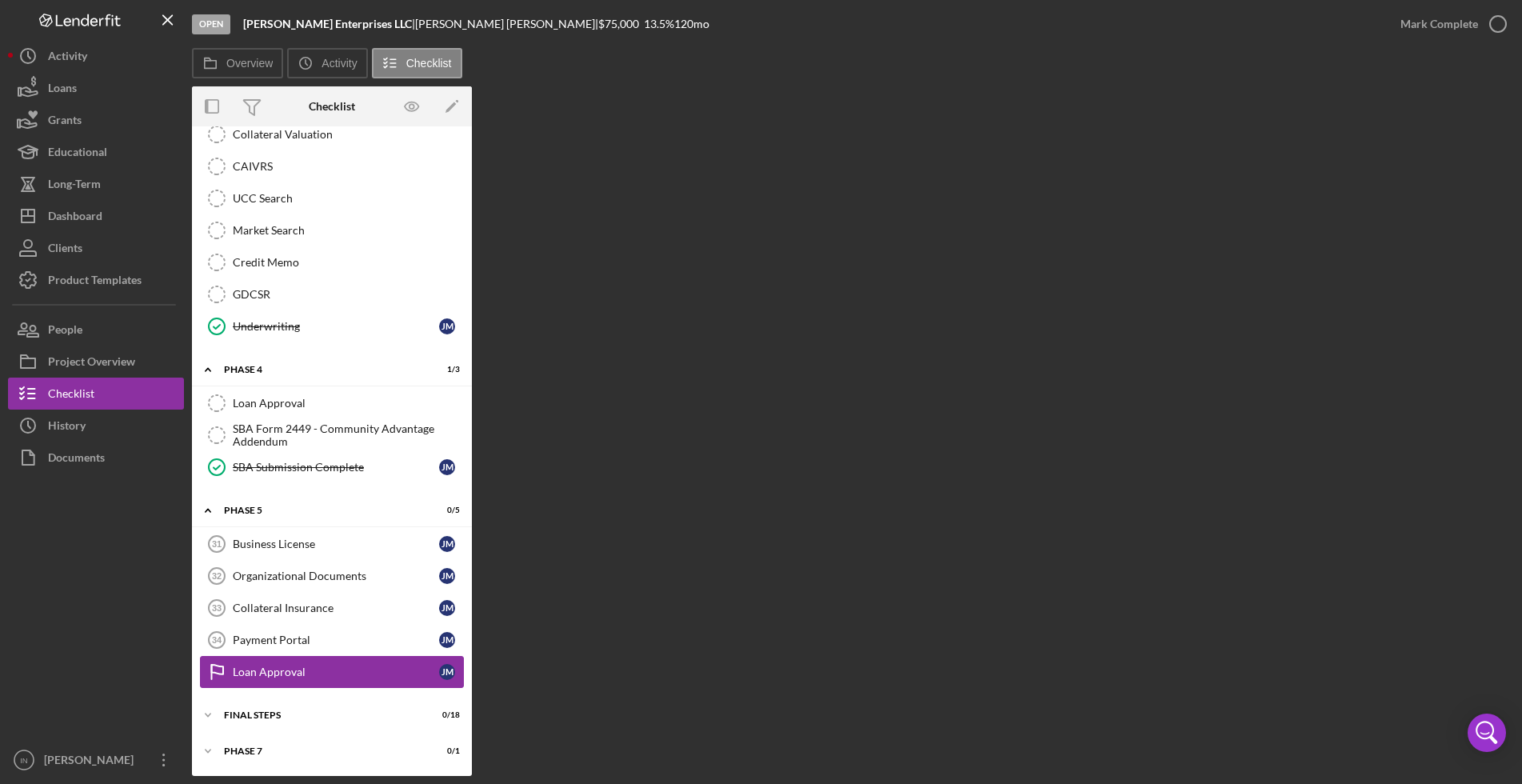
scroll to position [1452, 0]
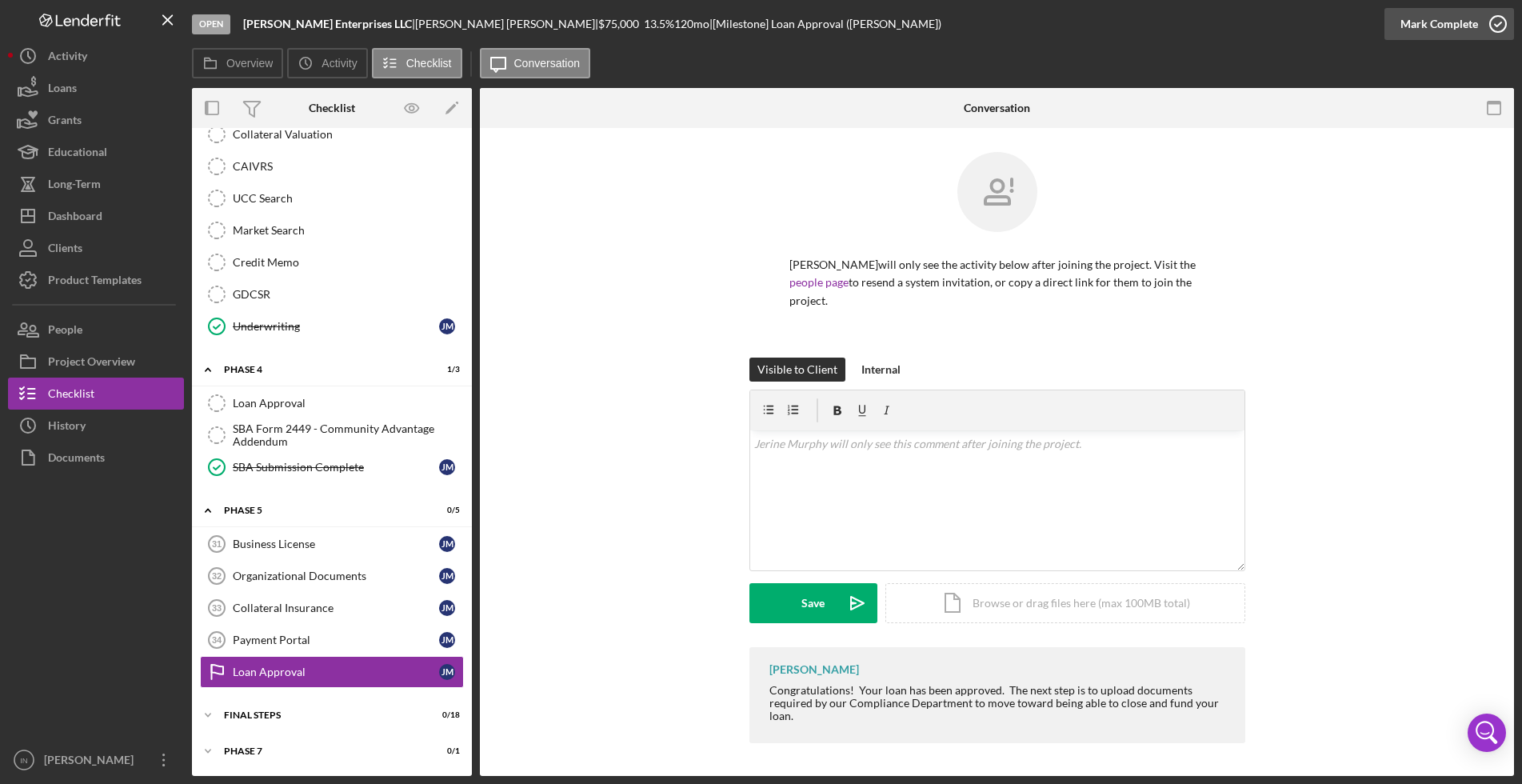
click at [1468, 26] on div "Mark Complete" at bounding box center [1439, 24] width 78 height 32
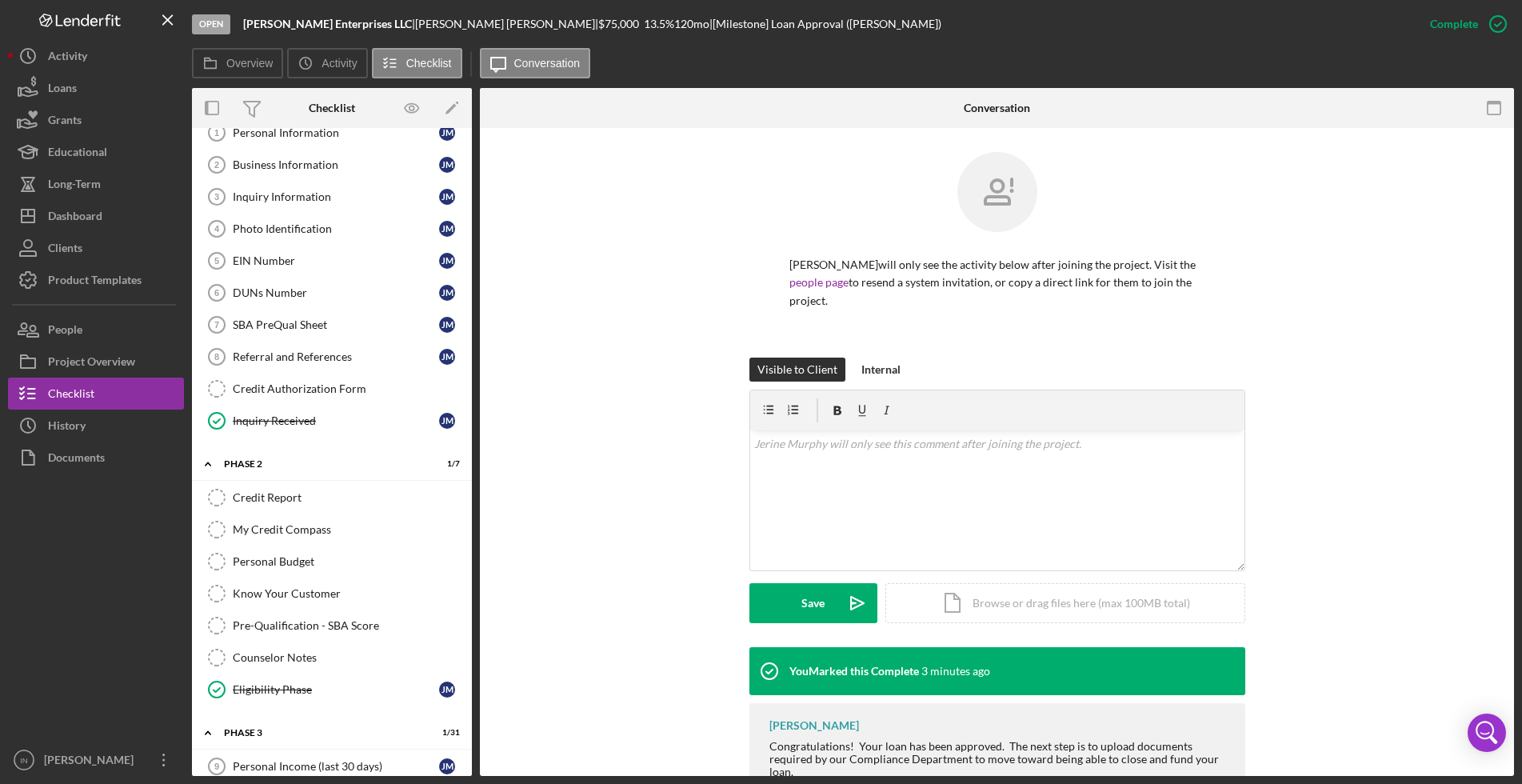
scroll to position [0, 0]
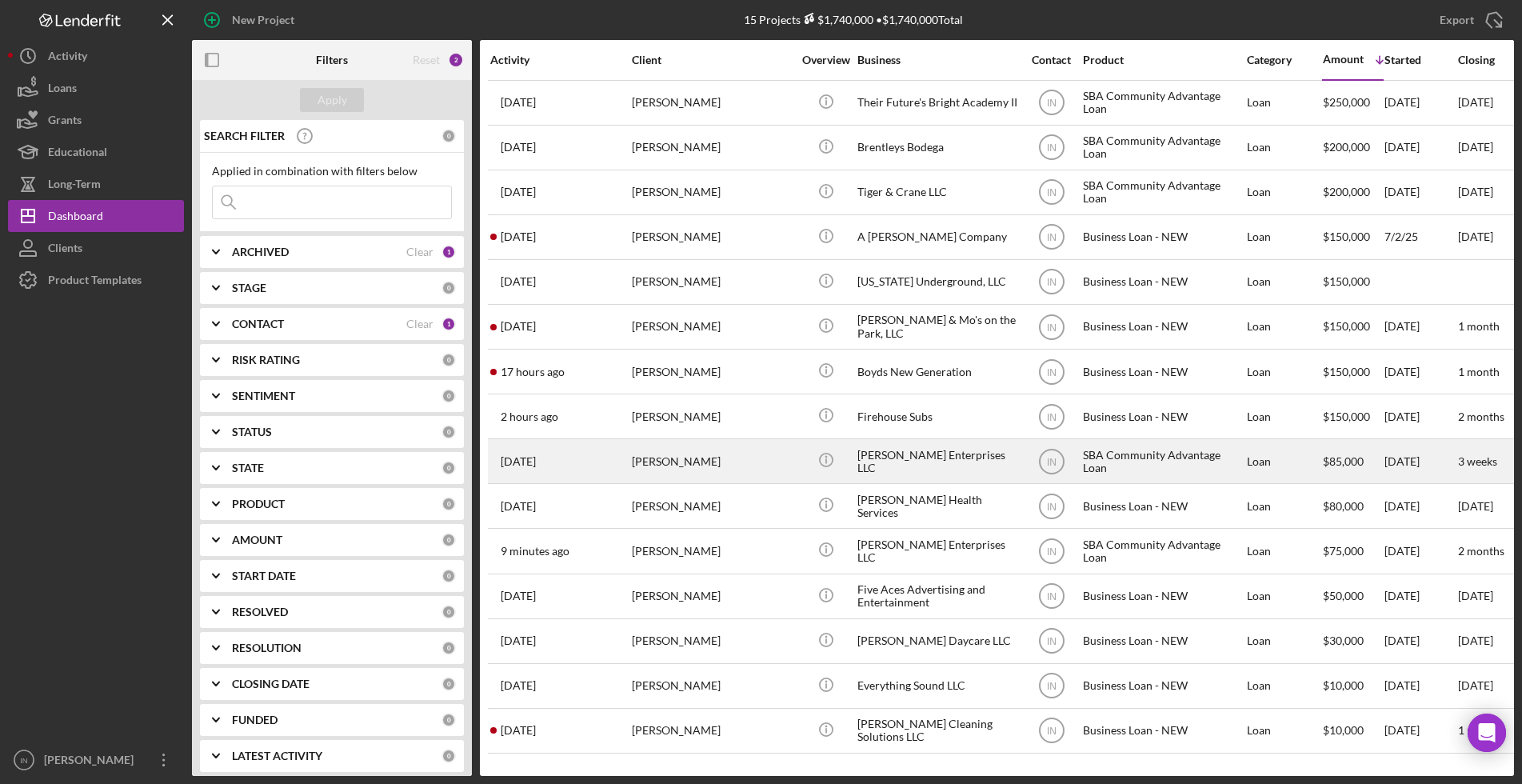
scroll to position [1, 0]
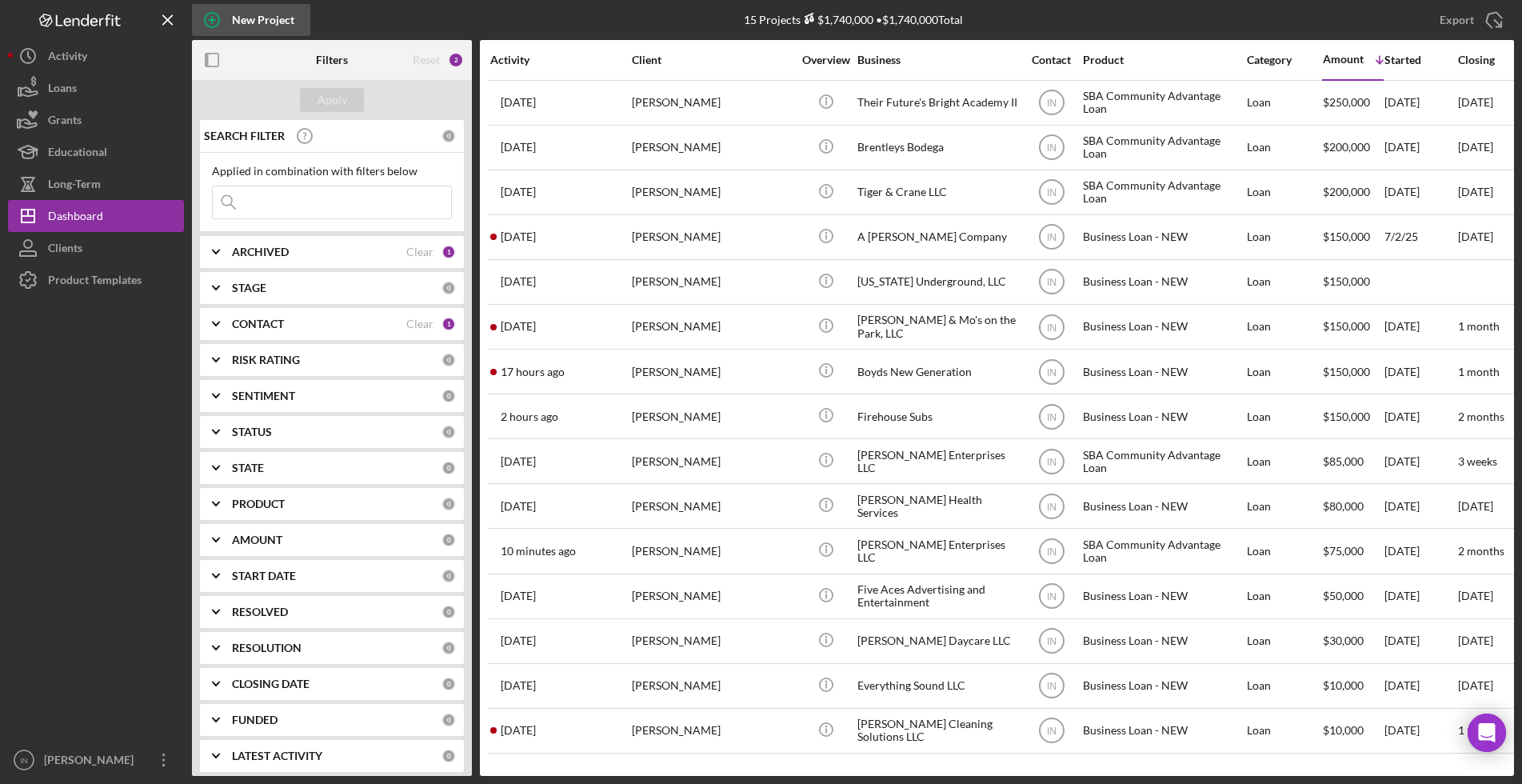
click at [262, 13] on div "New Project" at bounding box center [263, 20] width 62 height 32
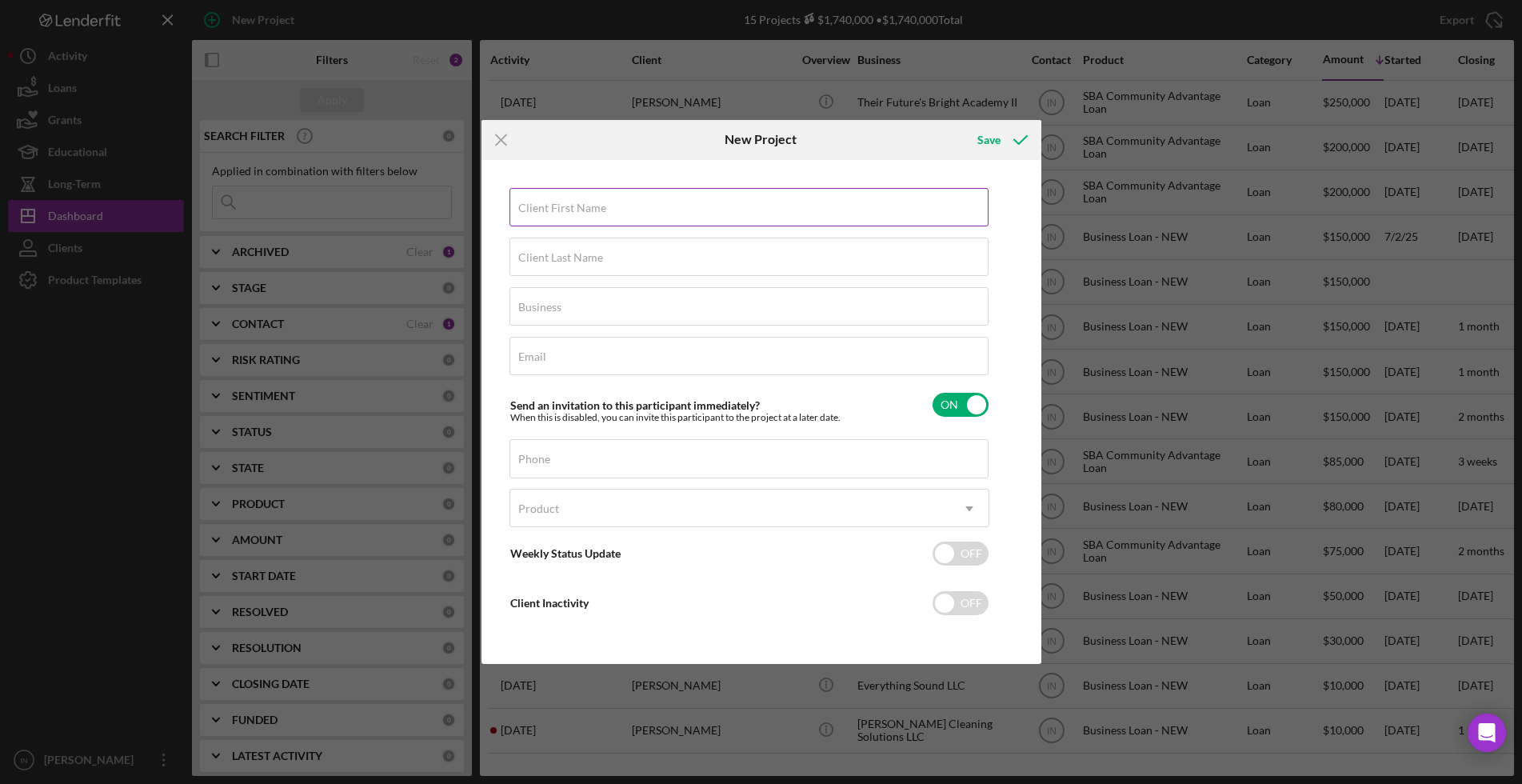
click at [616, 203] on div "Client First Name Required" at bounding box center [749, 208] width 480 height 40
type input "[PERSON_NAME]"
type input "A"
type input "Project 5025"
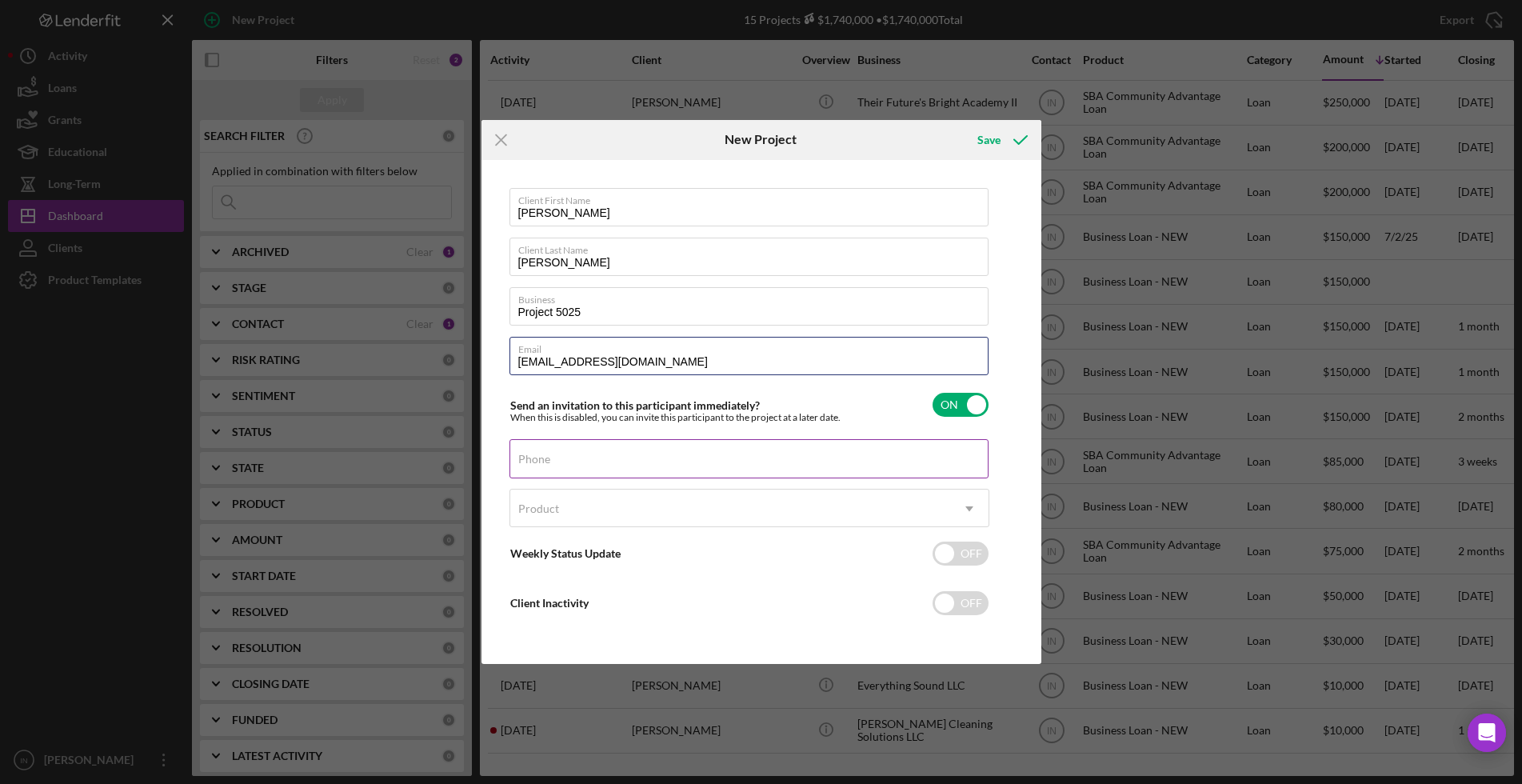
type input "[EMAIL_ADDRESS][DOMAIN_NAME]"
click at [568, 461] on input "Phone" at bounding box center [749, 458] width 479 height 38
click at [586, 457] on input "Phone" at bounding box center [749, 458] width 479 height 38
type input "[PHONE_NUMBER]"
click at [580, 505] on div "Product" at bounding box center [730, 508] width 440 height 37
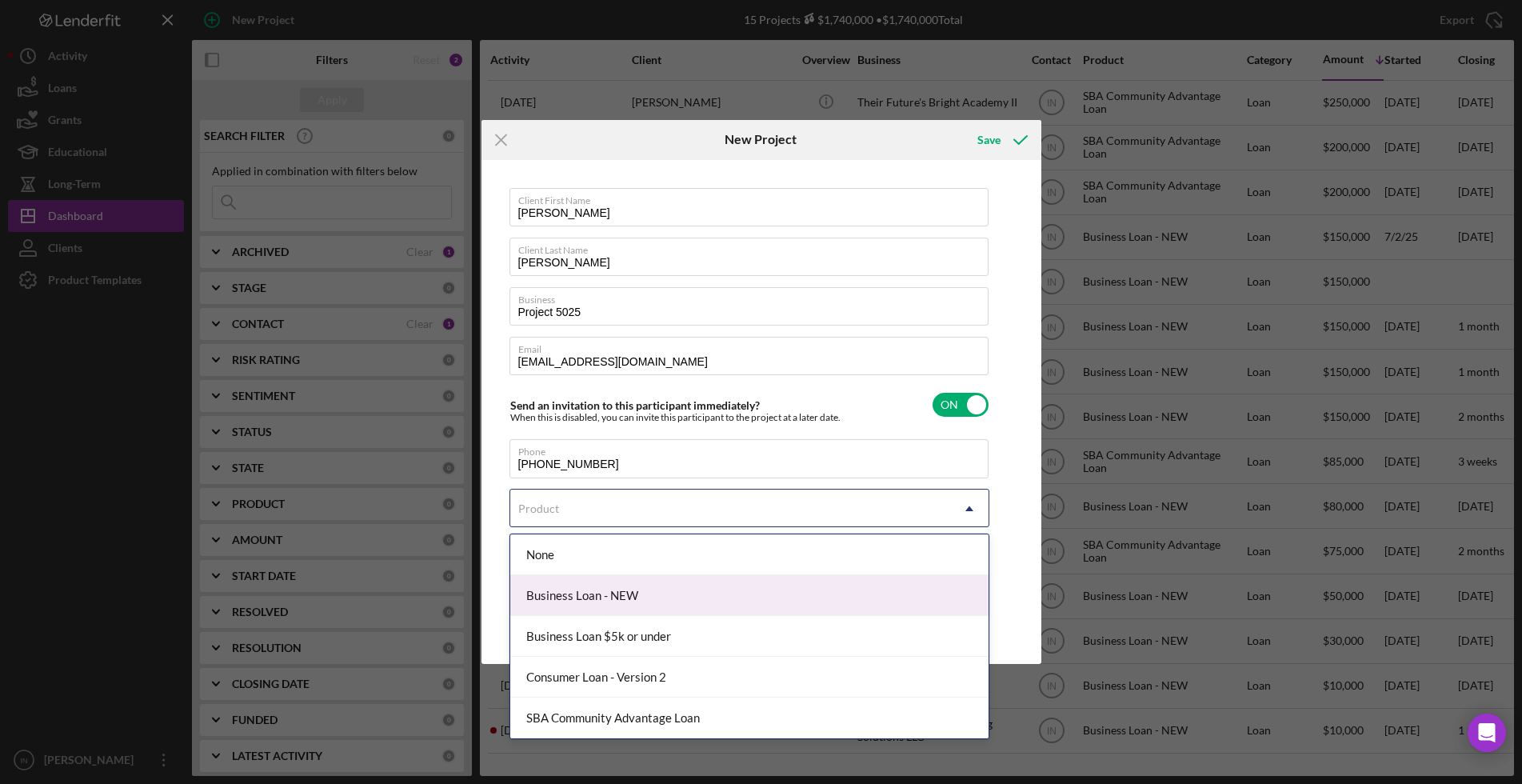
click at [631, 608] on div "Business Loan - NEW" at bounding box center [750, 595] width 479 height 40
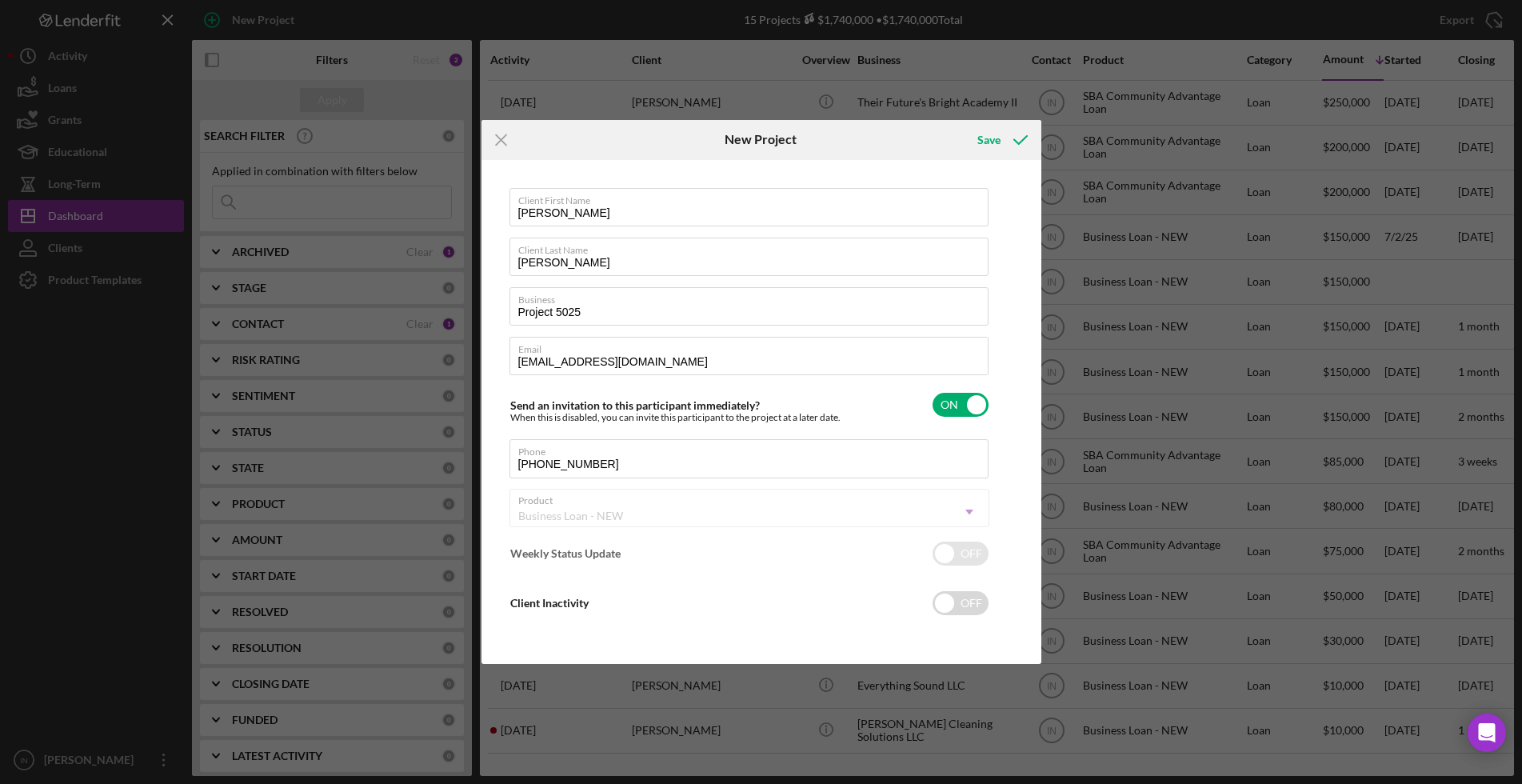
checkbox input "true"
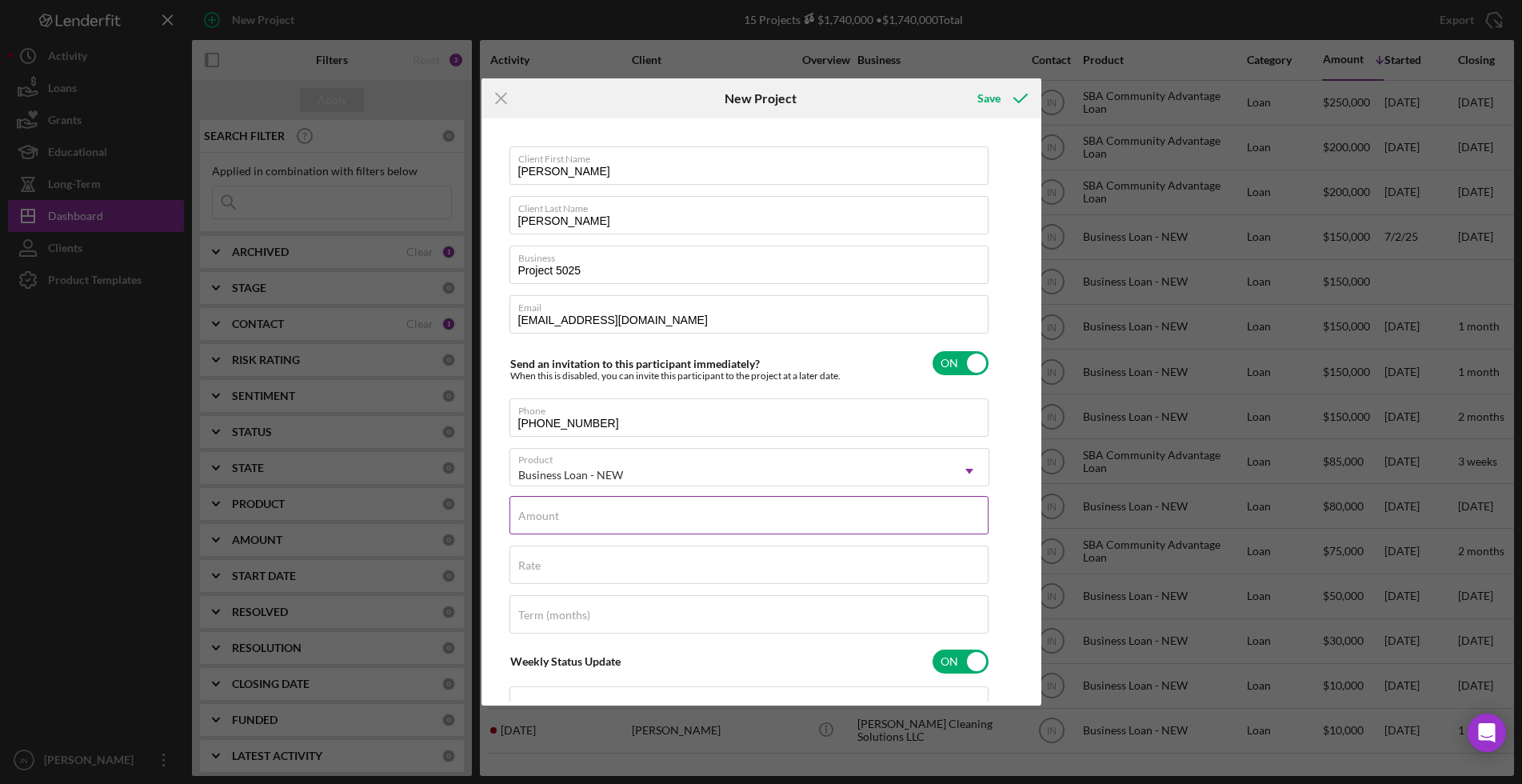
click at [597, 516] on input "Amount" at bounding box center [749, 515] width 479 height 38
drag, startPoint x: 598, startPoint y: 273, endPoint x: 509, endPoint y: 270, distance: 89.1
click at [510, 270] on input "Project 5025" at bounding box center [749, 265] width 479 height 38
type input "His Promises LLC"
click at [603, 525] on input "Amount" at bounding box center [749, 515] width 479 height 38
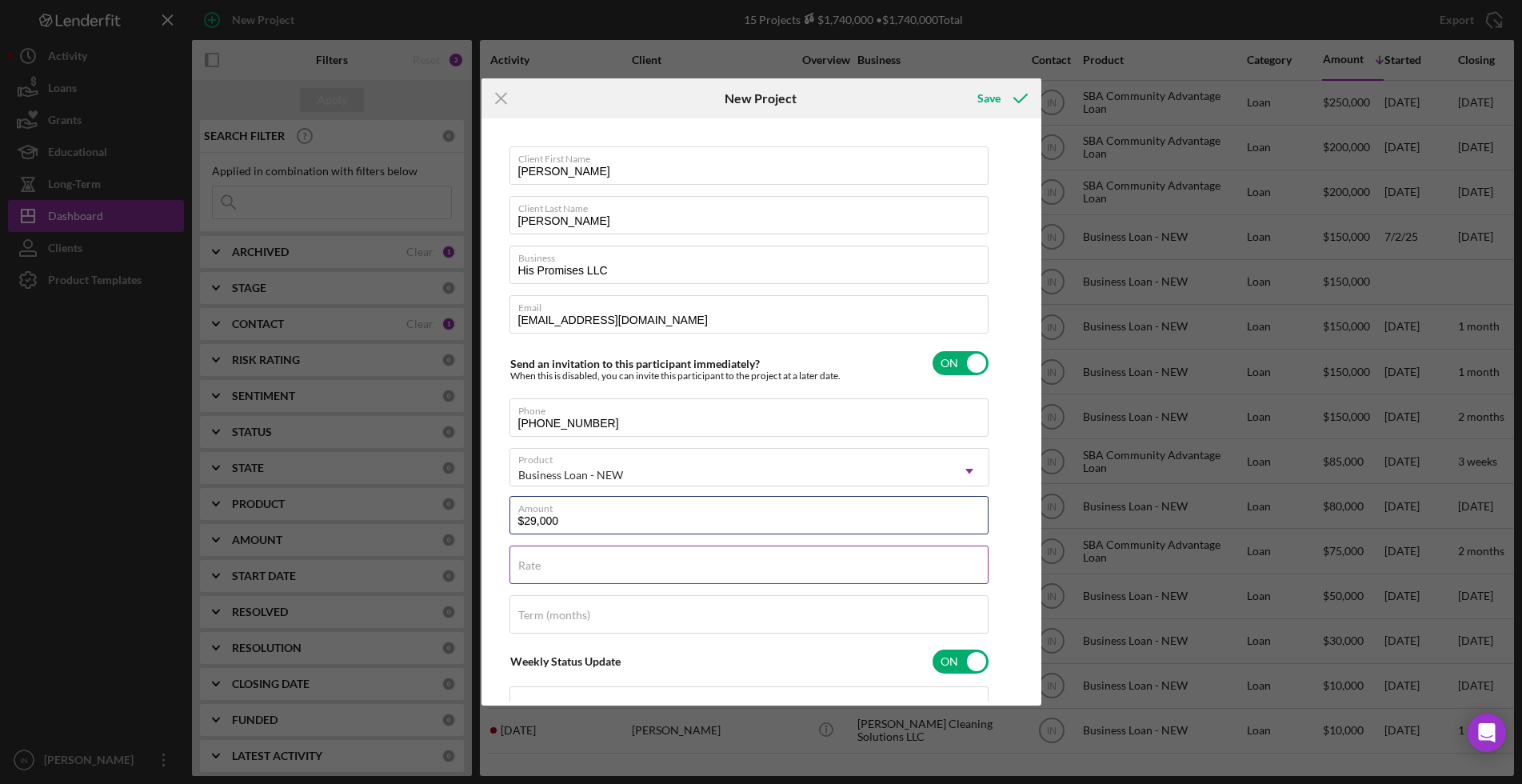
type input "$29,000"
click at [586, 579] on input "Rate" at bounding box center [749, 564] width 479 height 38
click at [571, 517] on input "$29,000" at bounding box center [749, 515] width 479 height 38
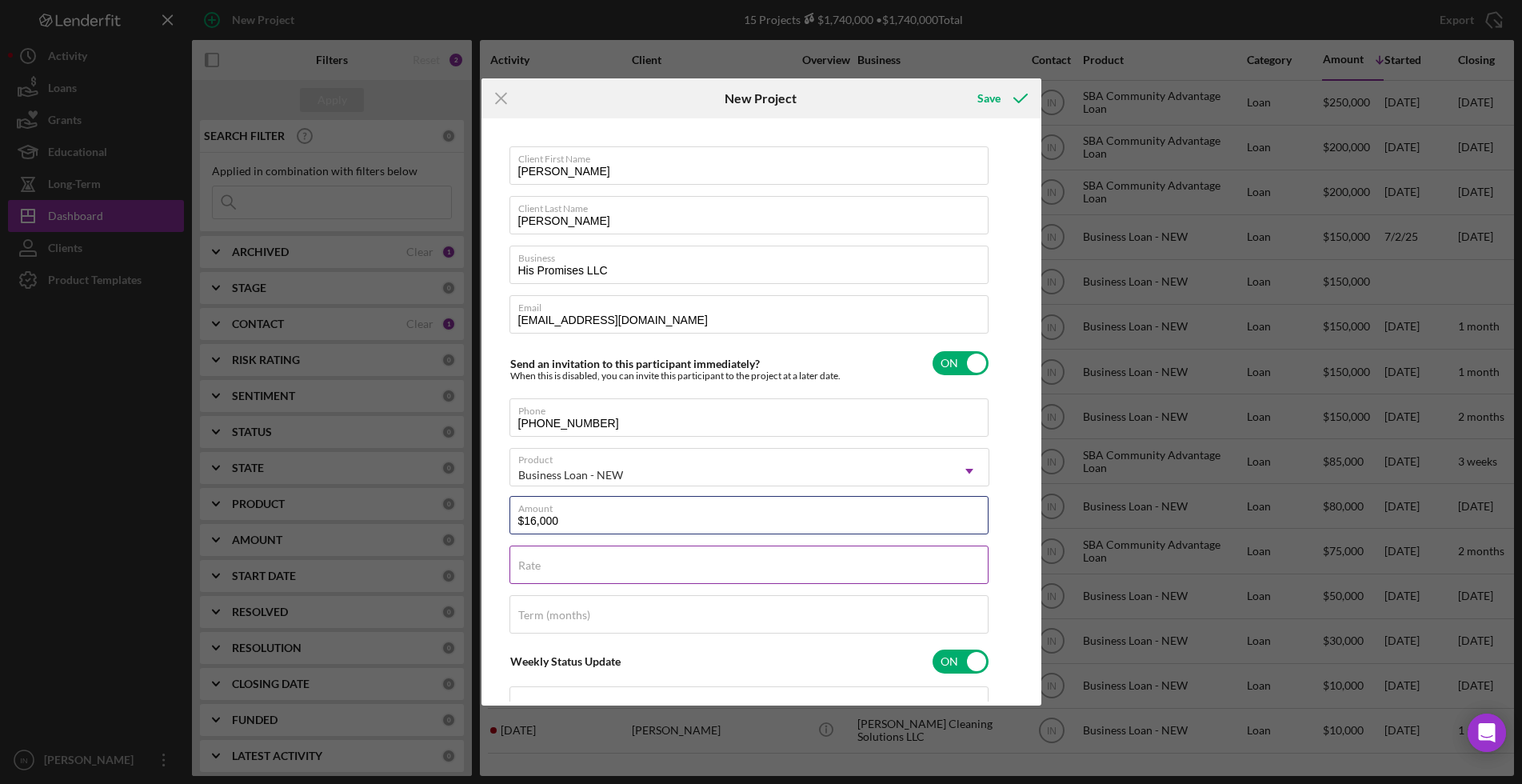
type input "$16,000"
click at [577, 557] on div "Rate" at bounding box center [749, 565] width 480 height 40
type input "12.000%"
click at [576, 624] on input "Term (months)" at bounding box center [749, 614] width 479 height 38
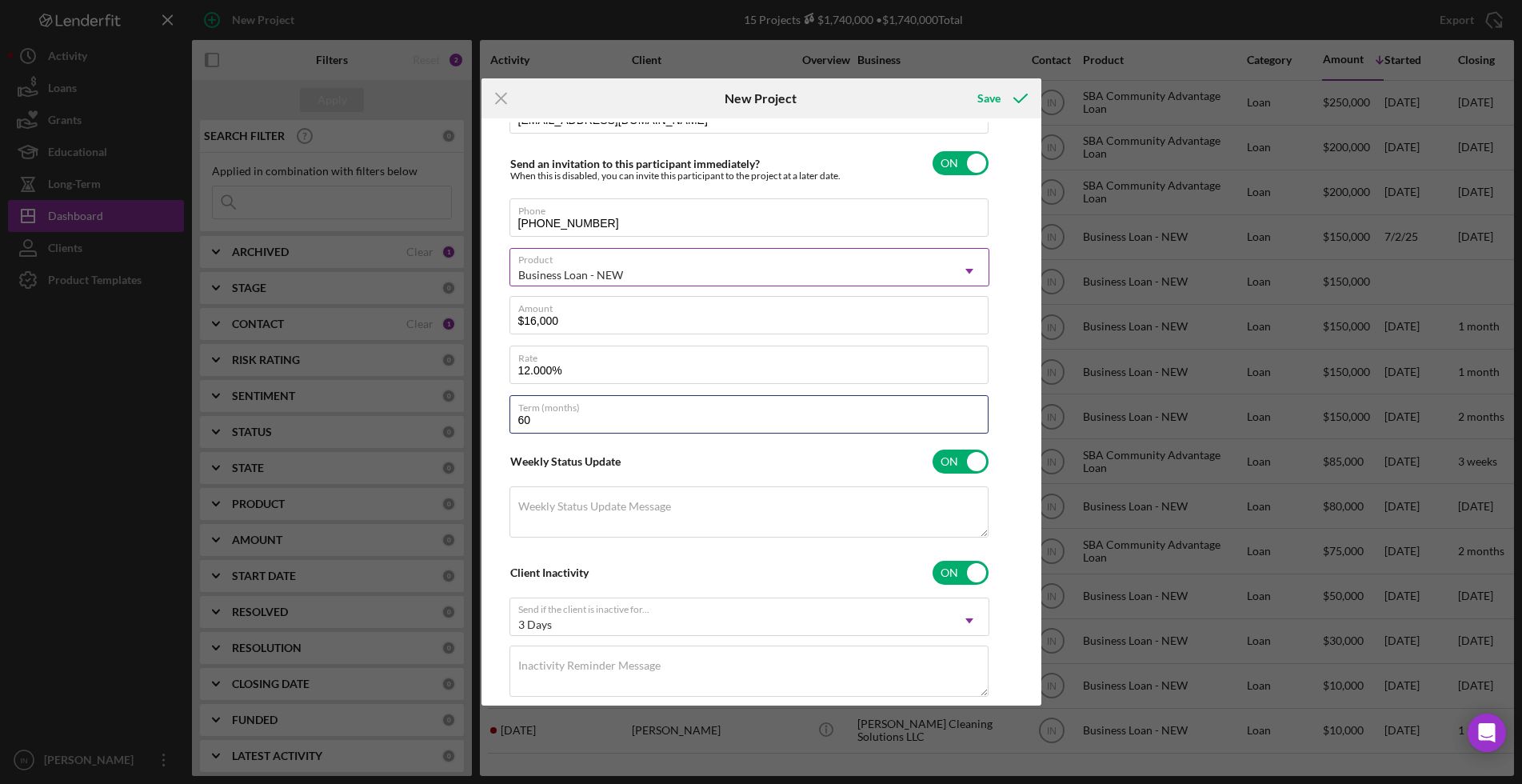
scroll to position [238, 0]
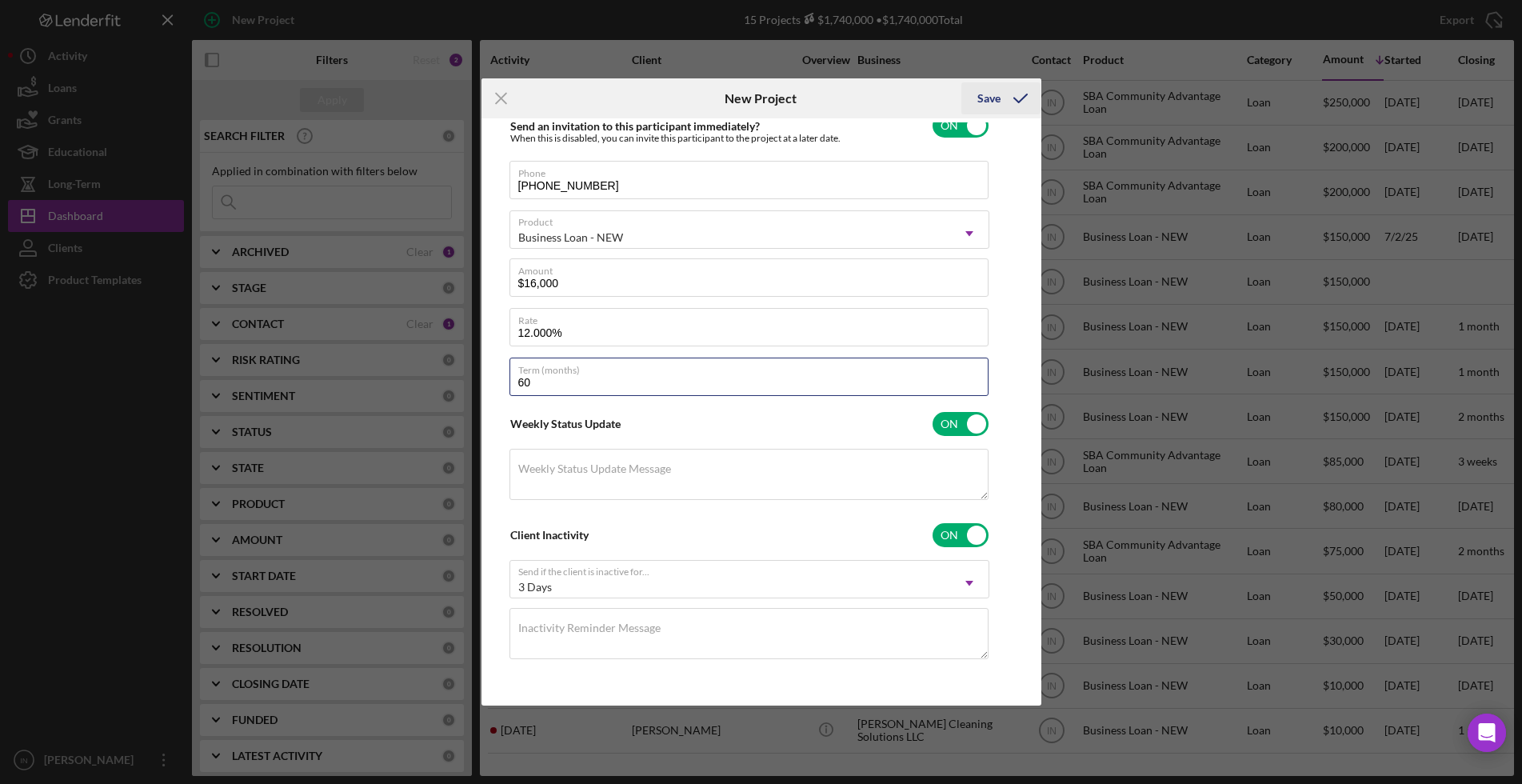
type input "60"
click at [1007, 95] on icon "submit" at bounding box center [1021, 99] width 40 height 40
checkbox input "false"
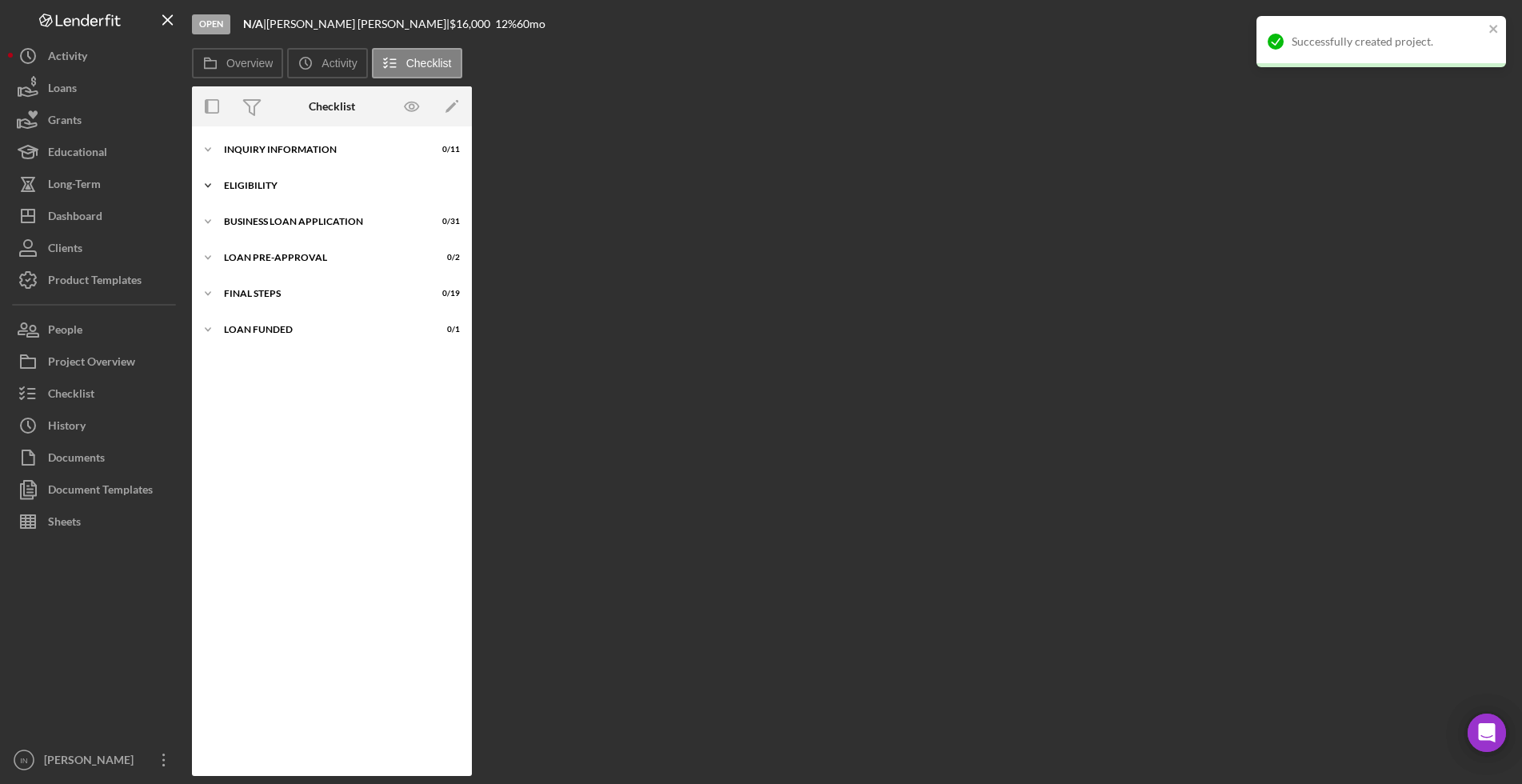
click at [254, 173] on div "Icon/Expander ELIGIBILITY 0 / 4" at bounding box center [331, 186] width 280 height 32
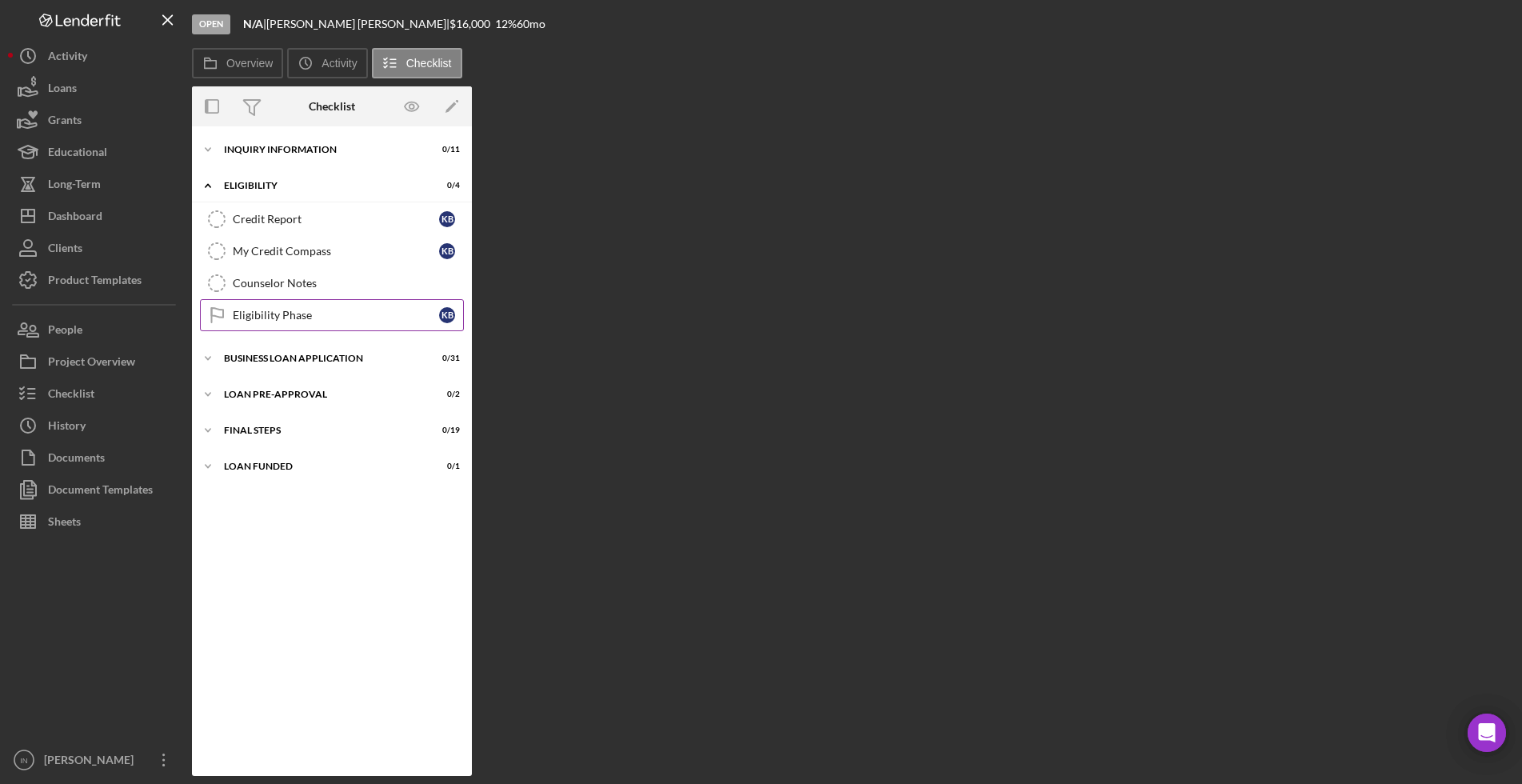
click at [265, 313] on div "Eligibility Phase" at bounding box center [336, 315] width 207 height 13
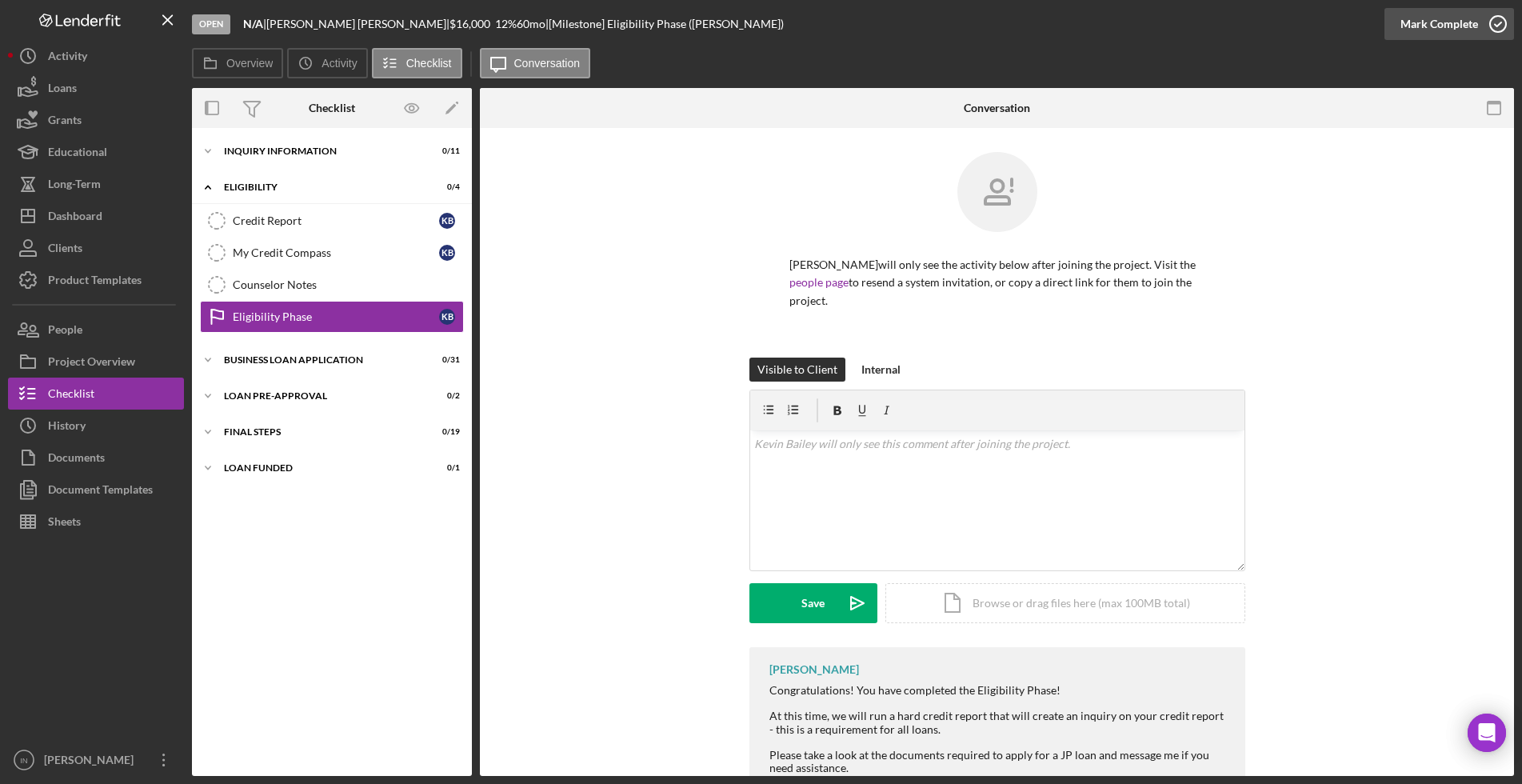
click at [1430, 28] on div "Mark Complete" at bounding box center [1439, 24] width 78 height 32
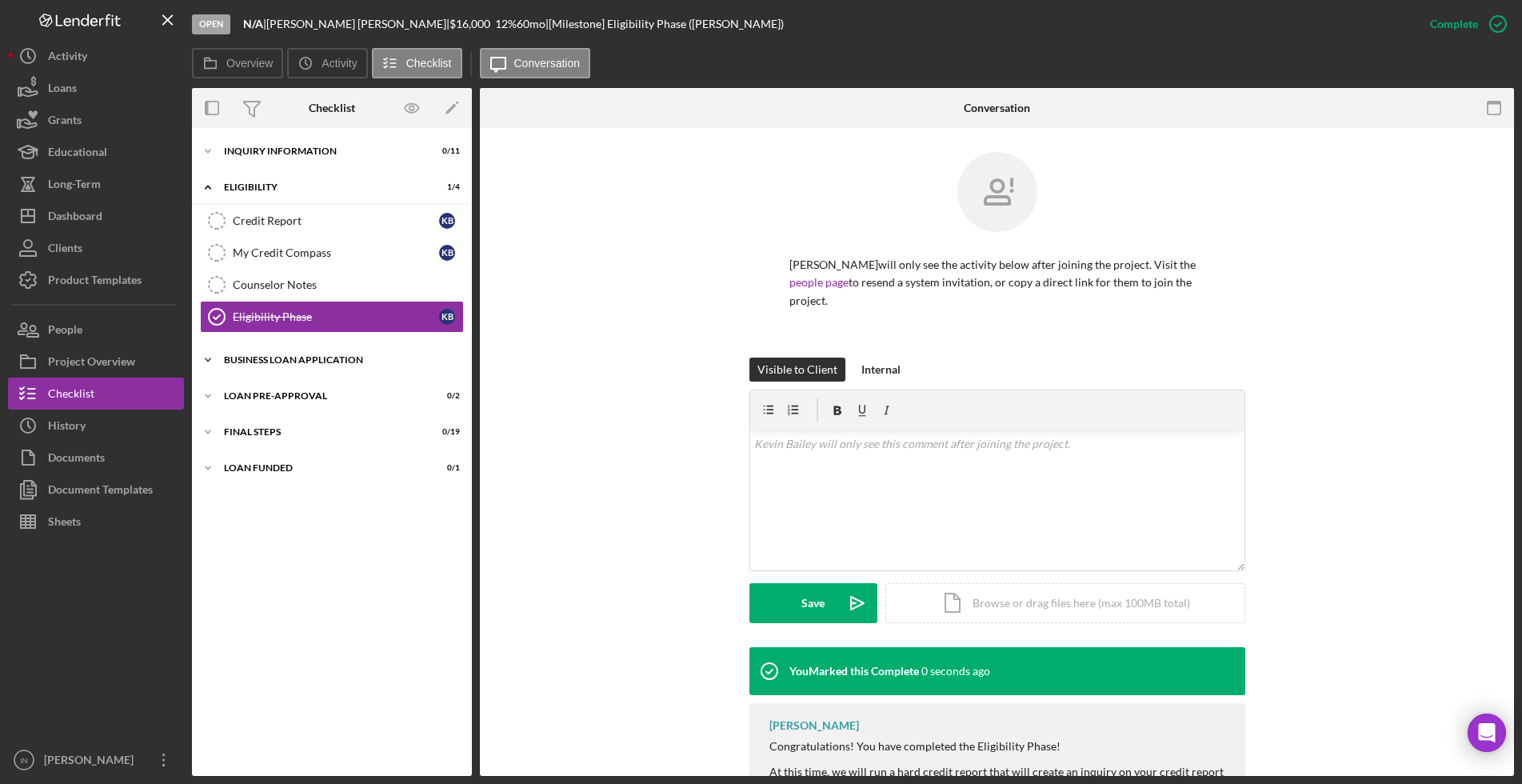
click at [322, 360] on div "BUSINESS LOAN APPLICATION" at bounding box center [338, 360] width 228 height 9
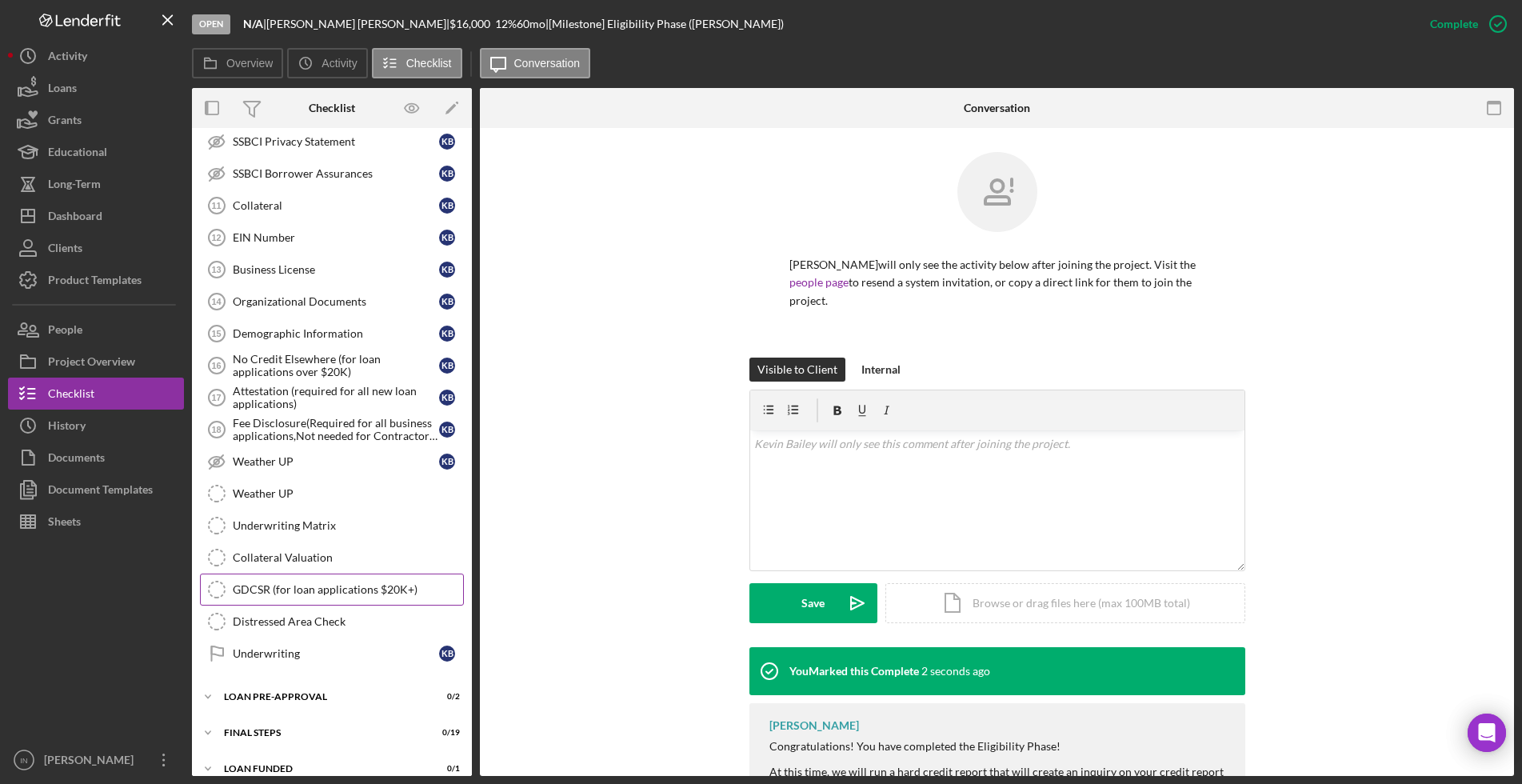
scroll to position [717, 0]
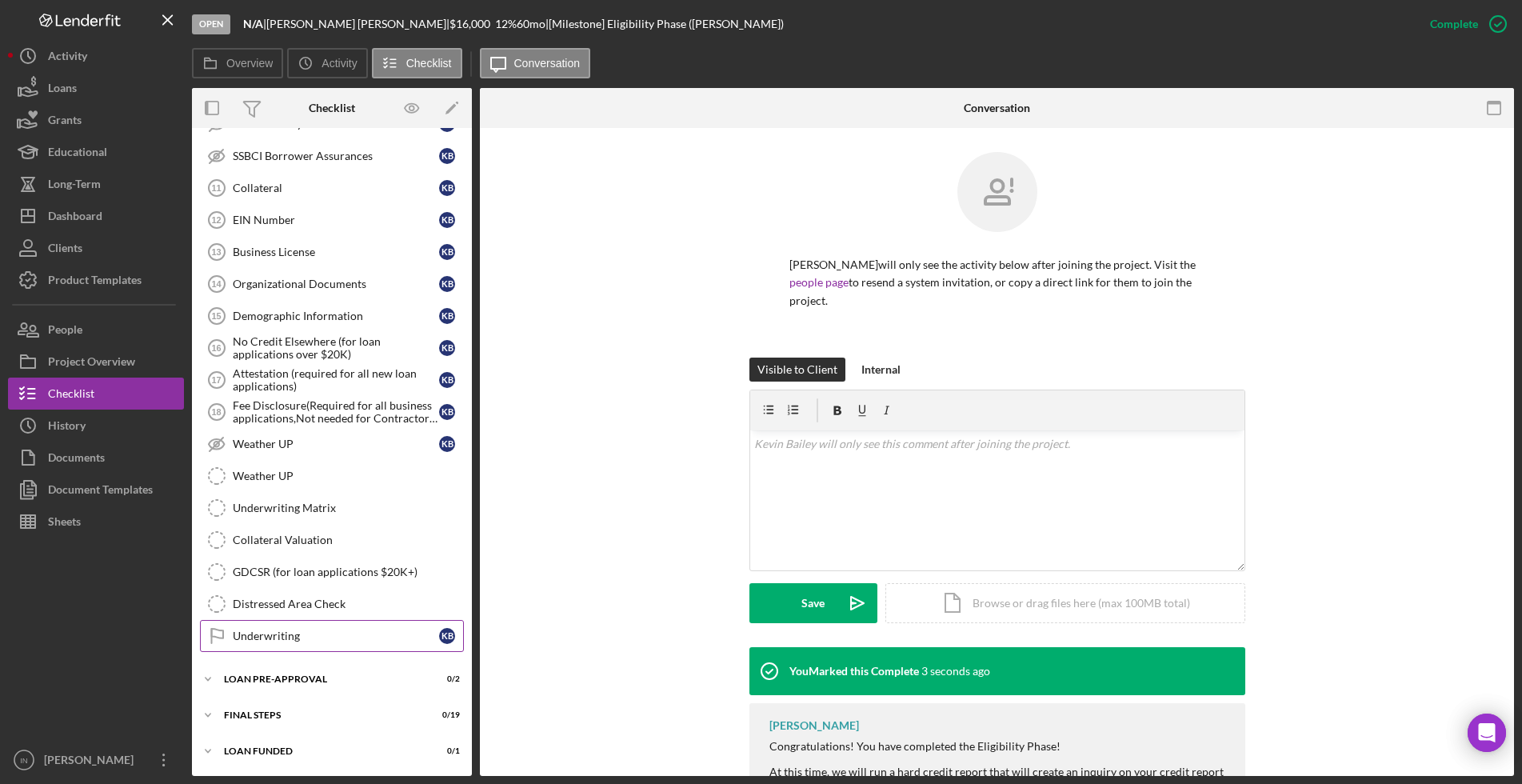
click at [331, 642] on link "Underwriting Underwriting K B" at bounding box center [331, 636] width 264 height 32
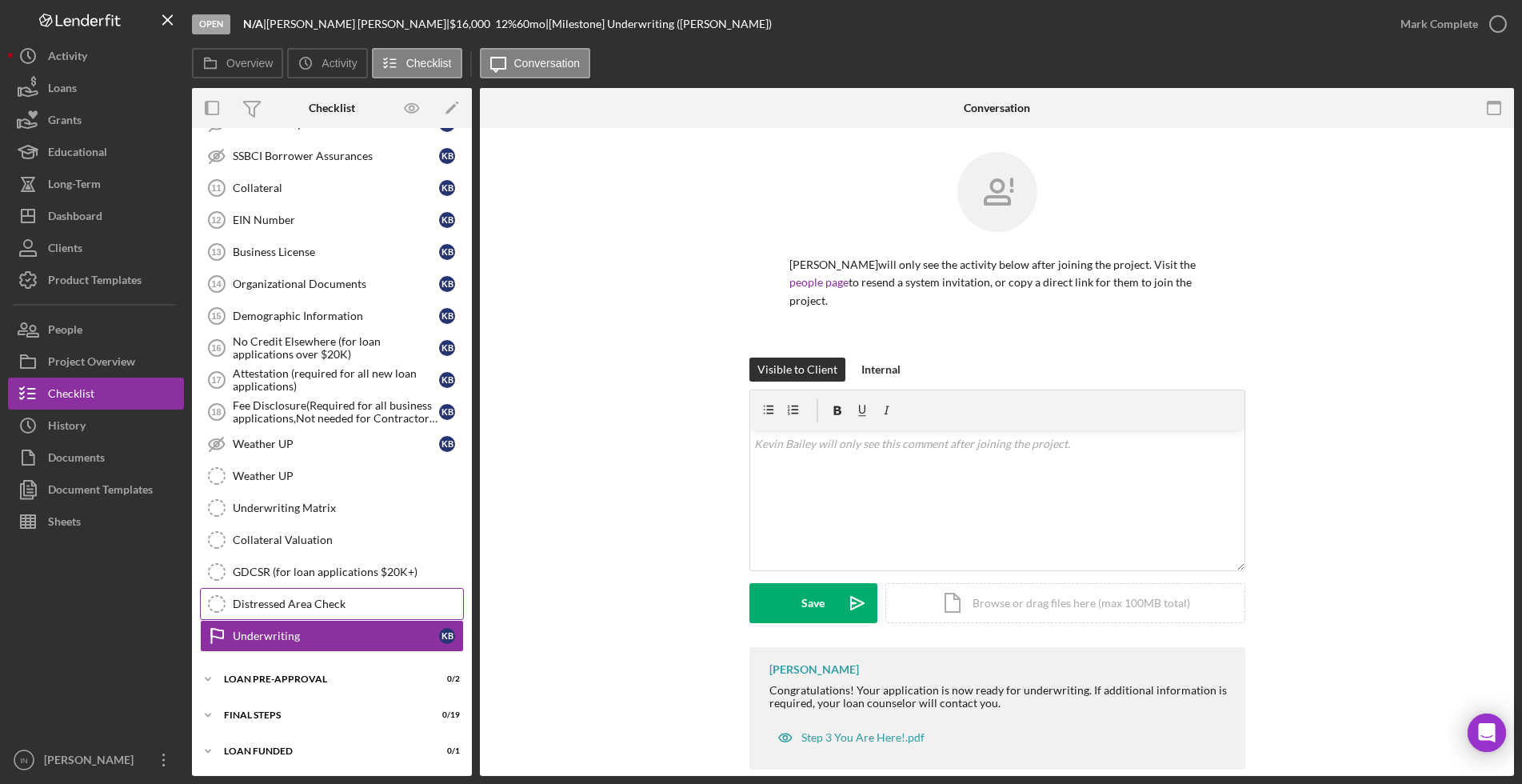
scroll to position [717, 0]
click at [1458, 21] on div "Mark Complete" at bounding box center [1439, 24] width 78 height 32
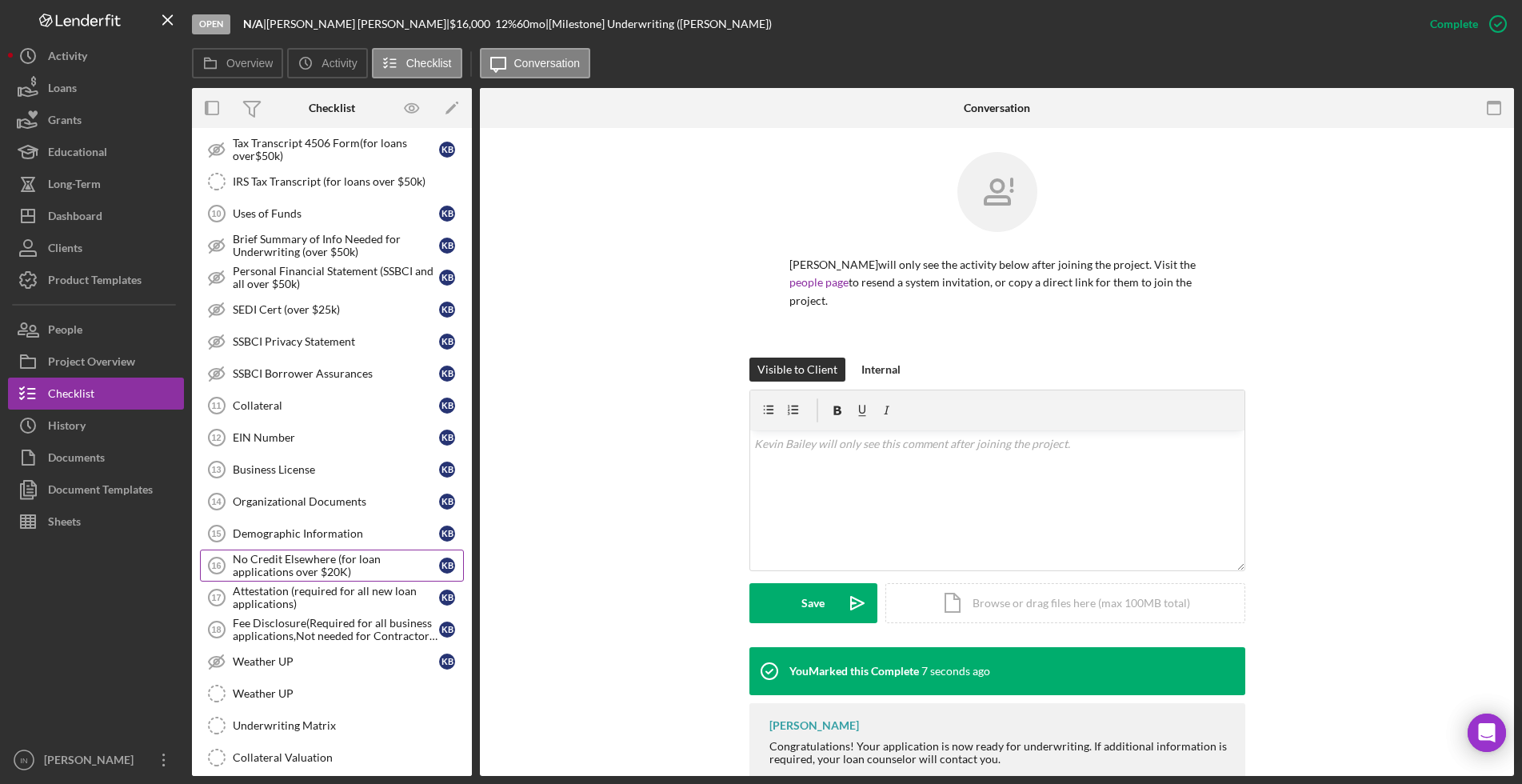
scroll to position [600, 0]
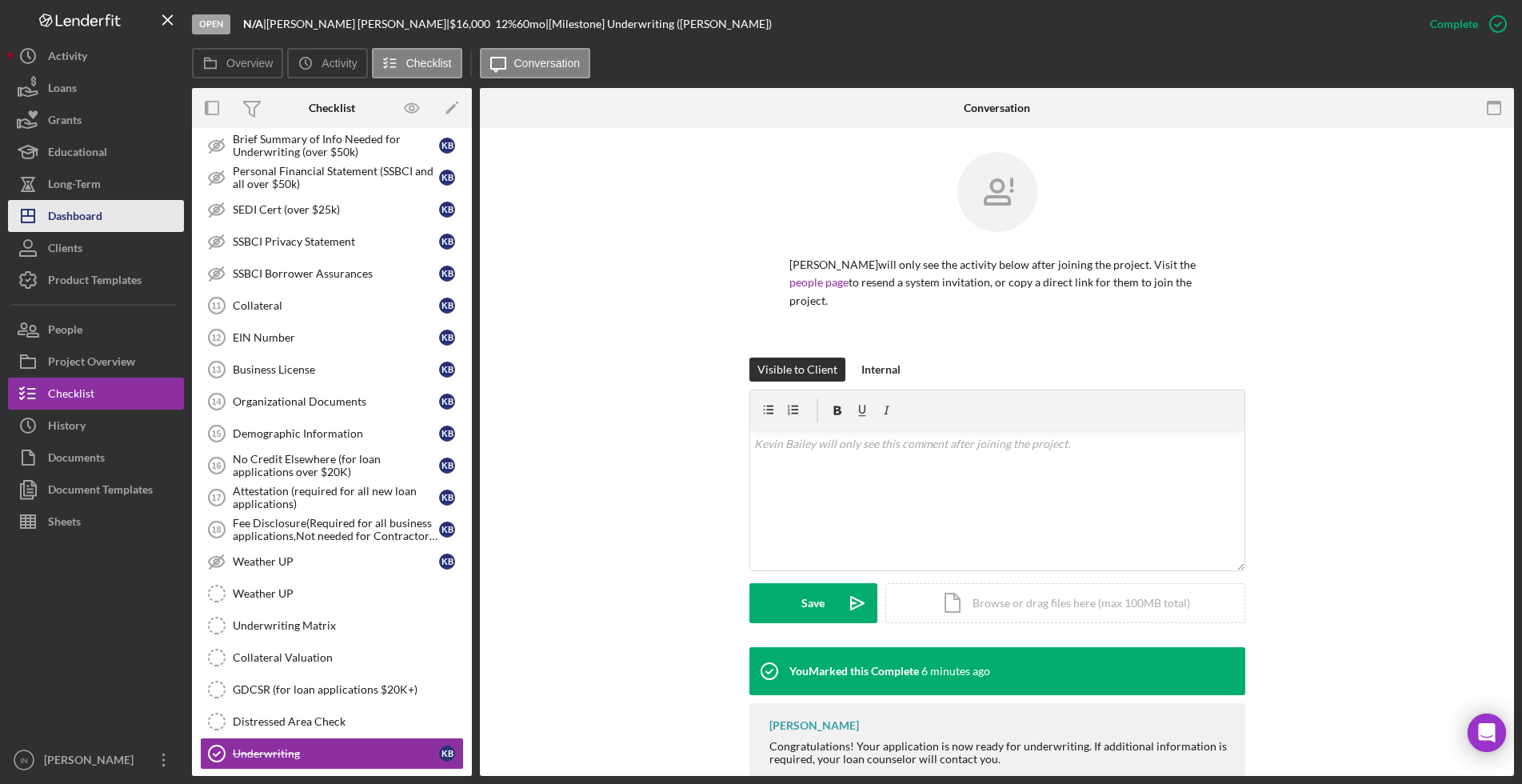
click at [76, 221] on div "Dashboard" at bounding box center [75, 218] width 54 height 36
